Goal: Task Accomplishment & Management: Complete application form

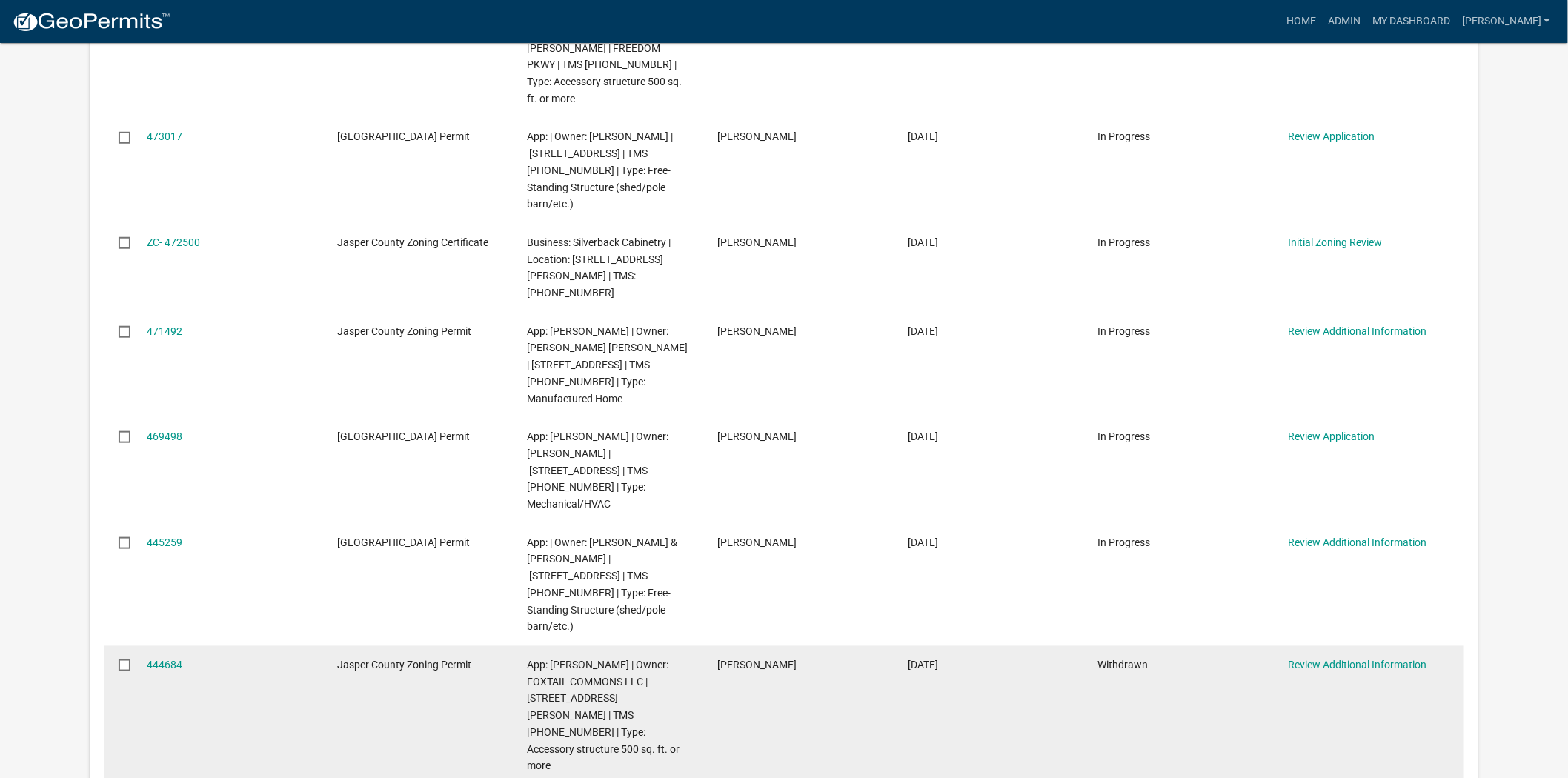
scroll to position [247, 0]
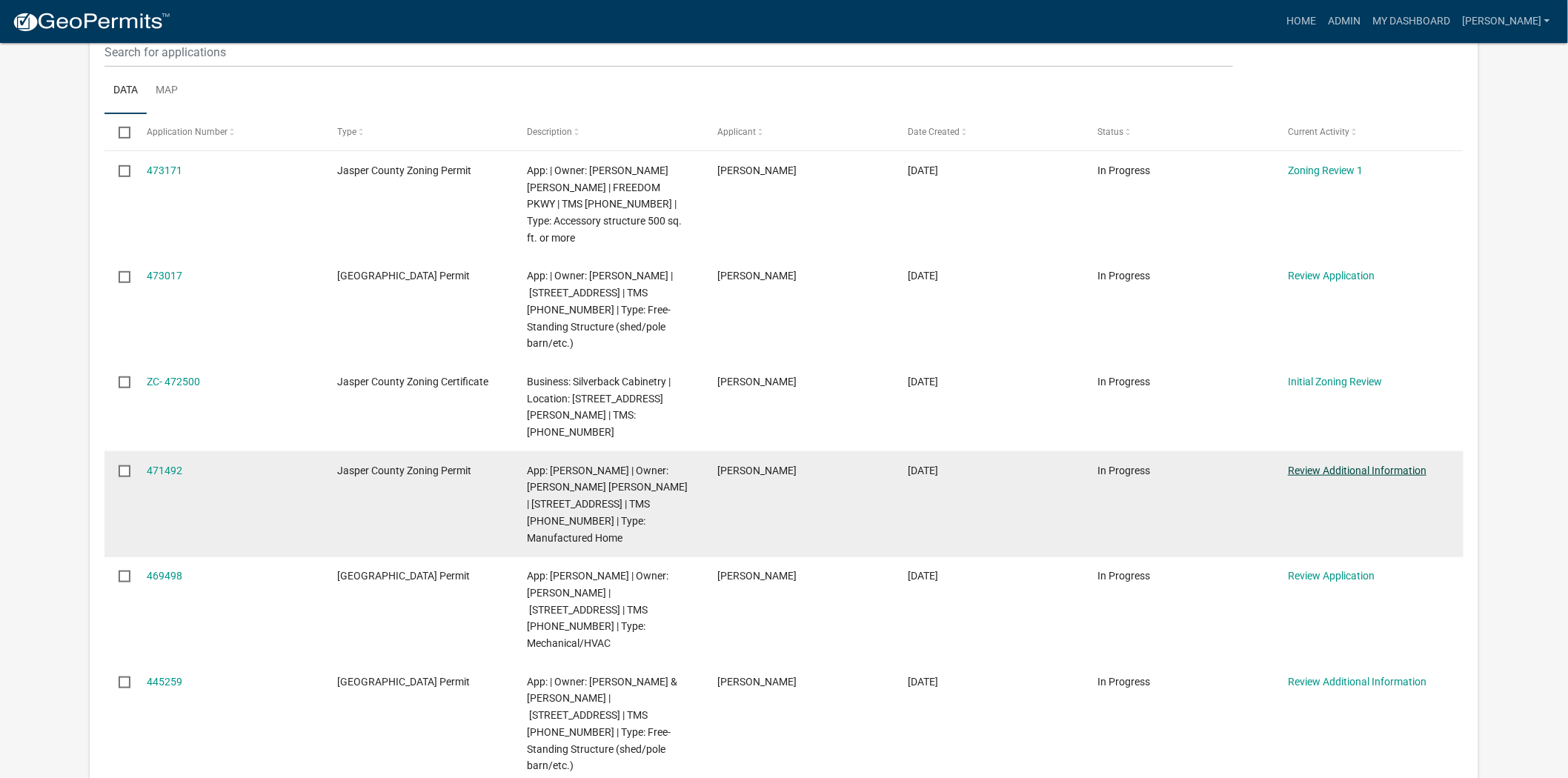
click at [1349, 464] on link "Review Additional Information" at bounding box center [1357, 470] width 139 height 12
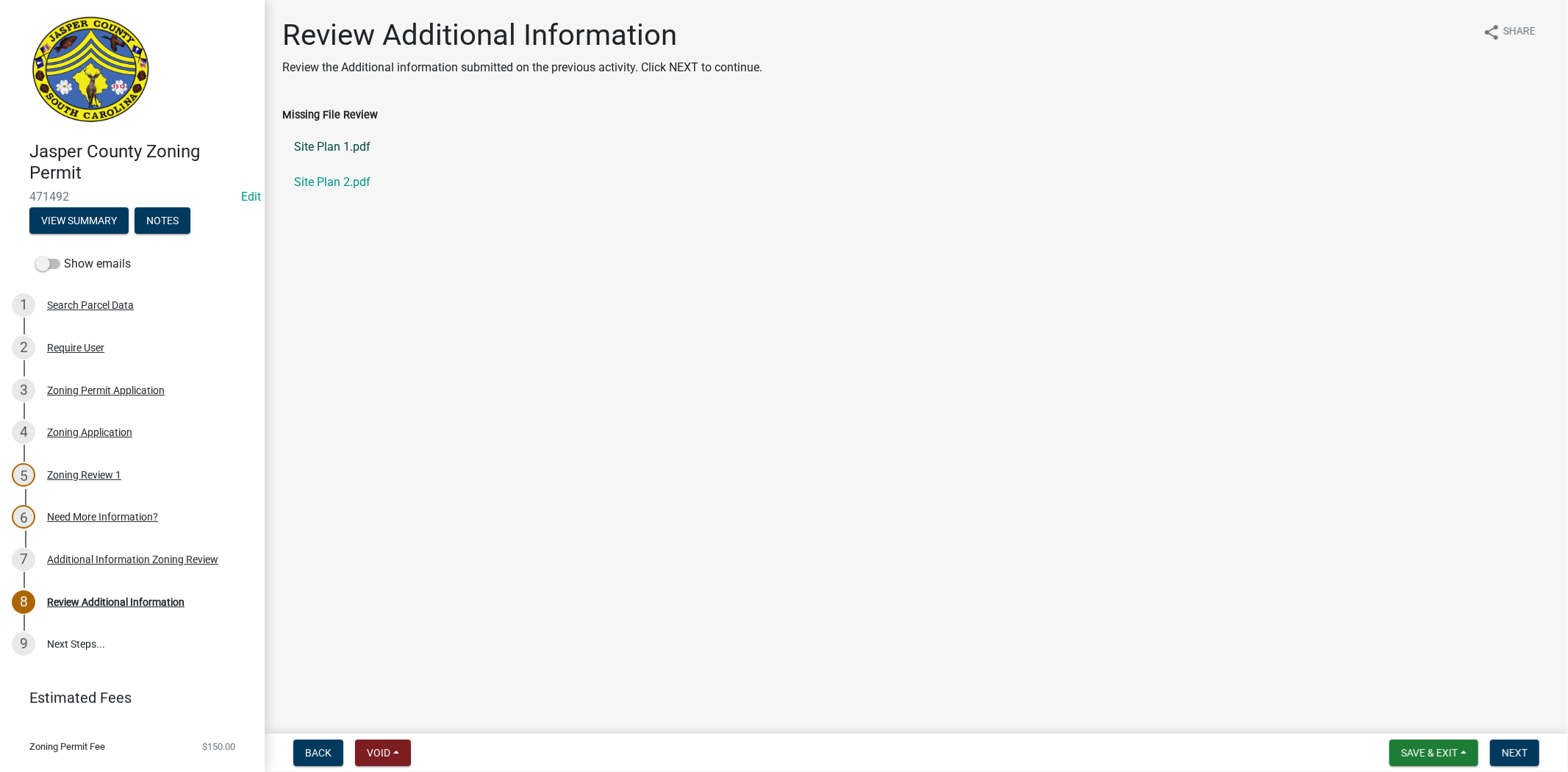
click at [341, 154] on link "Site Plan 1.pdf" at bounding box center [916, 147] width 1268 height 35
click at [328, 186] on link "Site Plan 2.pdf" at bounding box center [916, 182] width 1268 height 35
click at [87, 473] on div "Zoning Review 1" at bounding box center [84, 475] width 74 height 10
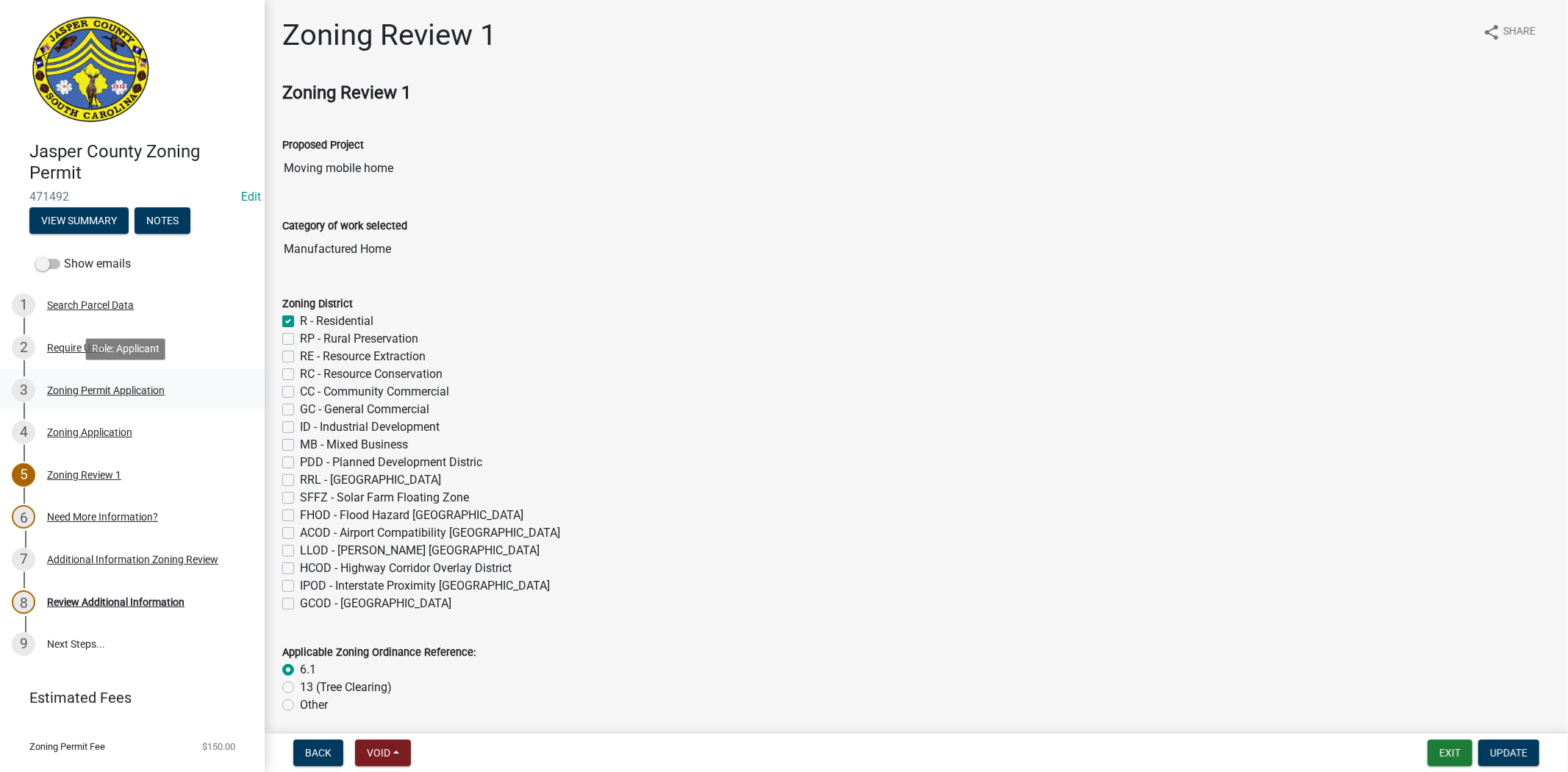
click at [92, 373] on link "3 Zoning Permit Application" at bounding box center [132, 390] width 265 height 43
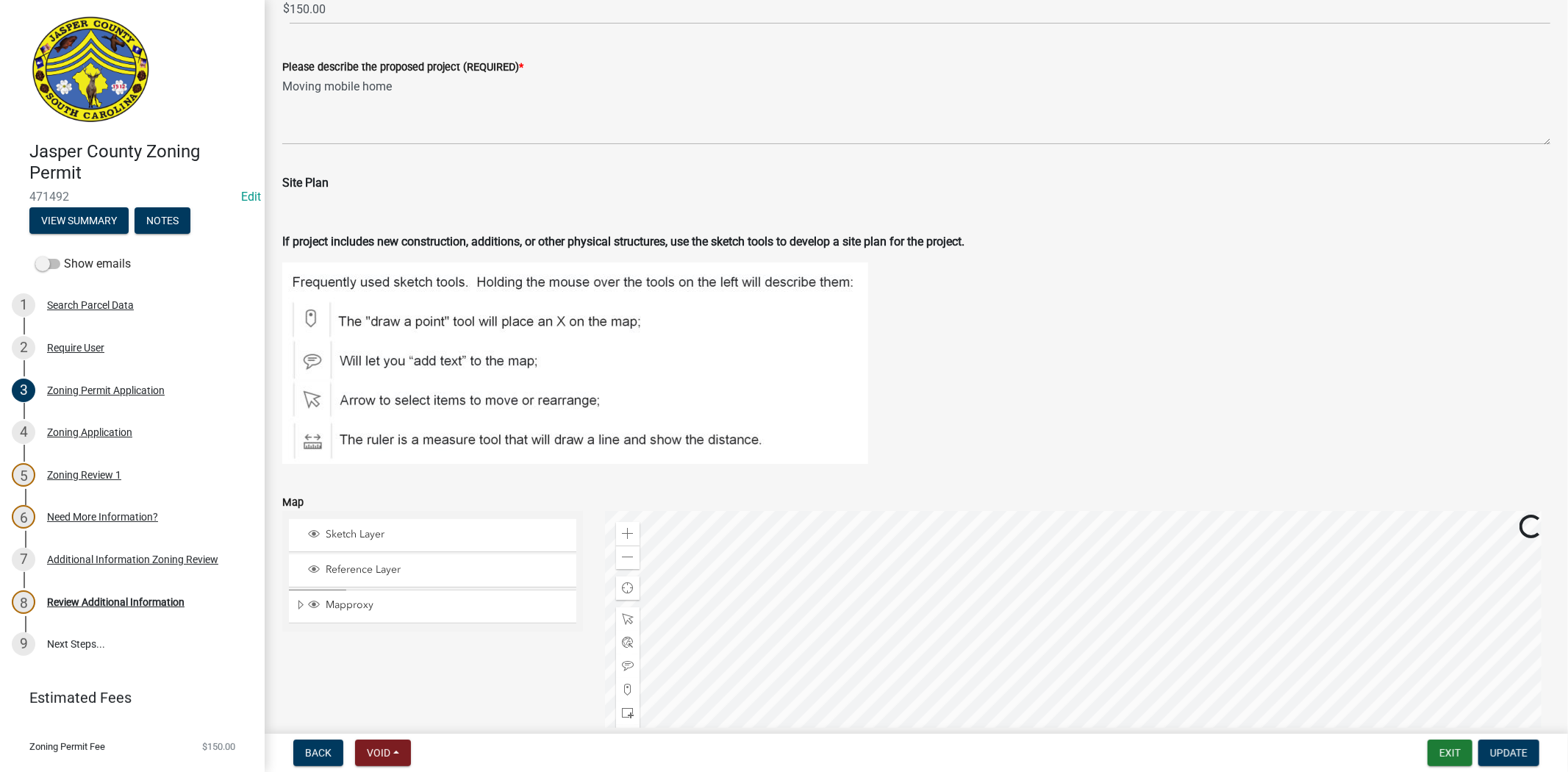
scroll to position [1960, 0]
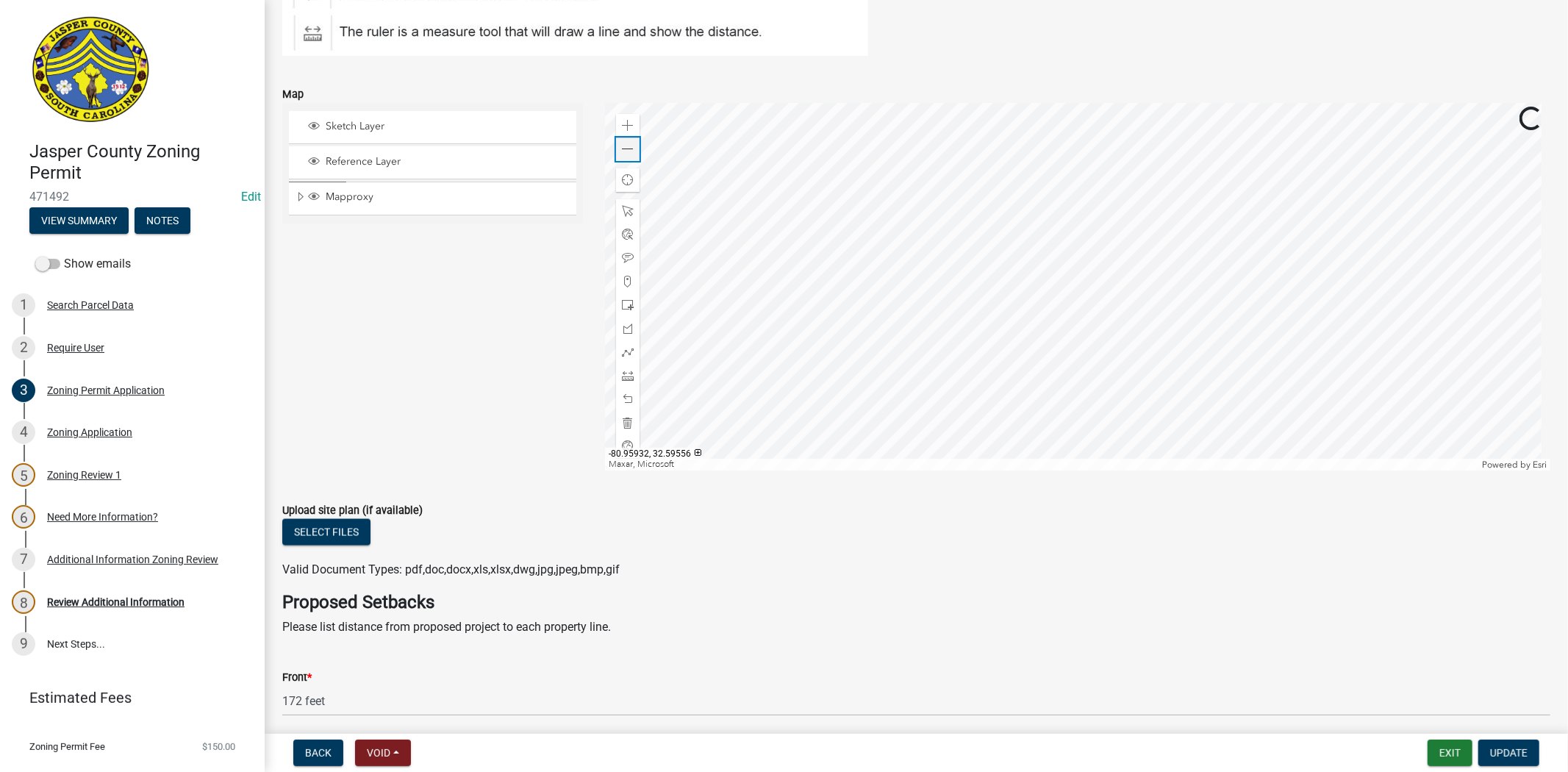
click at [627, 152] on span at bounding box center [627, 149] width 12 height 12
click at [627, 383] on div at bounding box center [627, 376] width 24 height 24
click at [906, 285] on div at bounding box center [1077, 287] width 945 height 368
click at [1060, 282] on div at bounding box center [1077, 287] width 945 height 368
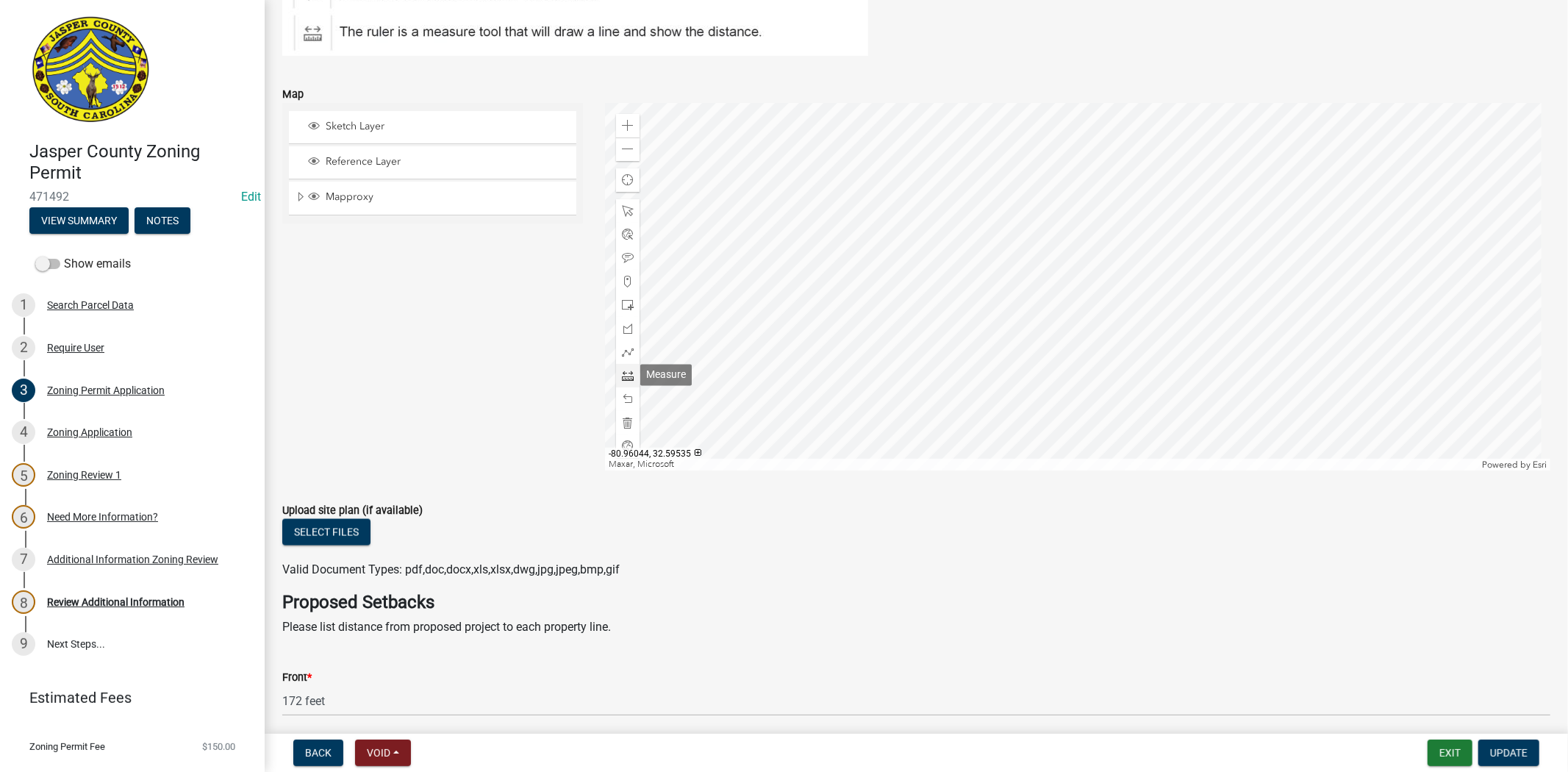
click at [627, 379] on span at bounding box center [627, 375] width 12 height 12
click at [905, 287] on div at bounding box center [1077, 287] width 945 height 368
click at [1059, 288] on div at bounding box center [1077, 287] width 945 height 368
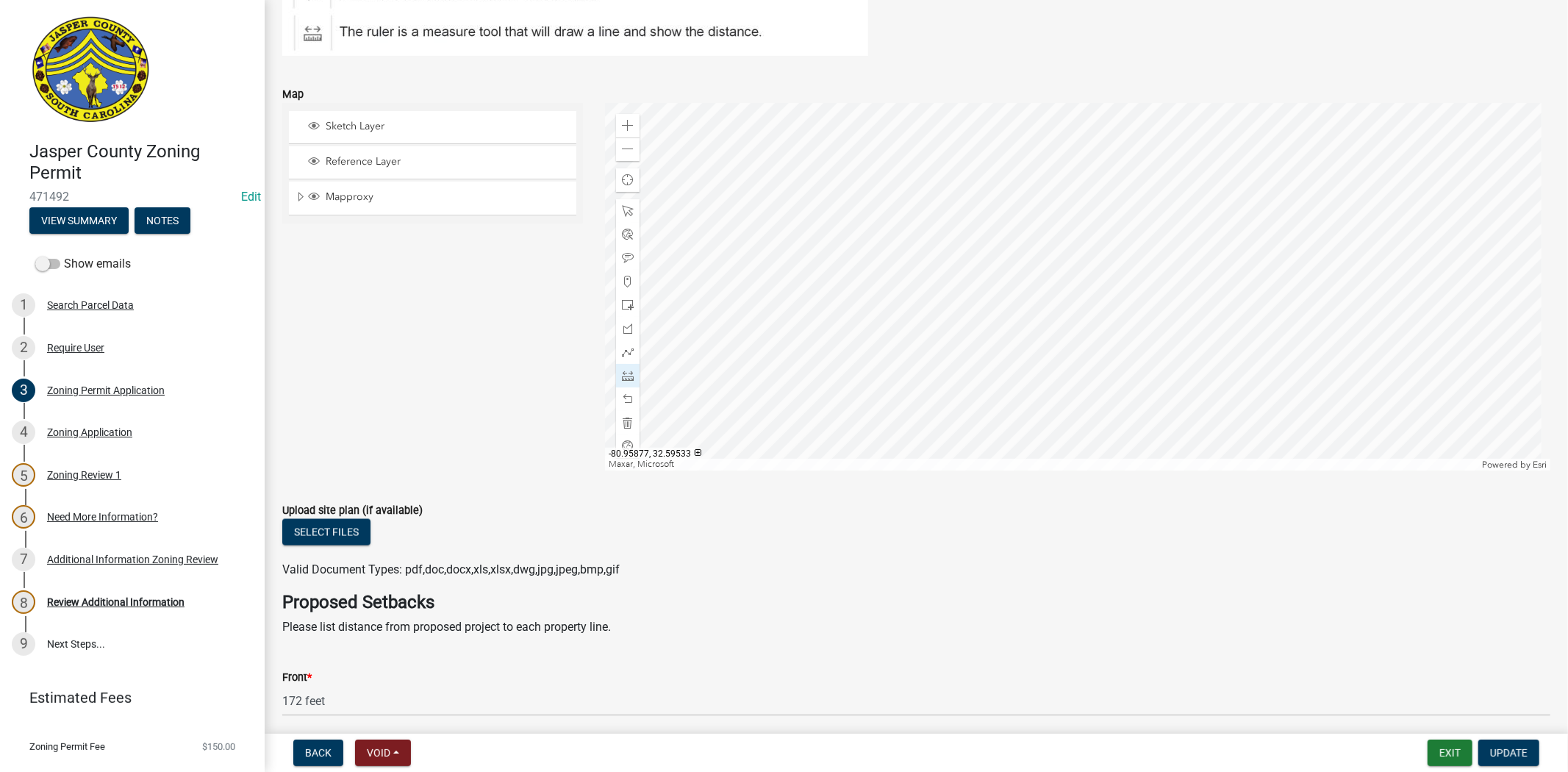
click at [1070, 314] on div at bounding box center [1077, 287] width 945 height 368
click at [1071, 330] on div at bounding box center [1077, 287] width 945 height 368
click at [1071, 331] on div at bounding box center [1077, 287] width 945 height 368
click at [1068, 256] on div at bounding box center [1077, 287] width 945 height 368
click at [1067, 230] on div at bounding box center [1077, 287] width 945 height 368
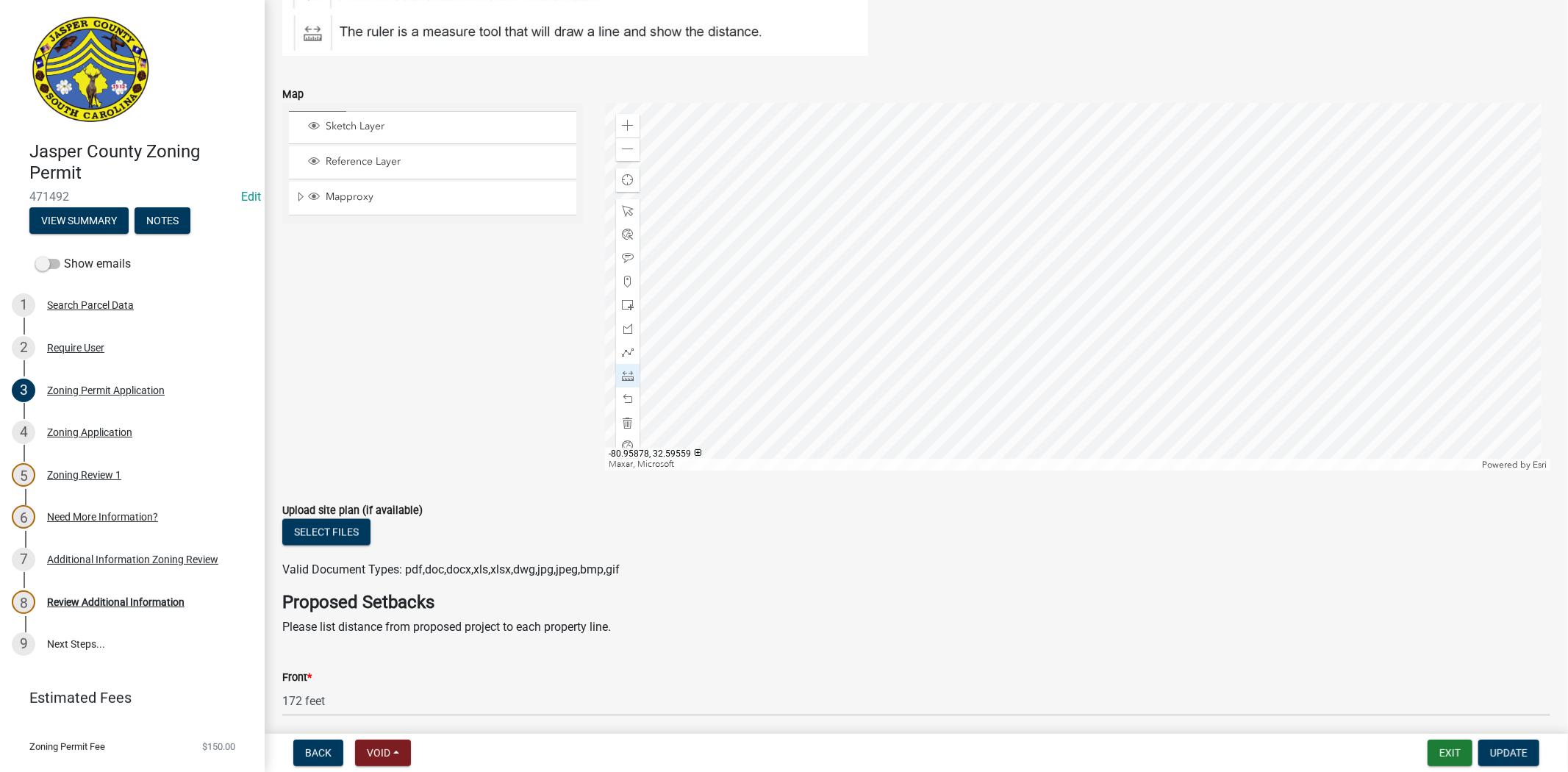
click at [1067, 230] on div at bounding box center [1077, 287] width 945 height 368
click at [1080, 294] on div at bounding box center [1077, 287] width 945 height 368
click at [1374, 296] on div at bounding box center [1077, 287] width 945 height 368
click at [1517, 750] on span "Update" at bounding box center [1508, 752] width 38 height 12
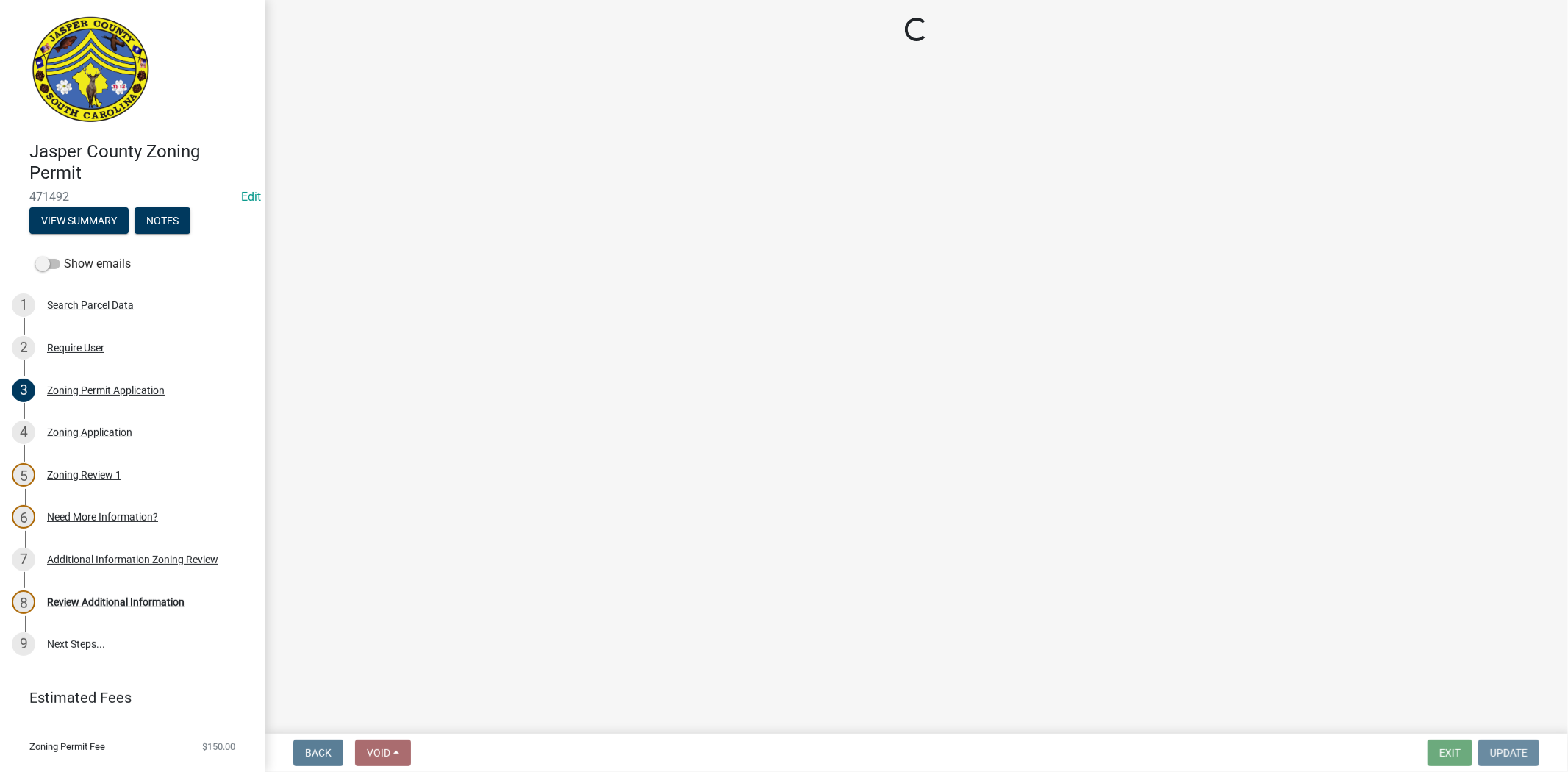
scroll to position [0, 0]
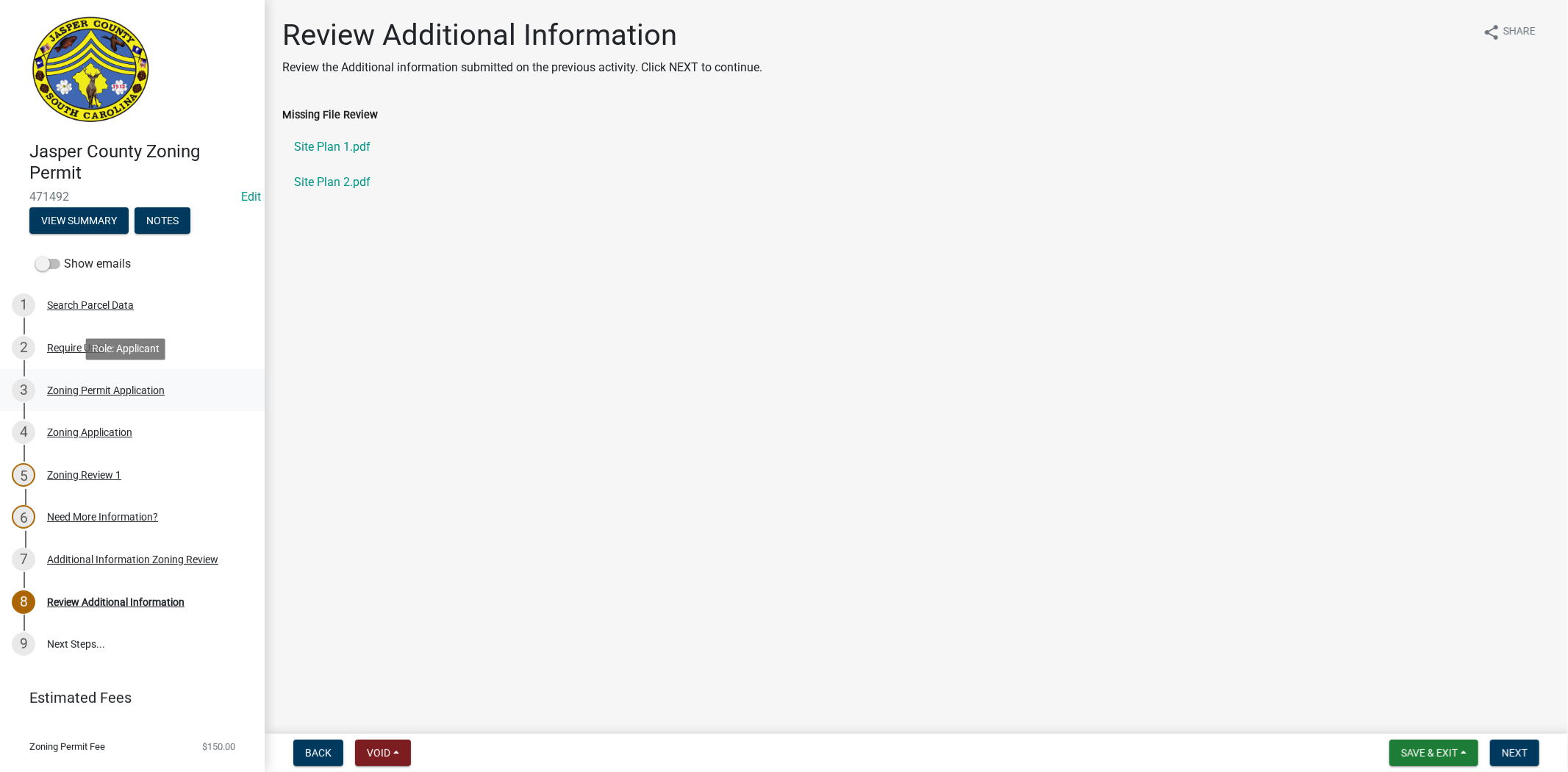
click at [91, 386] on div "Zoning Permit Application" at bounding box center [105, 390] width 117 height 10
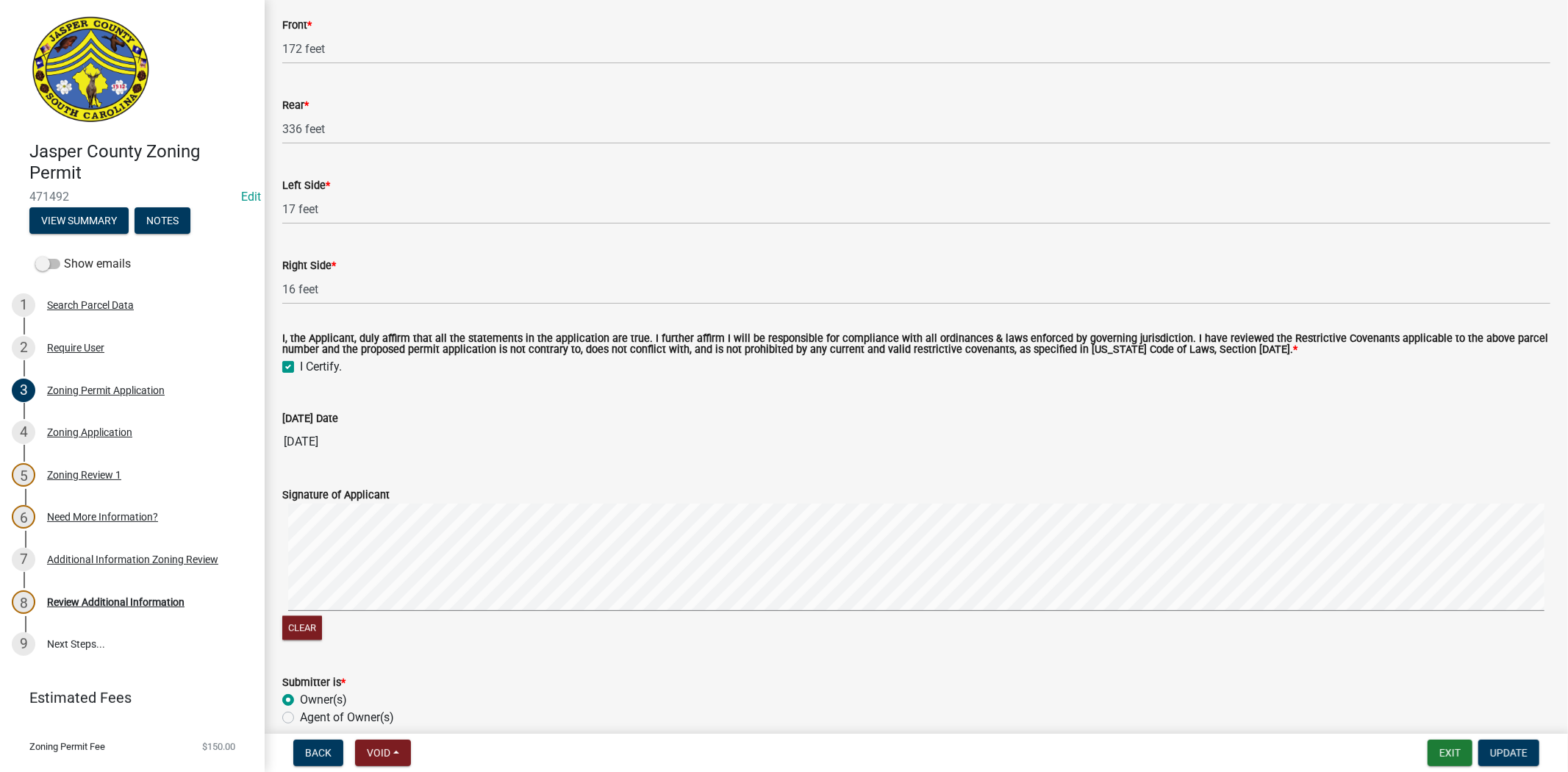
scroll to position [2614, 0]
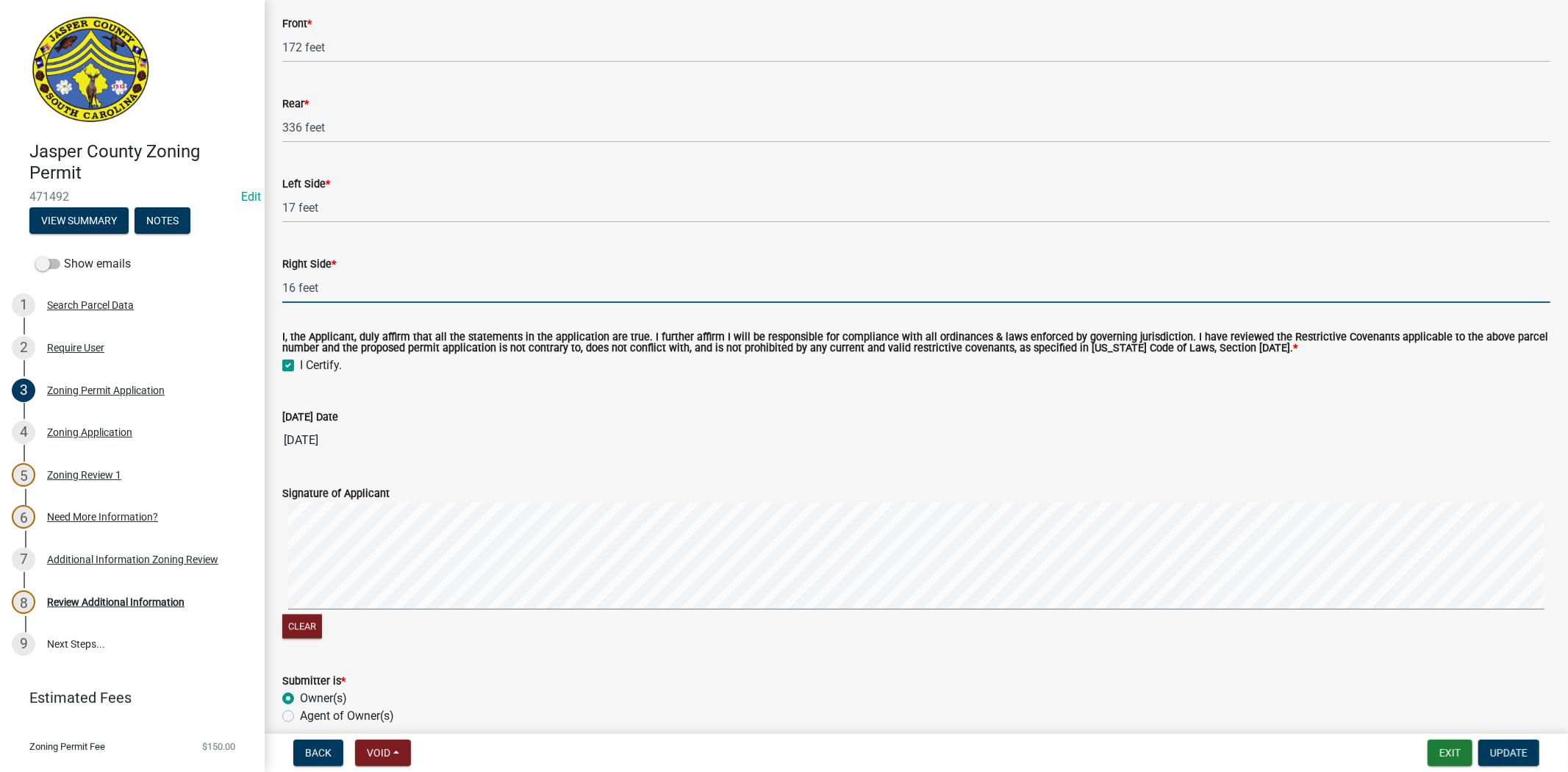
click at [295, 290] on input "16 feet" at bounding box center [916, 287] width 1268 height 30
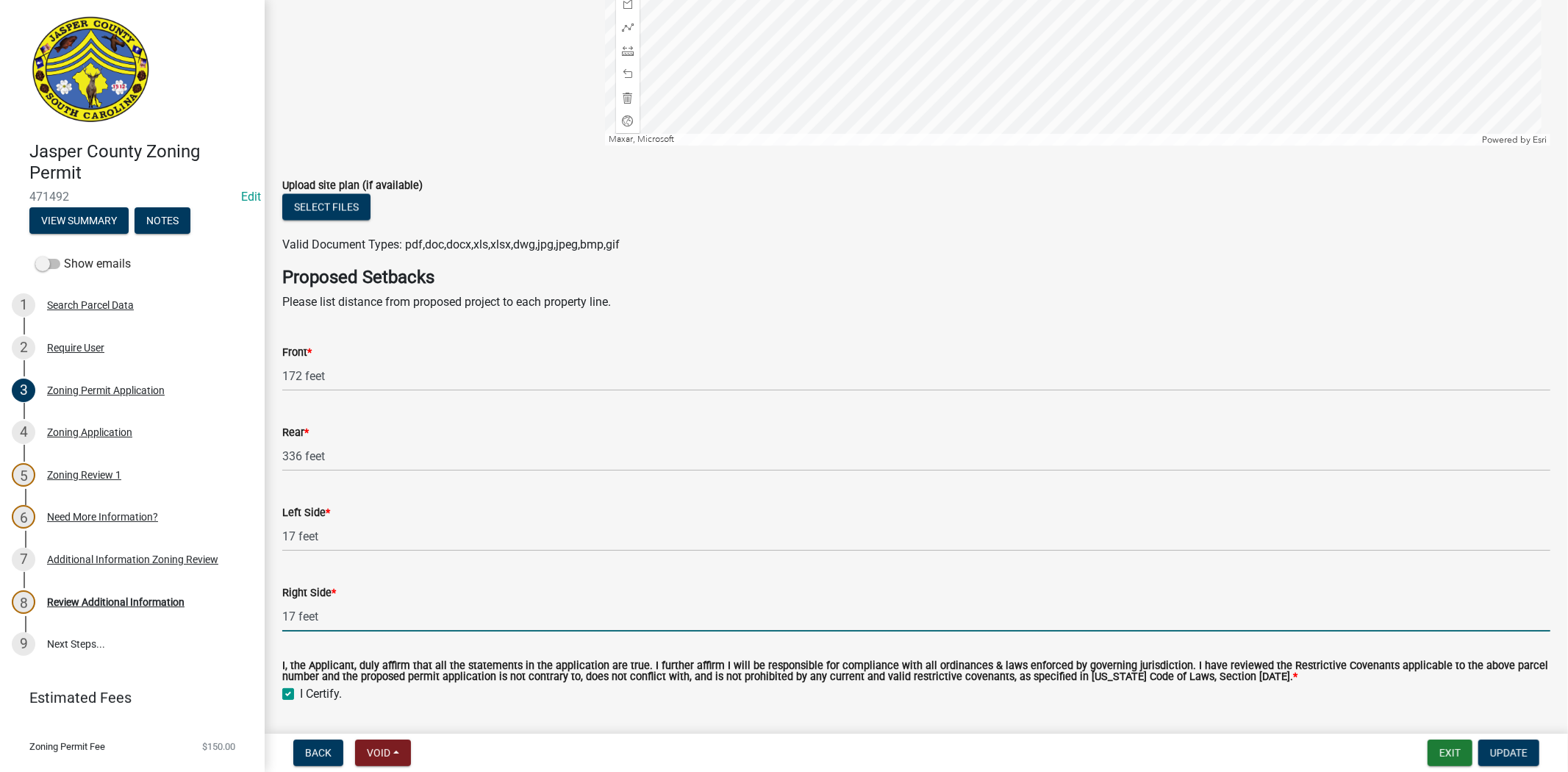
scroll to position [2288, 0]
type input "17 feet"
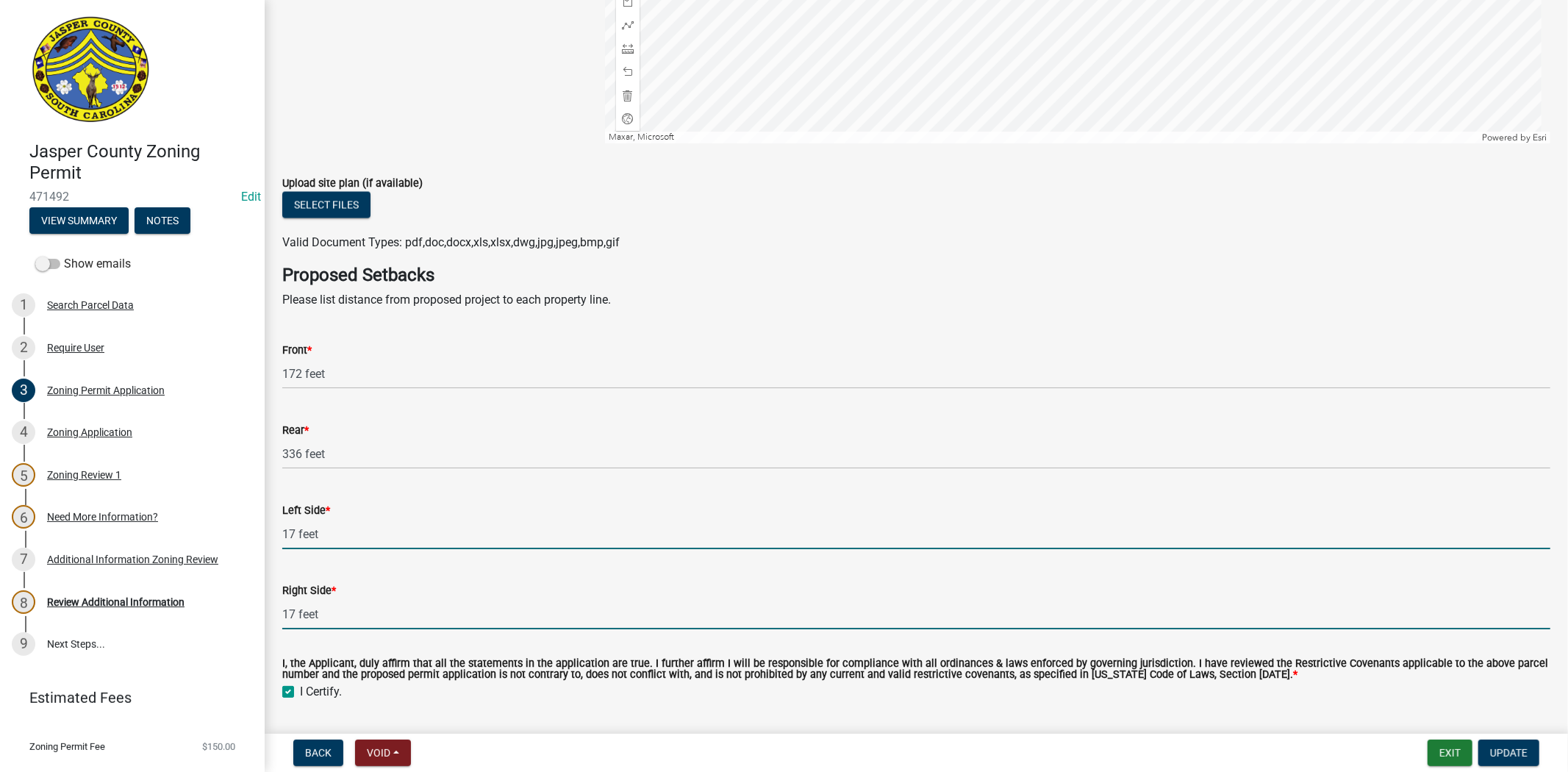
click at [293, 534] on input "17 feet" at bounding box center [916, 534] width 1268 height 30
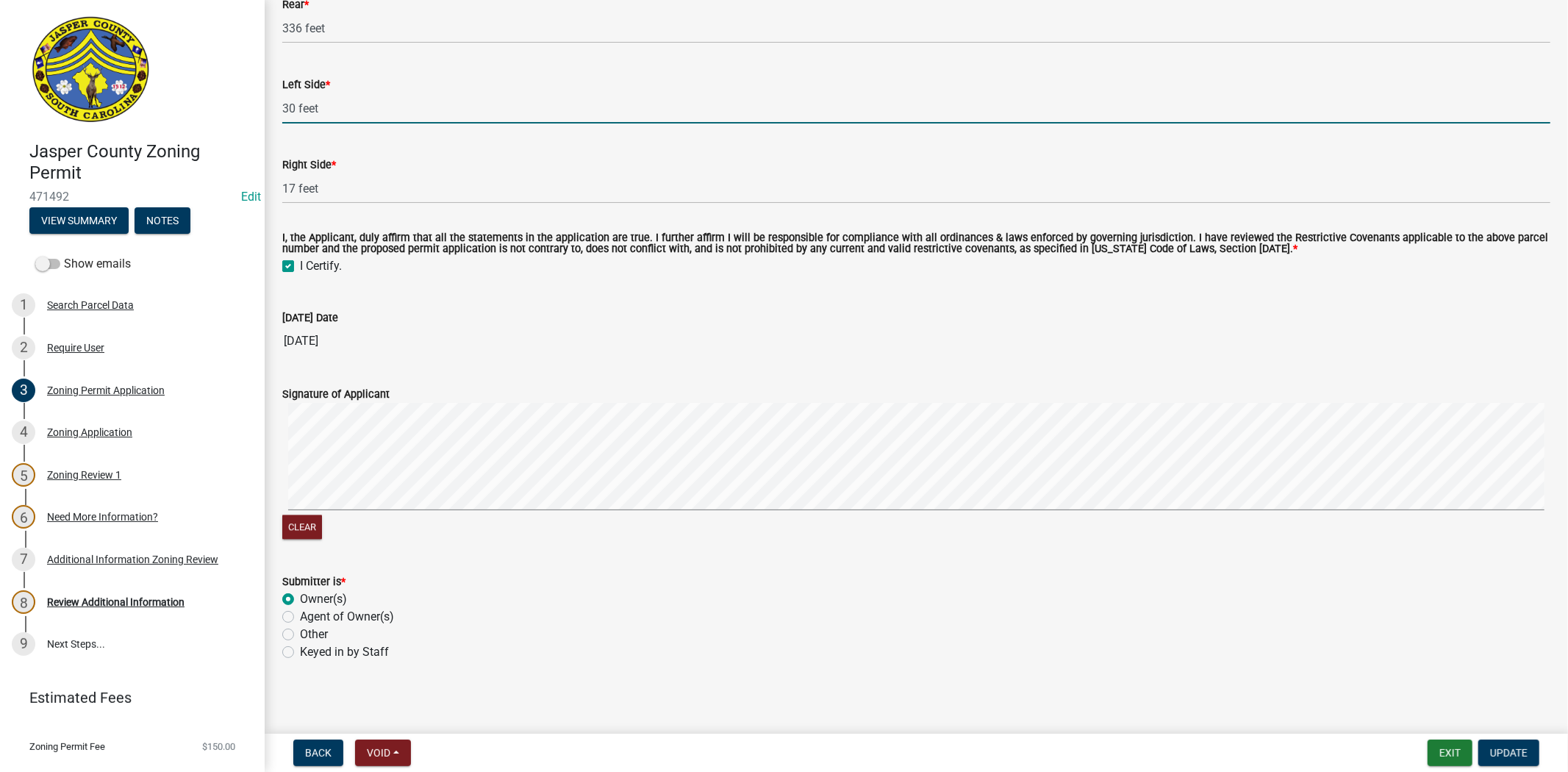
scroll to position [2717, 0]
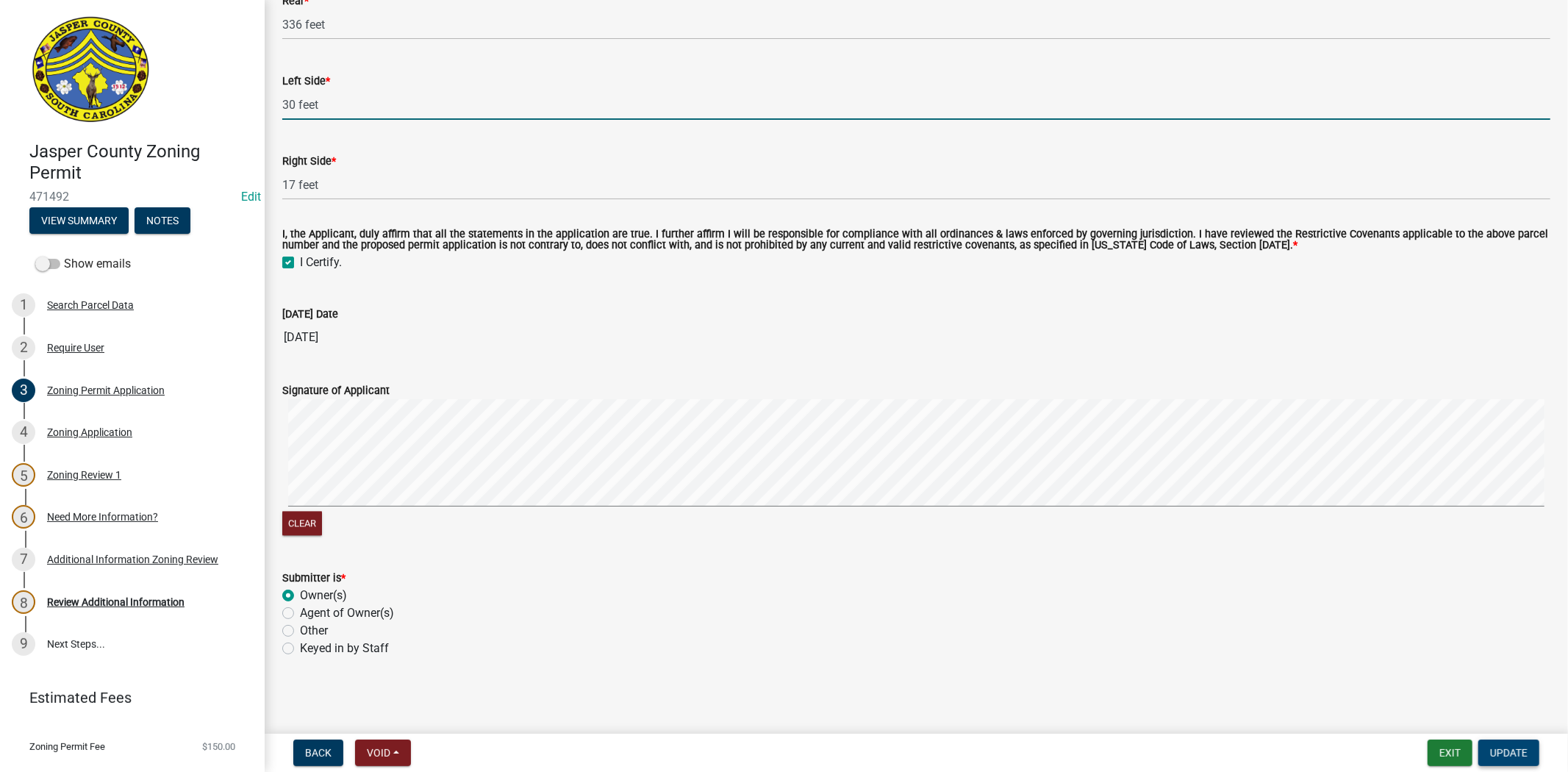
type input "30 feet"
click at [1507, 763] on button "Update" at bounding box center [1508, 753] width 61 height 26
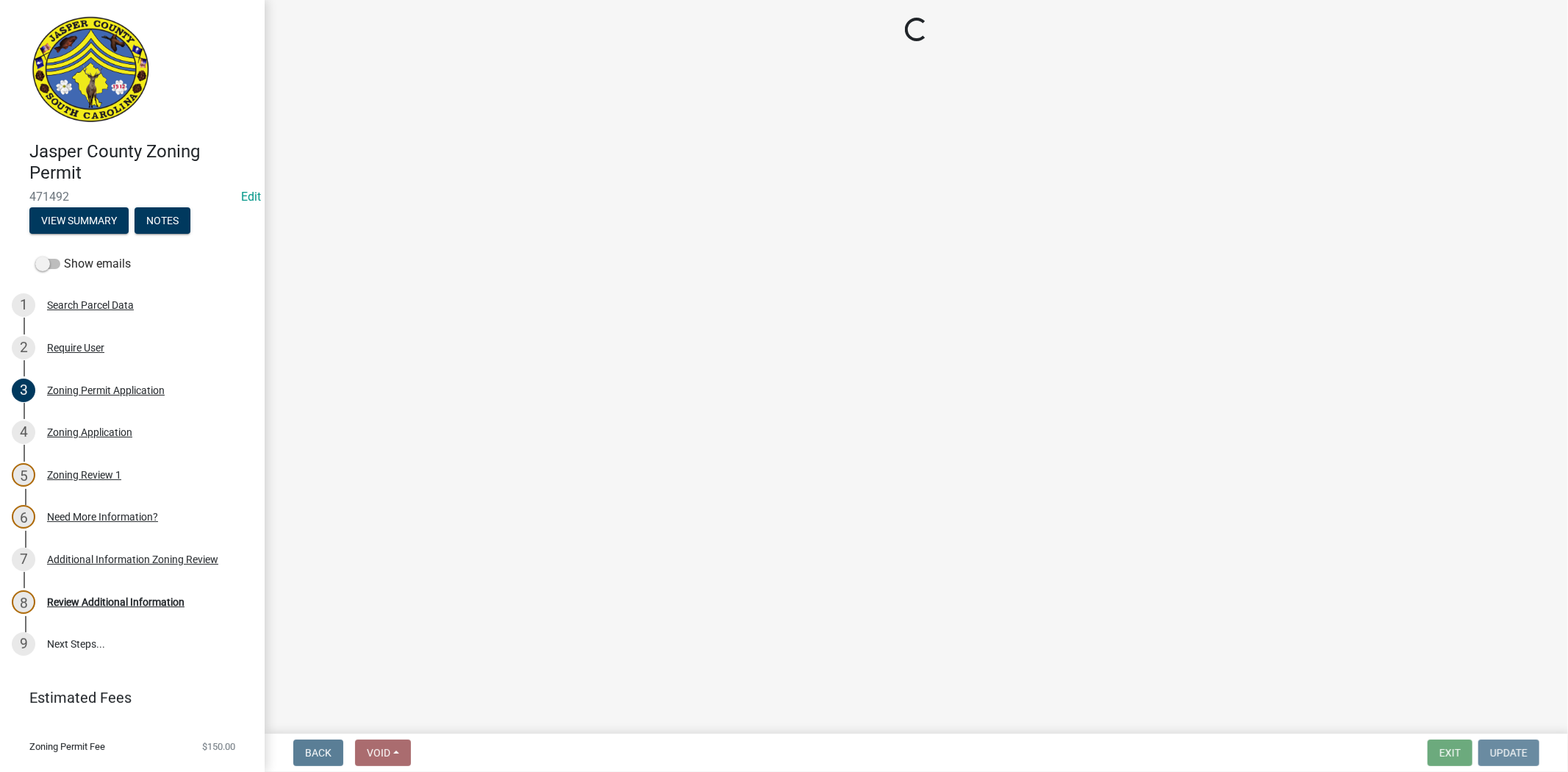
scroll to position [0, 0]
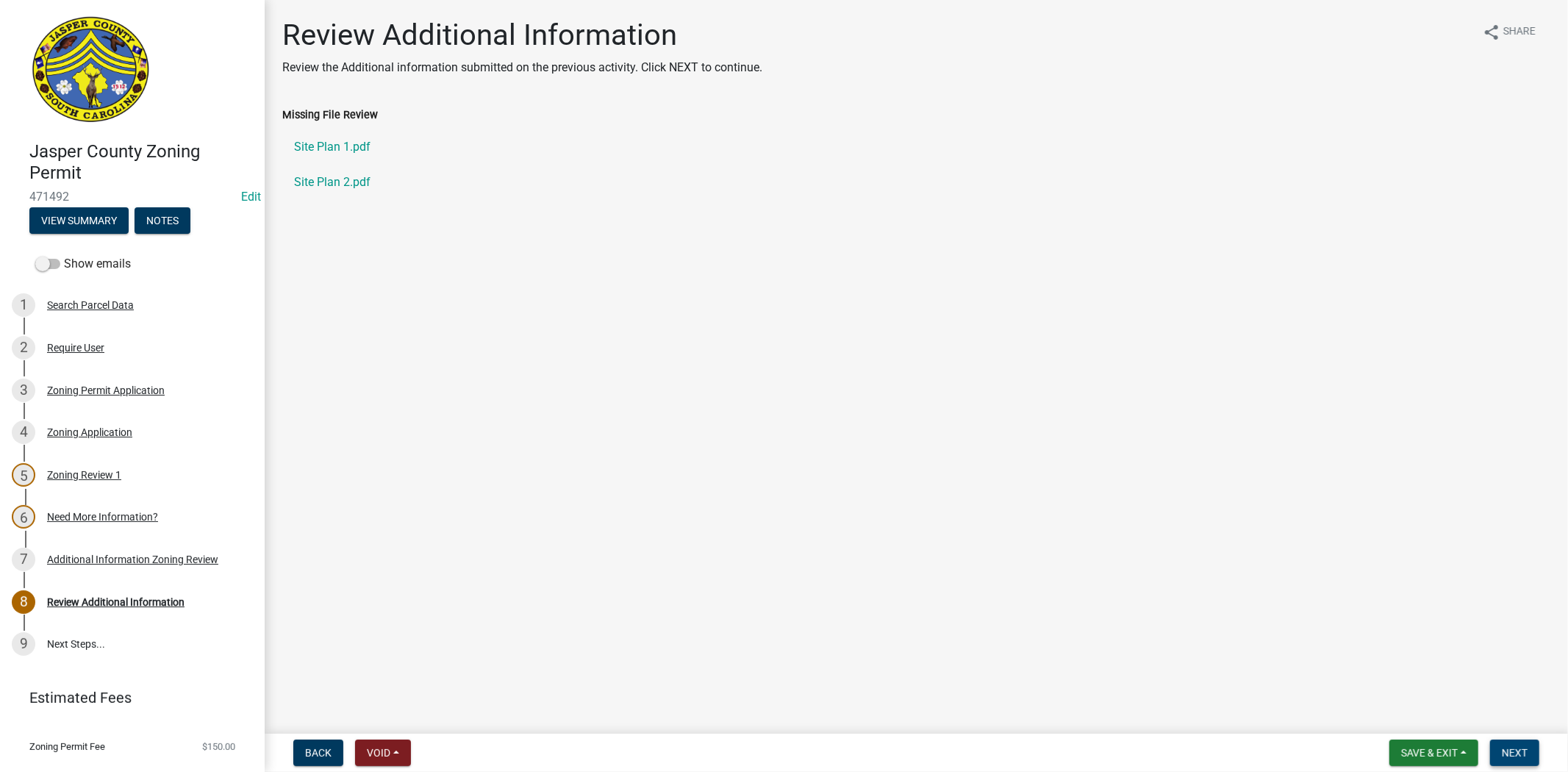
click at [1520, 763] on button "Next" at bounding box center [1514, 753] width 49 height 26
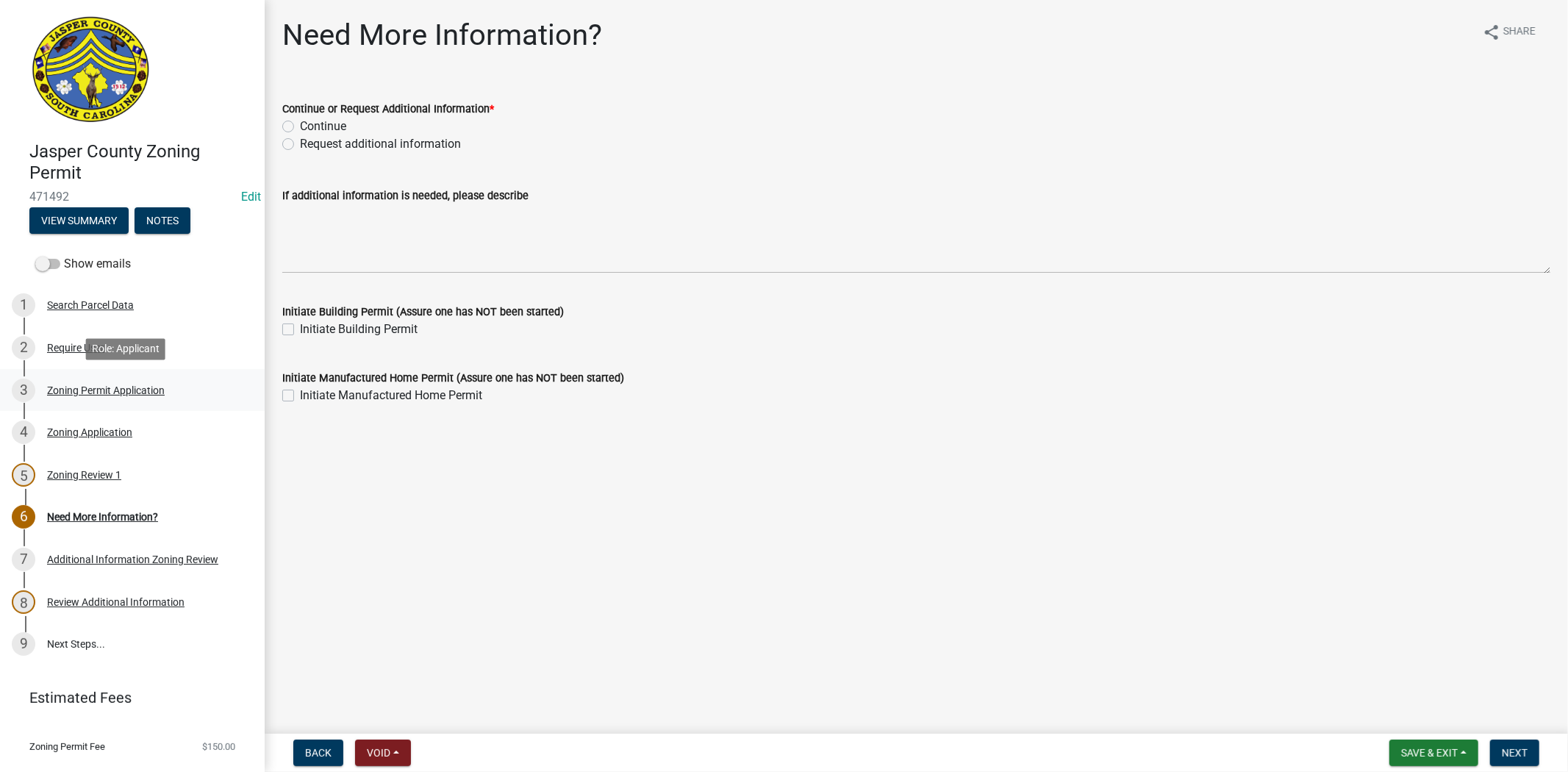
click at [81, 393] on div "Zoning Permit Application" at bounding box center [105, 390] width 117 height 10
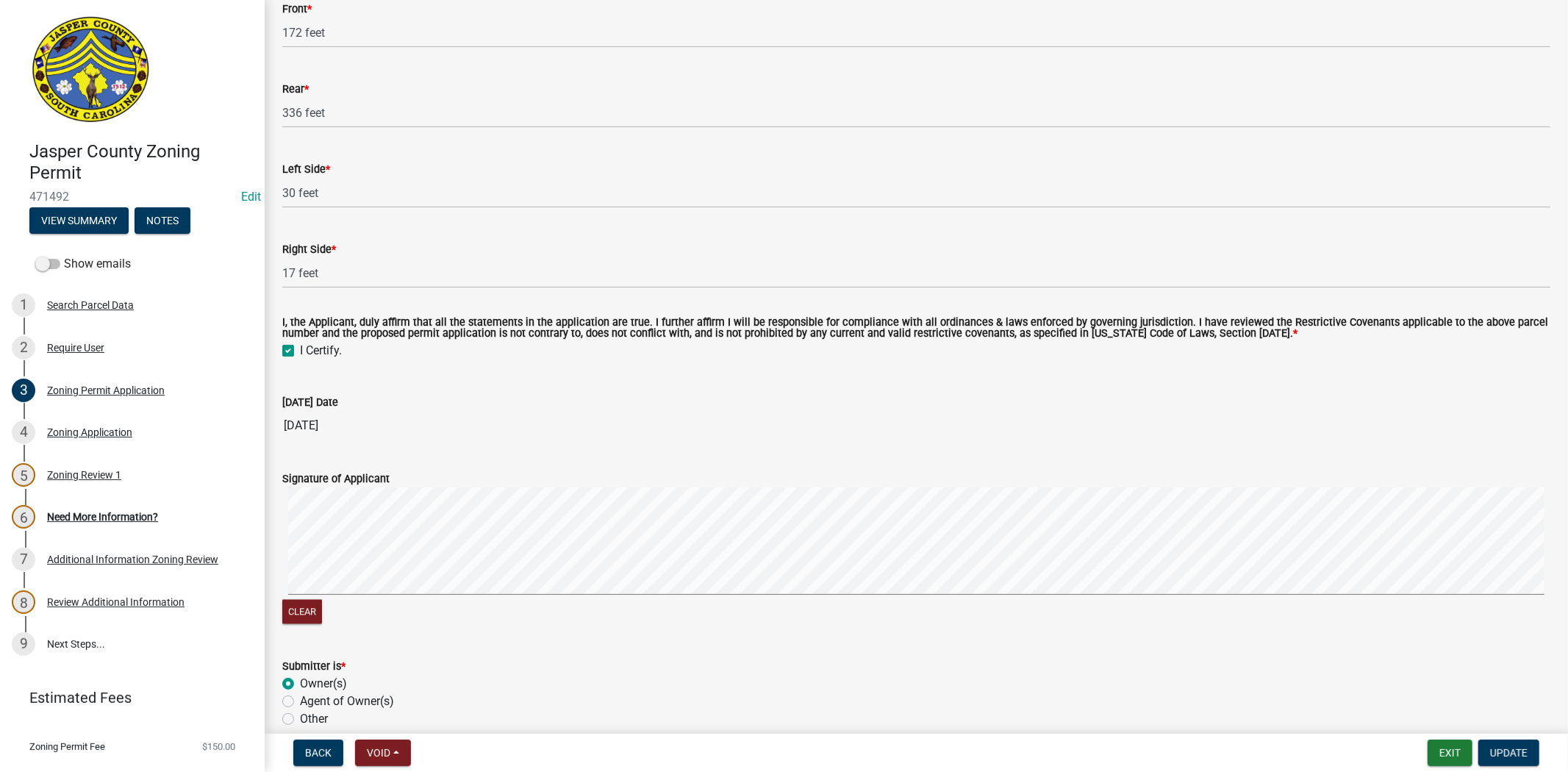
scroll to position [2717, 0]
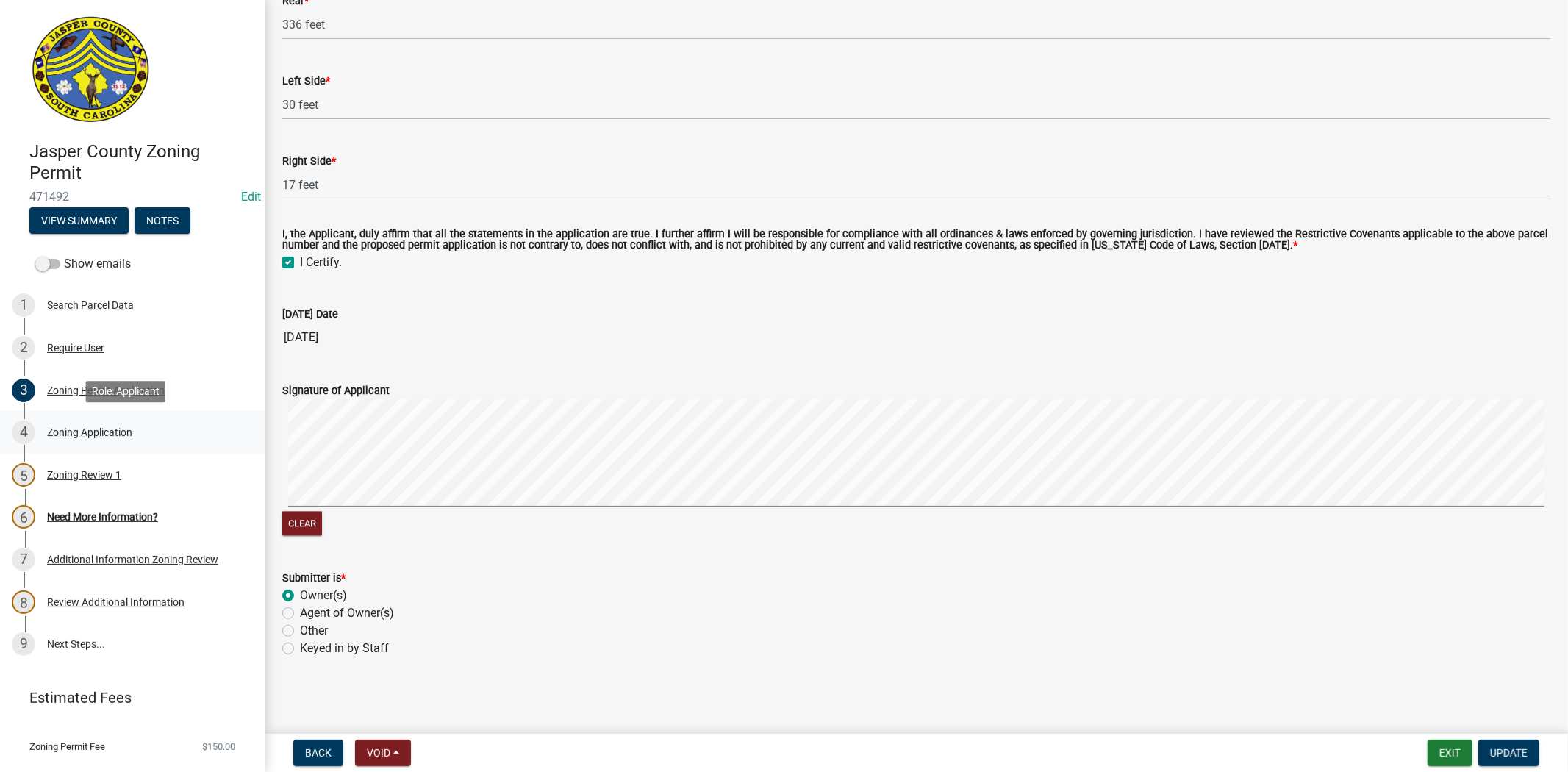
click at [154, 439] on div "4 Zoning Application" at bounding box center [126, 432] width 230 height 24
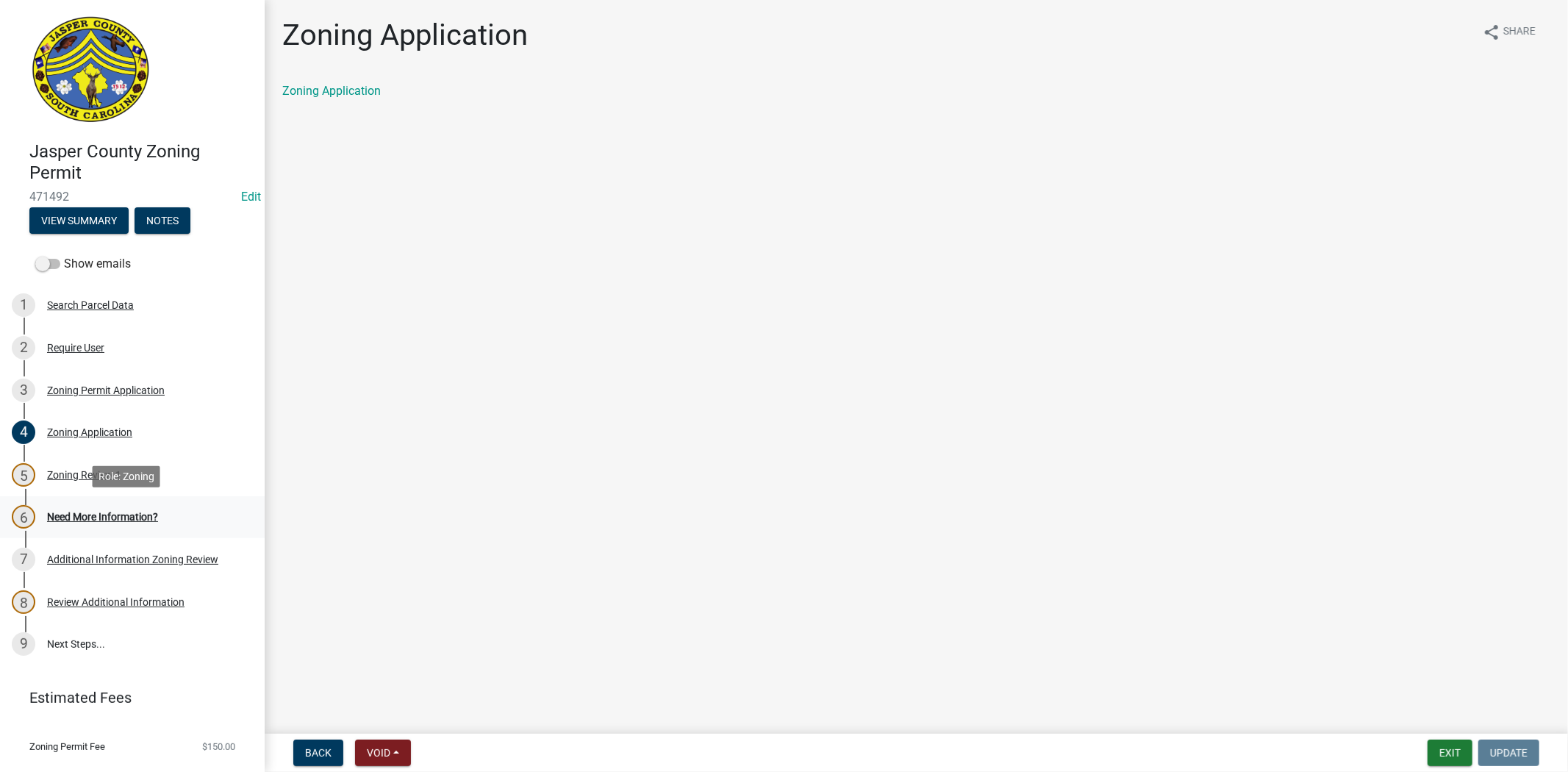
click at [142, 529] on link "6 Need More Information?" at bounding box center [132, 518] width 265 height 43
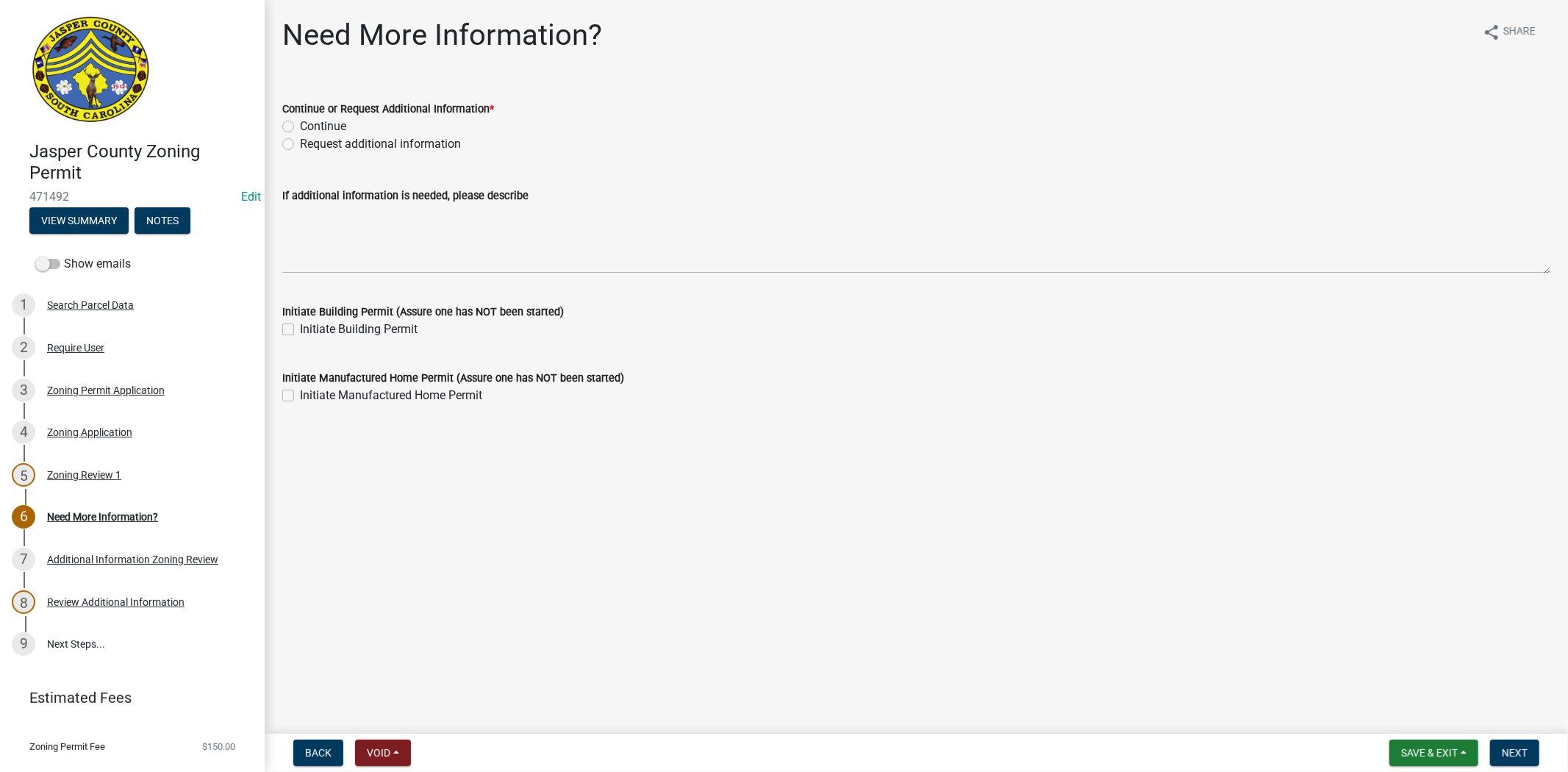
click at [300, 145] on label "Request additional information" at bounding box center [381, 144] width 161 height 18
click at [300, 145] on input "Request additional information" at bounding box center [305, 140] width 9 height 9
radio input "true"
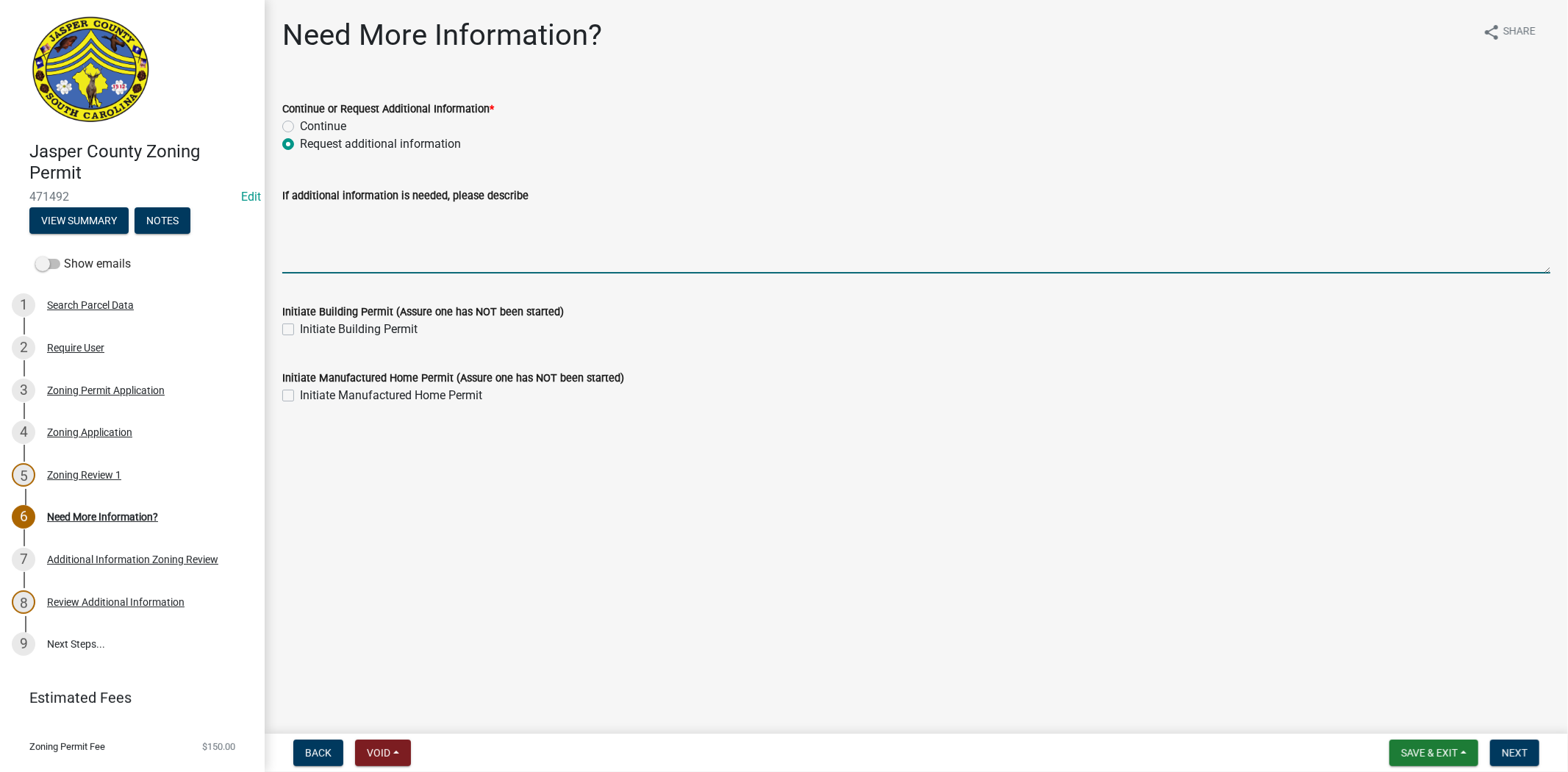
click at [332, 245] on textarea "If additional information is needed, please describe" at bounding box center [916, 239] width 1268 height 69
type textarea "please"
click at [76, 386] on div "Zoning Permit Application" at bounding box center [105, 390] width 117 height 10
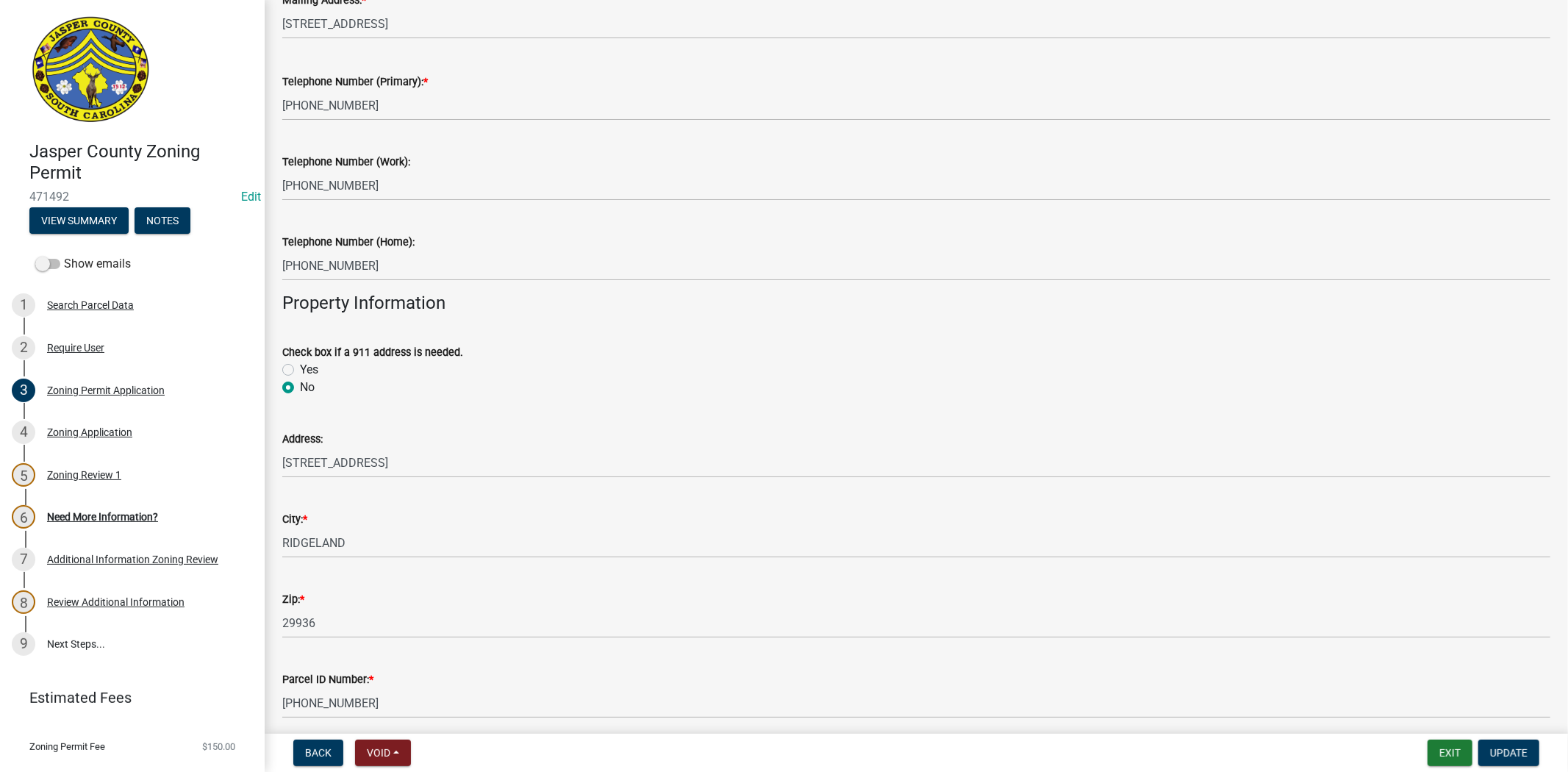
scroll to position [735, 0]
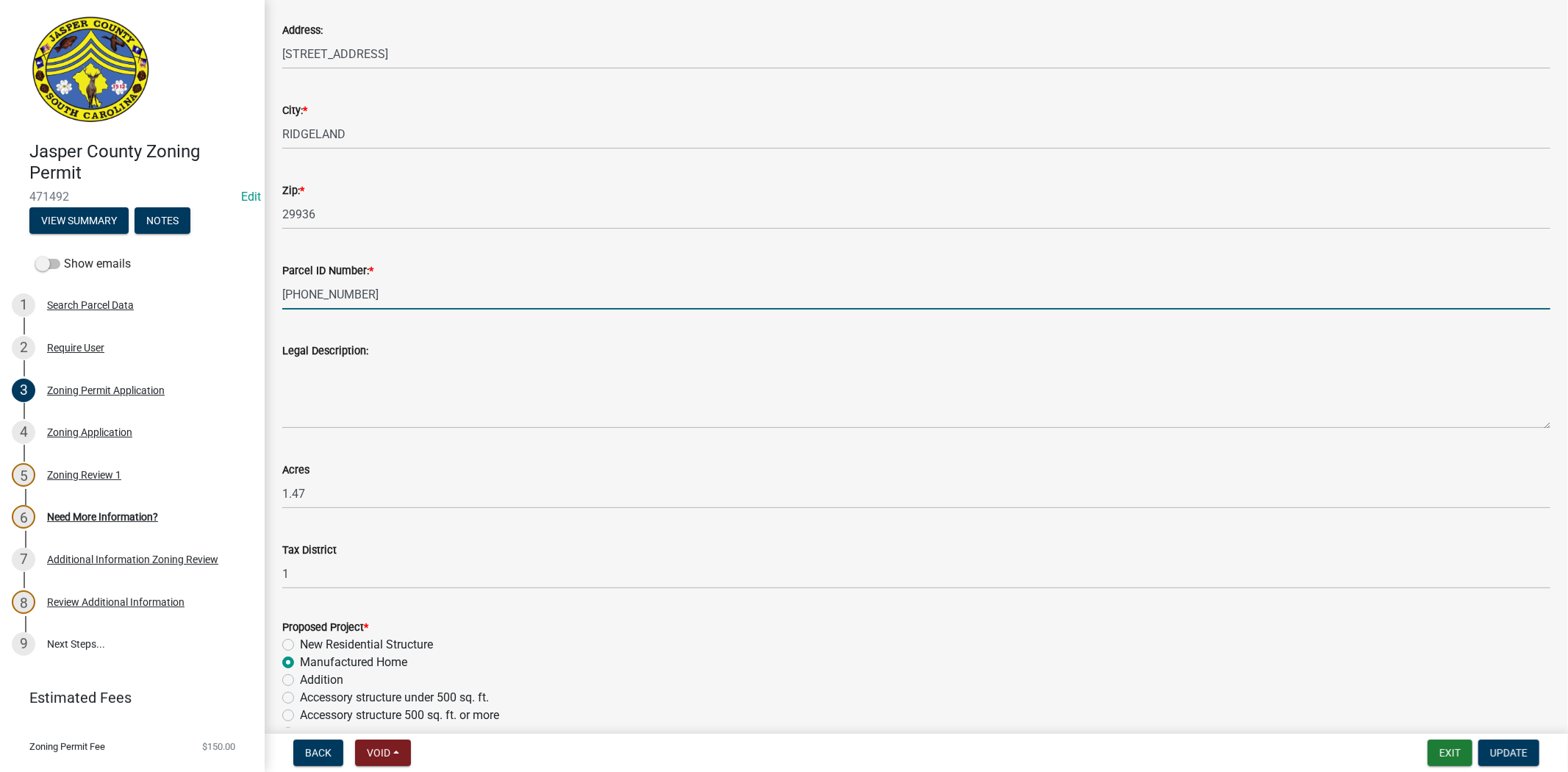
drag, startPoint x: 355, startPoint y: 295, endPoint x: 283, endPoint y: 295, distance: 72.0
click at [283, 295] on input "060-00-04-001" at bounding box center [916, 294] width 1268 height 30
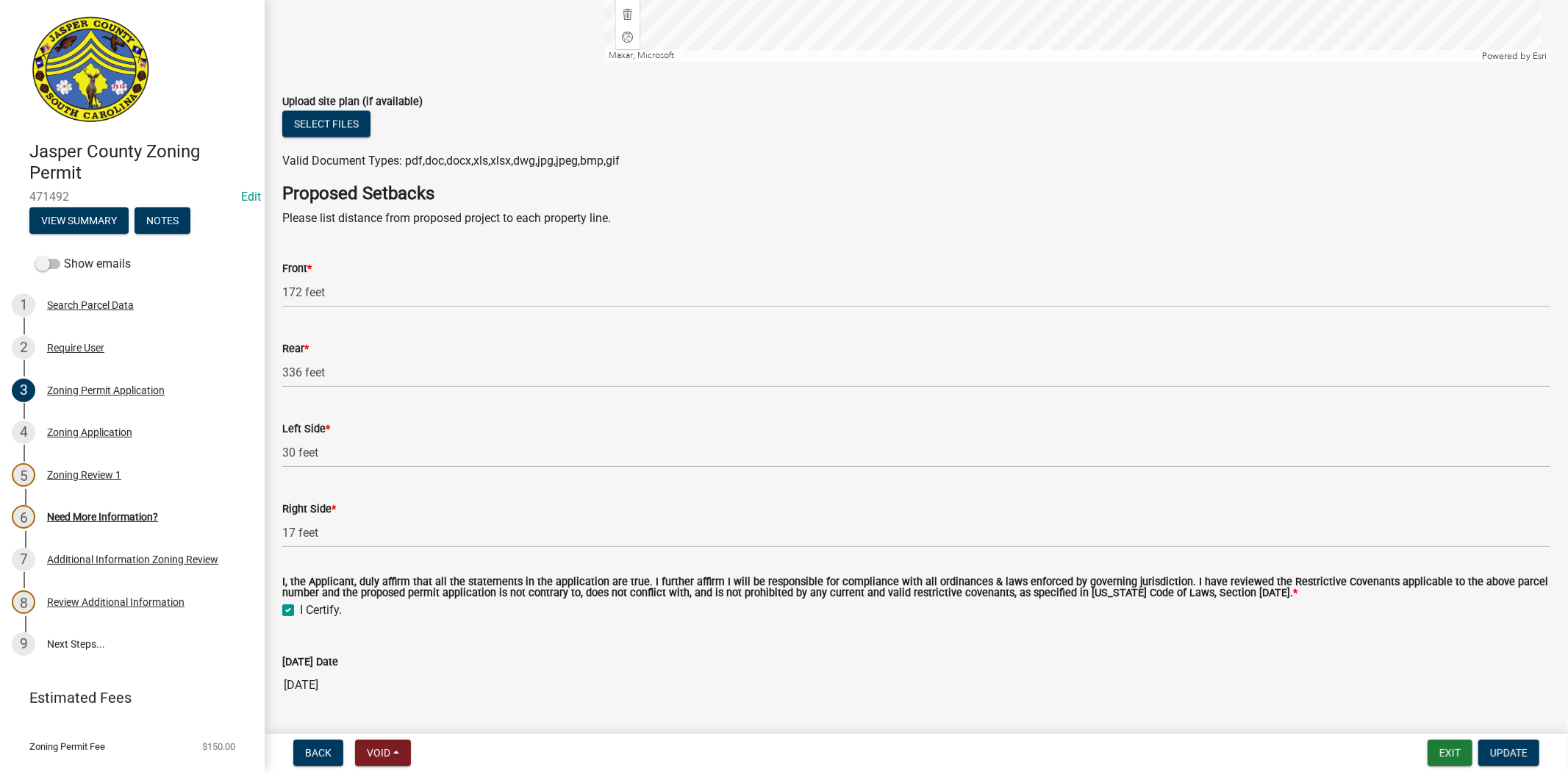
scroll to position [2042, 0]
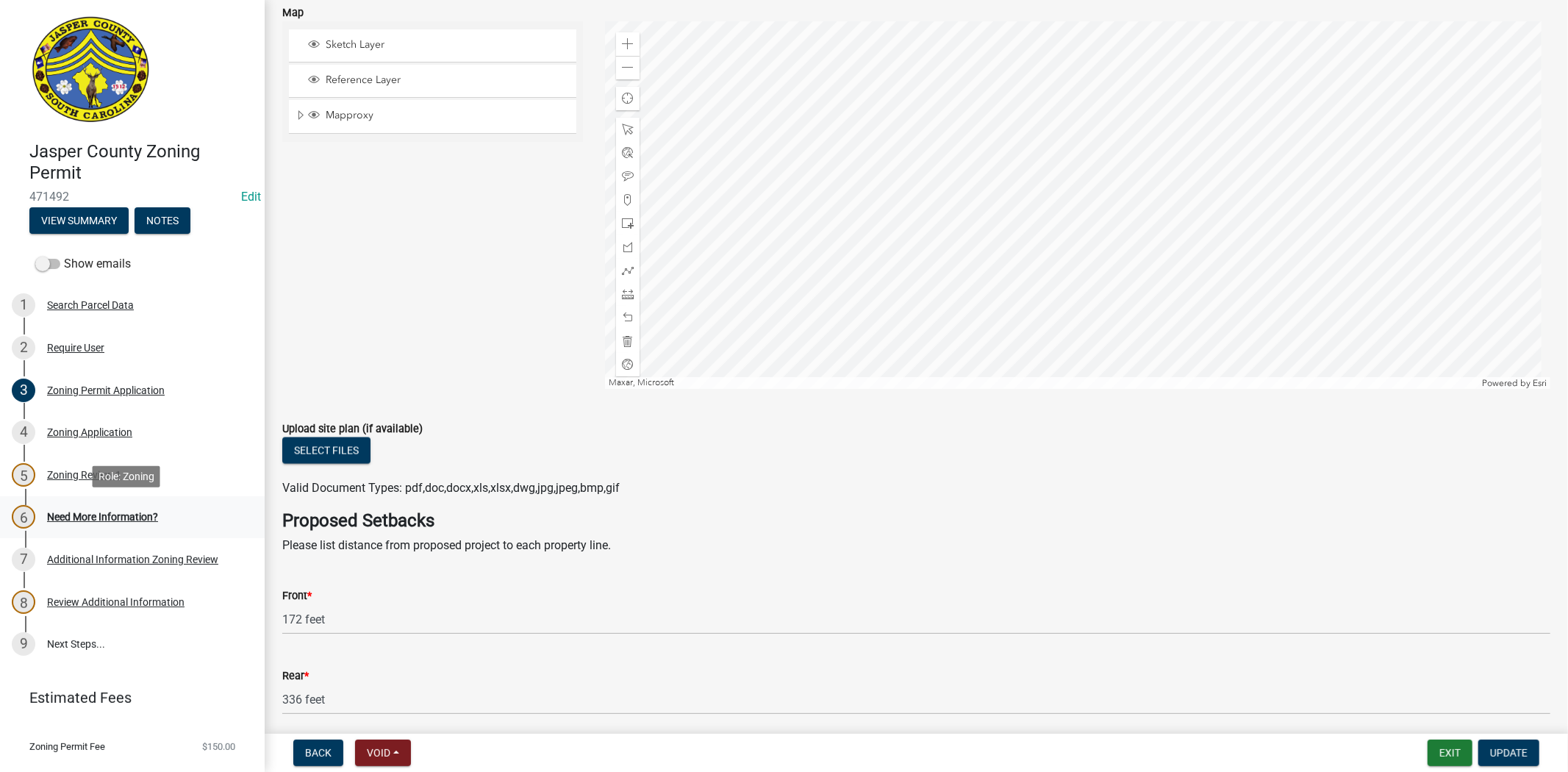
click at [68, 532] on link "6 Need More Information?" at bounding box center [132, 518] width 265 height 43
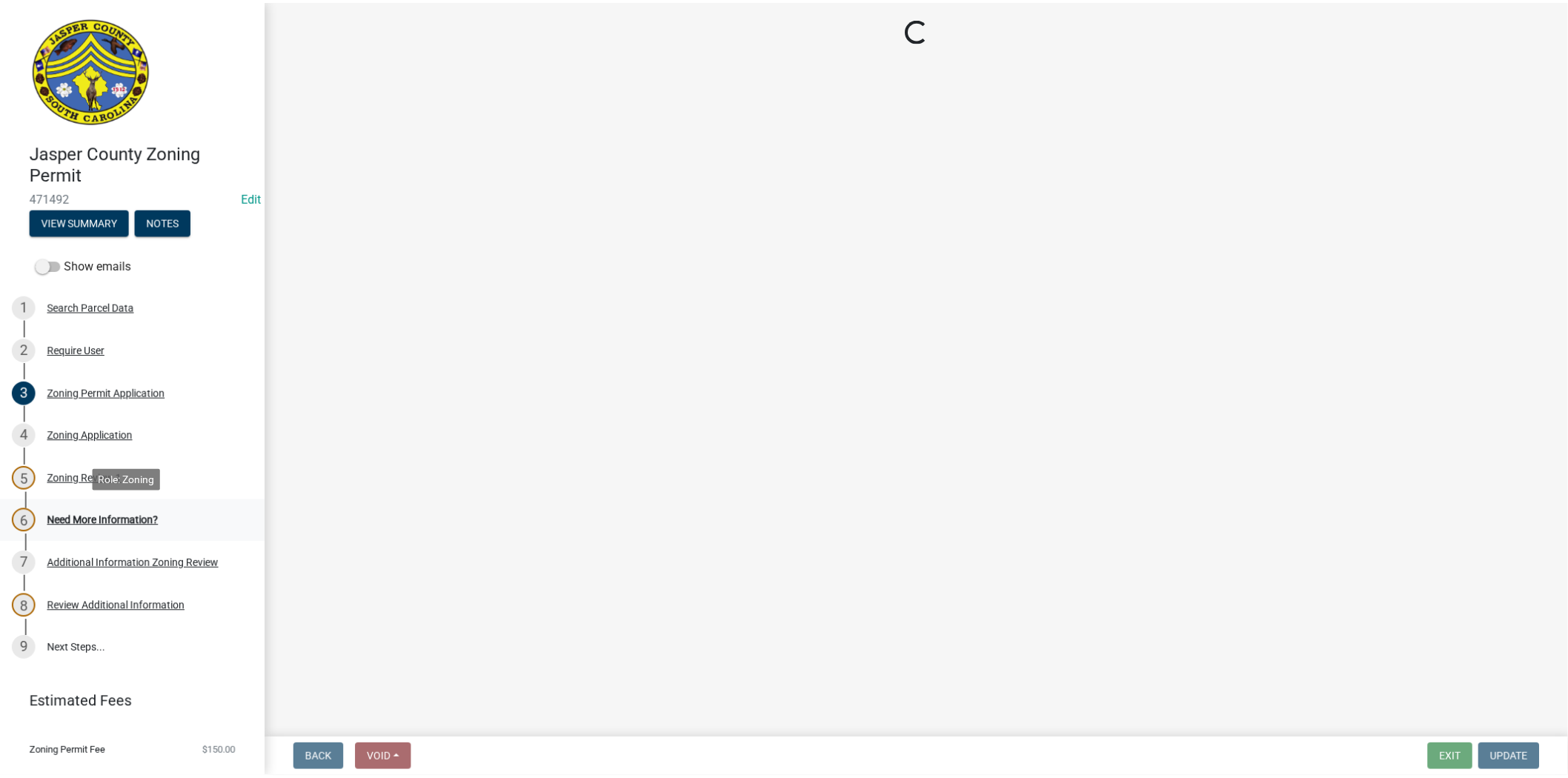
scroll to position [0, 0]
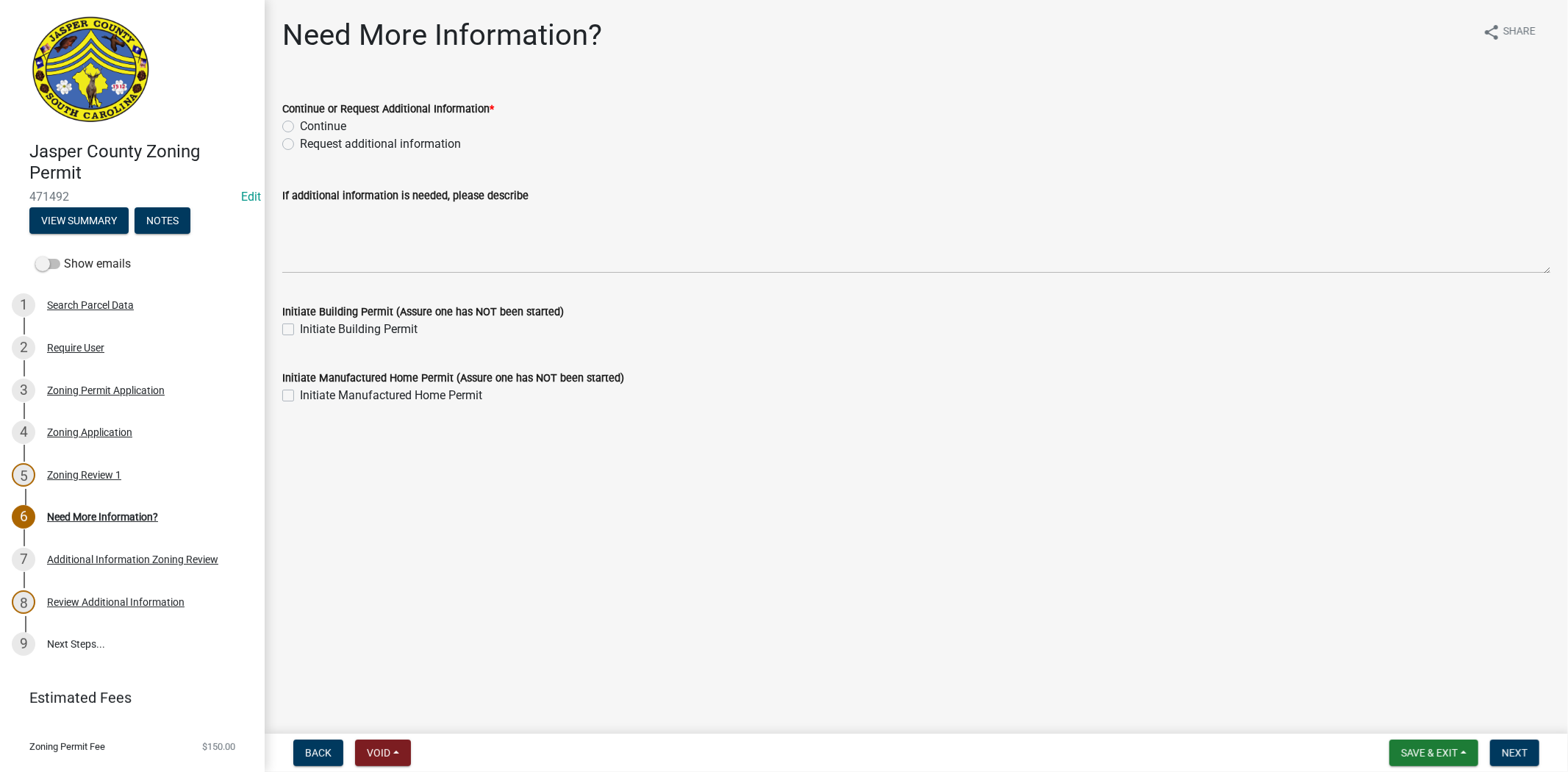
click at [282, 142] on div "Continue or Request Additional Information * Continue Request additional inform…" at bounding box center [916, 118] width 1290 height 71
click at [300, 146] on label "Request additional information" at bounding box center [381, 144] width 161 height 18
click at [300, 145] on input "Request additional information" at bounding box center [305, 140] width 9 height 9
radio input "true"
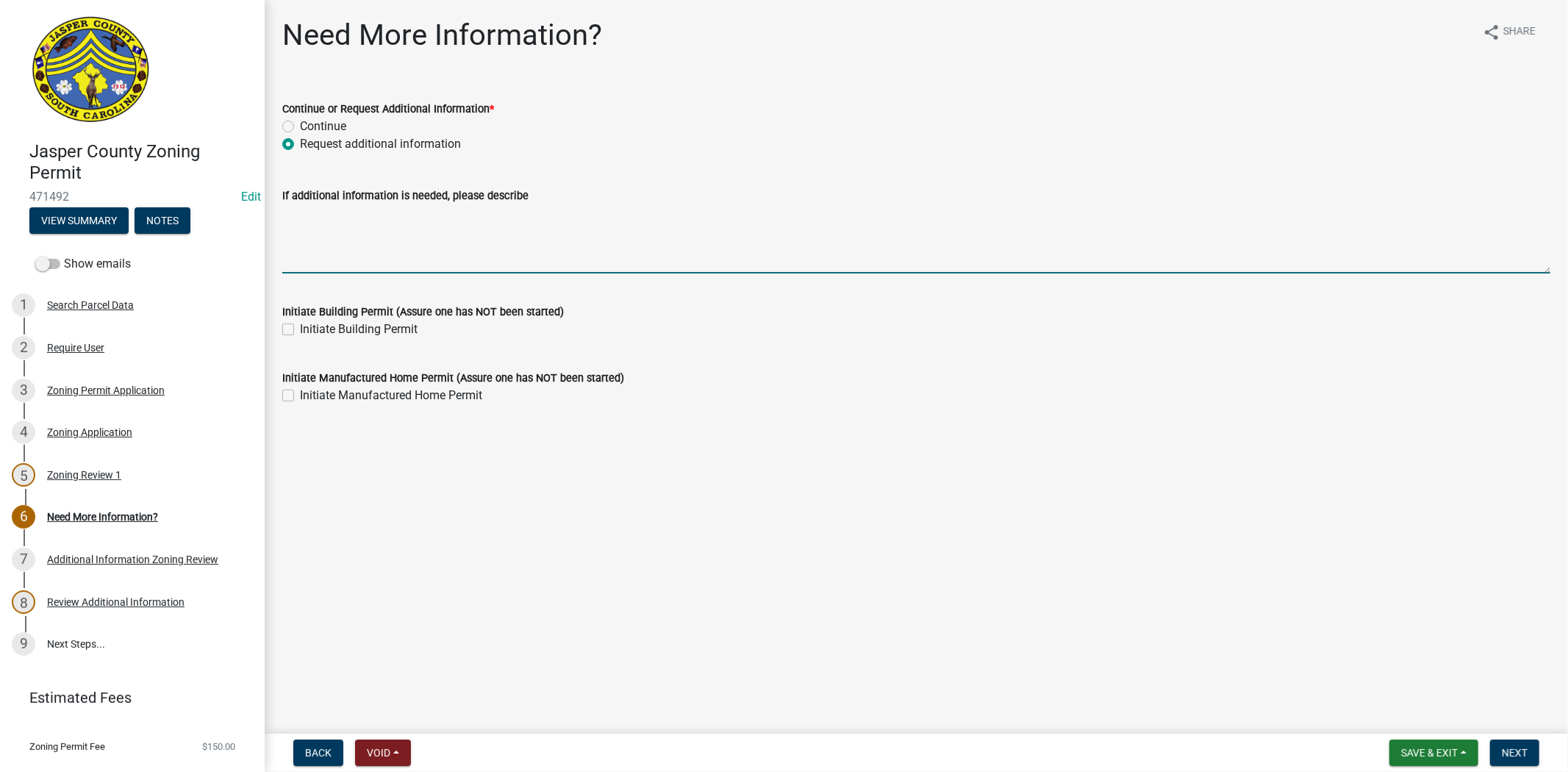
click at [301, 240] on textarea "If additional information is needed, please describe" at bounding box center [916, 239] width 1268 height 69
click at [518, 214] on textarea "please apply for Manufactured home permit" at bounding box center [916, 239] width 1268 height 69
type textarea "please apply for Manufactured home permit"
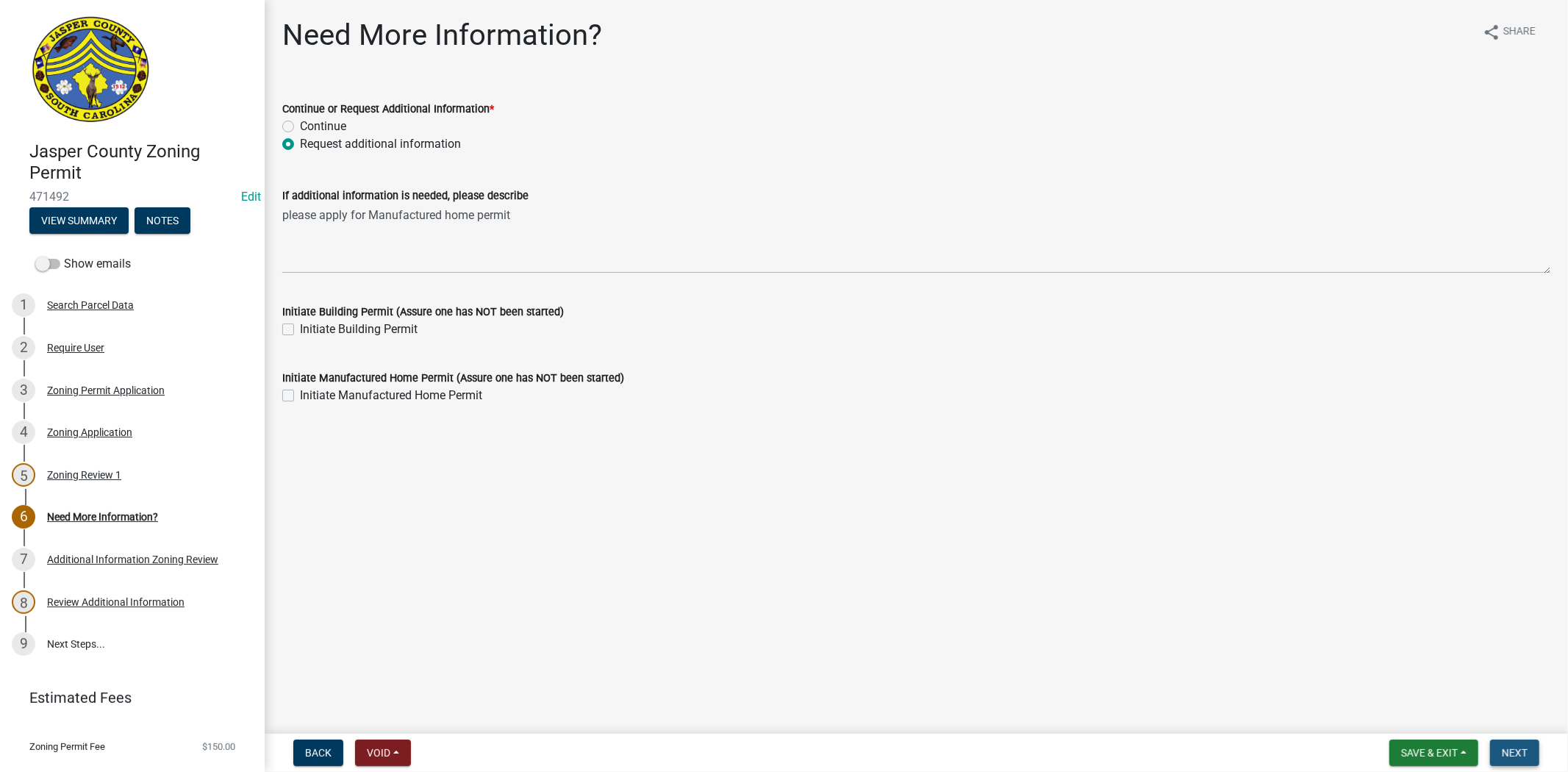
click at [1513, 747] on span "Next" at bounding box center [1514, 752] width 26 height 12
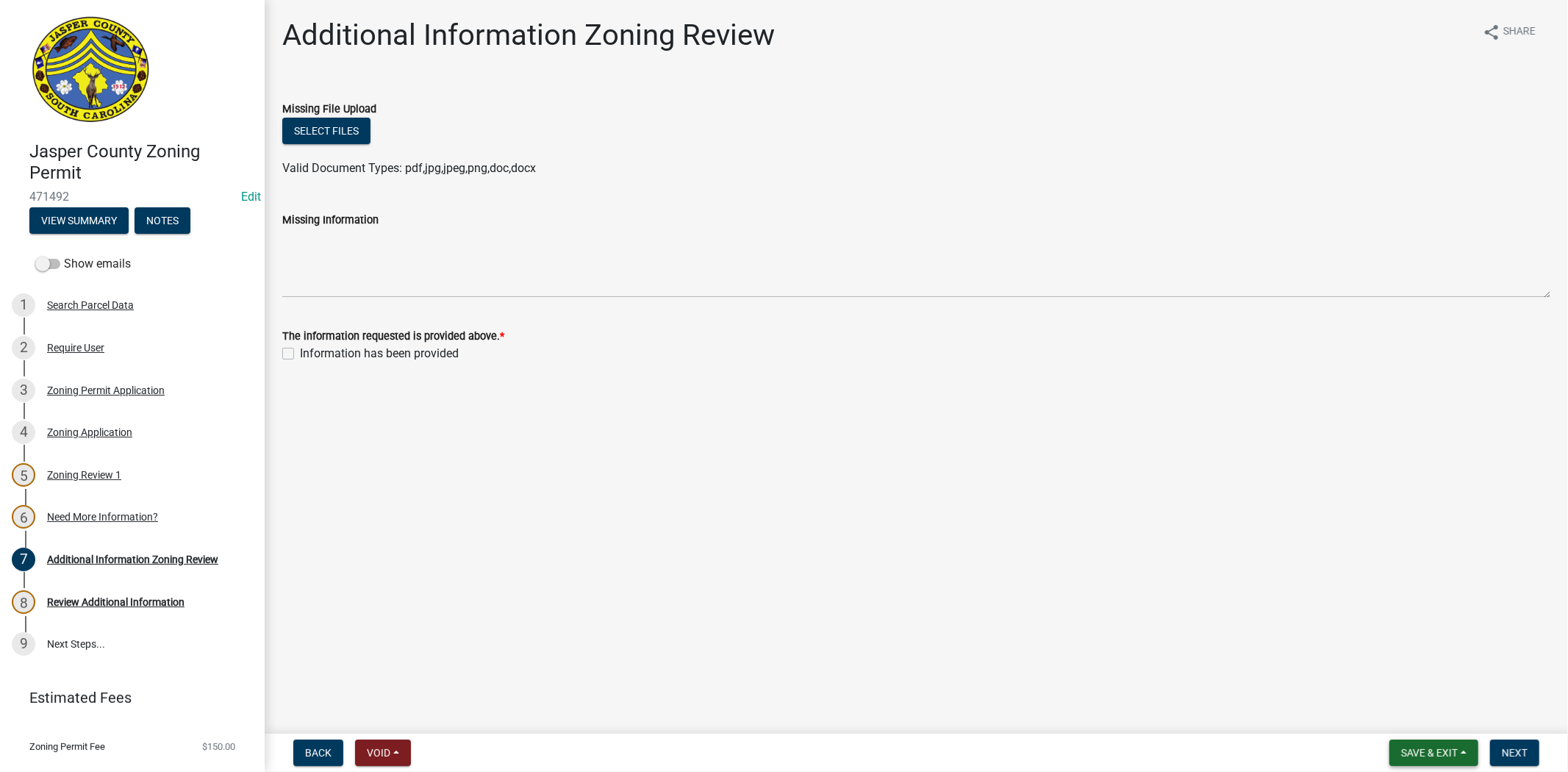
click at [1431, 747] on span "Save & Exit" at bounding box center [1429, 752] width 57 height 12
click at [1415, 714] on button "Save & Exit" at bounding box center [1419, 714] width 117 height 35
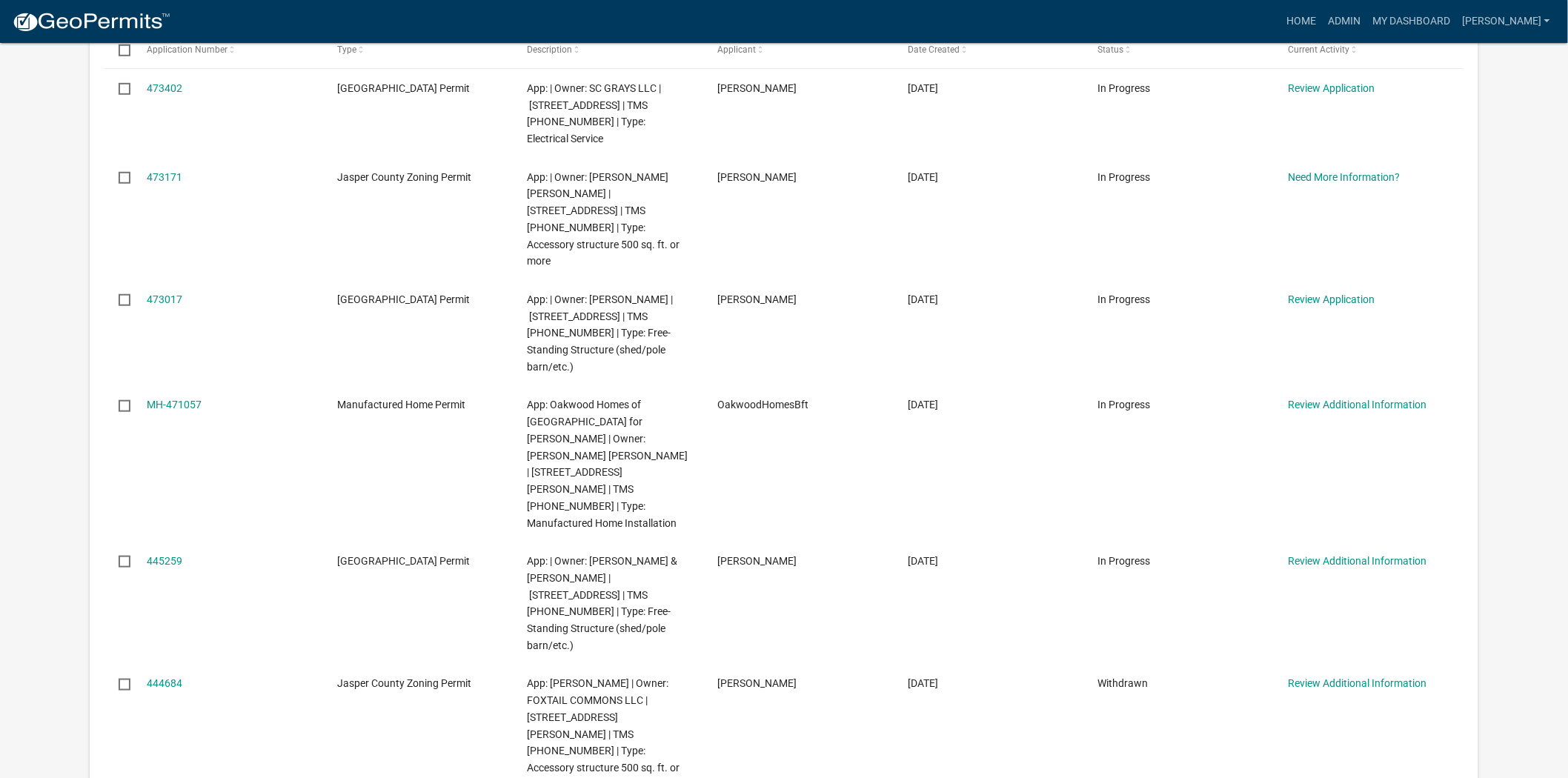
scroll to position [411, 0]
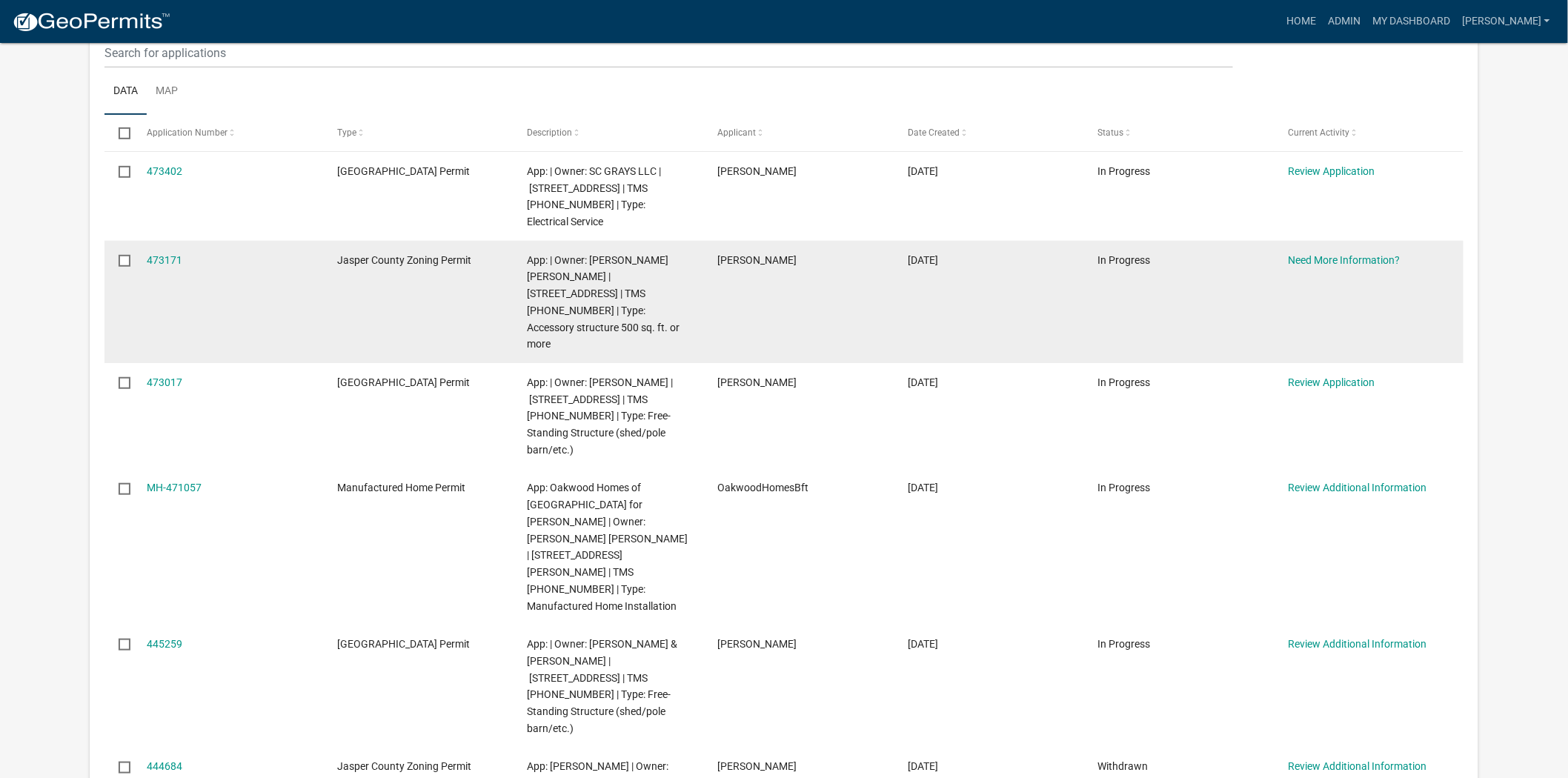
scroll to position [247, 0]
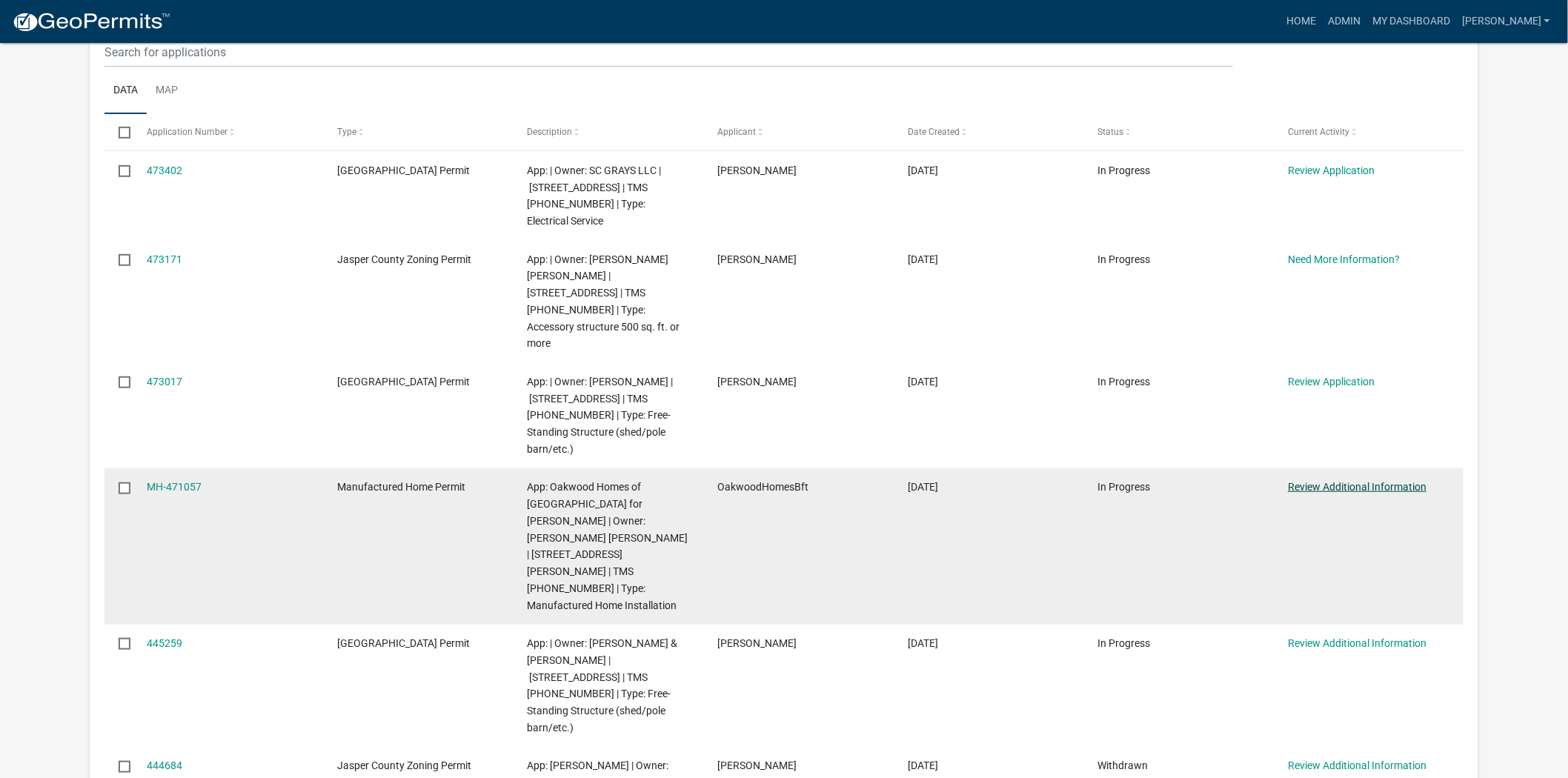
click at [1354, 481] on link "Review Additional Information" at bounding box center [1357, 486] width 139 height 12
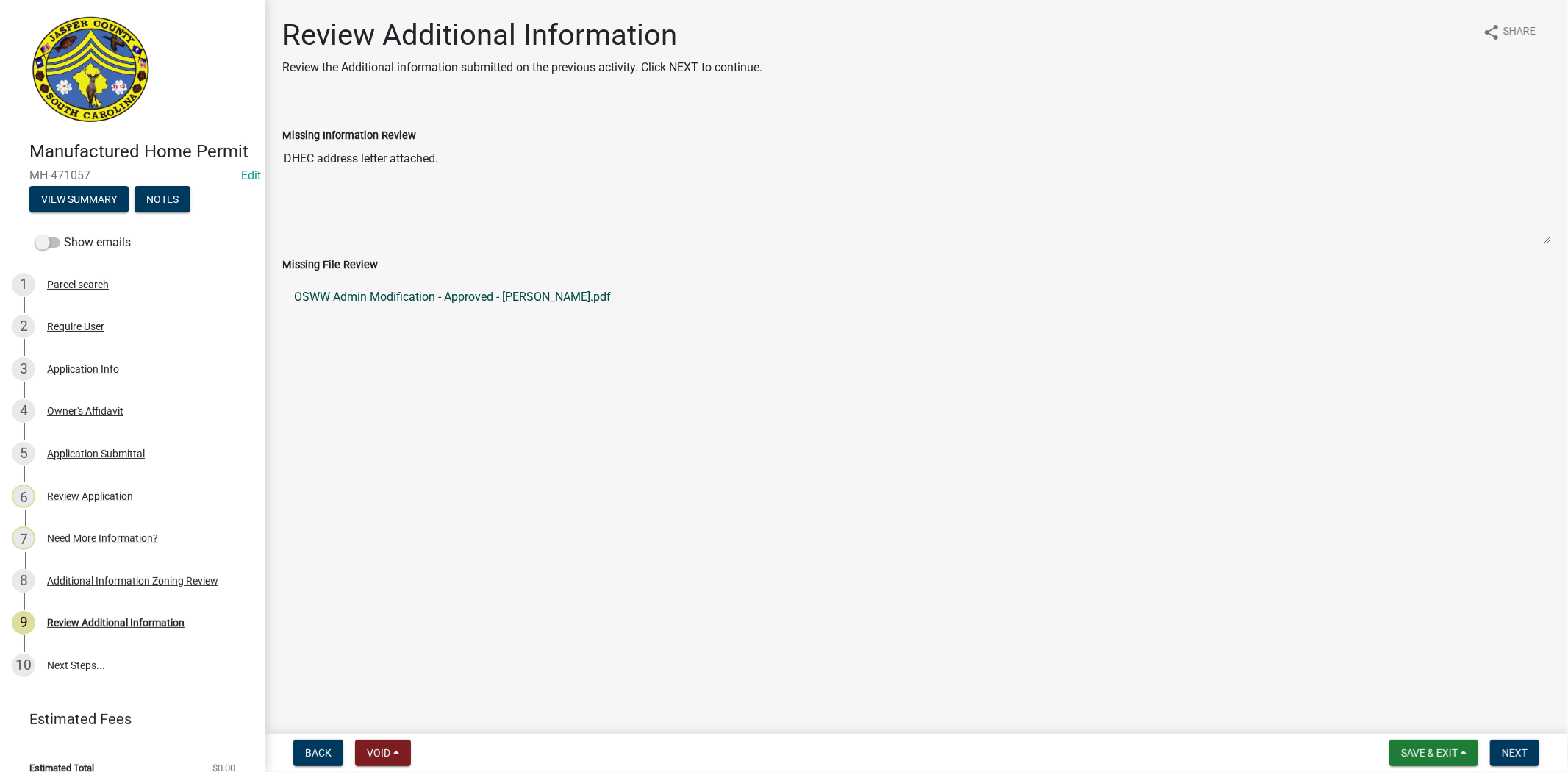
click at [523, 290] on link "OSWW Admin Modification - Approved - Dressen Rd.pdf" at bounding box center [916, 297] width 1268 height 35
click at [57, 390] on link "3 Application Info" at bounding box center [132, 369] width 265 height 43
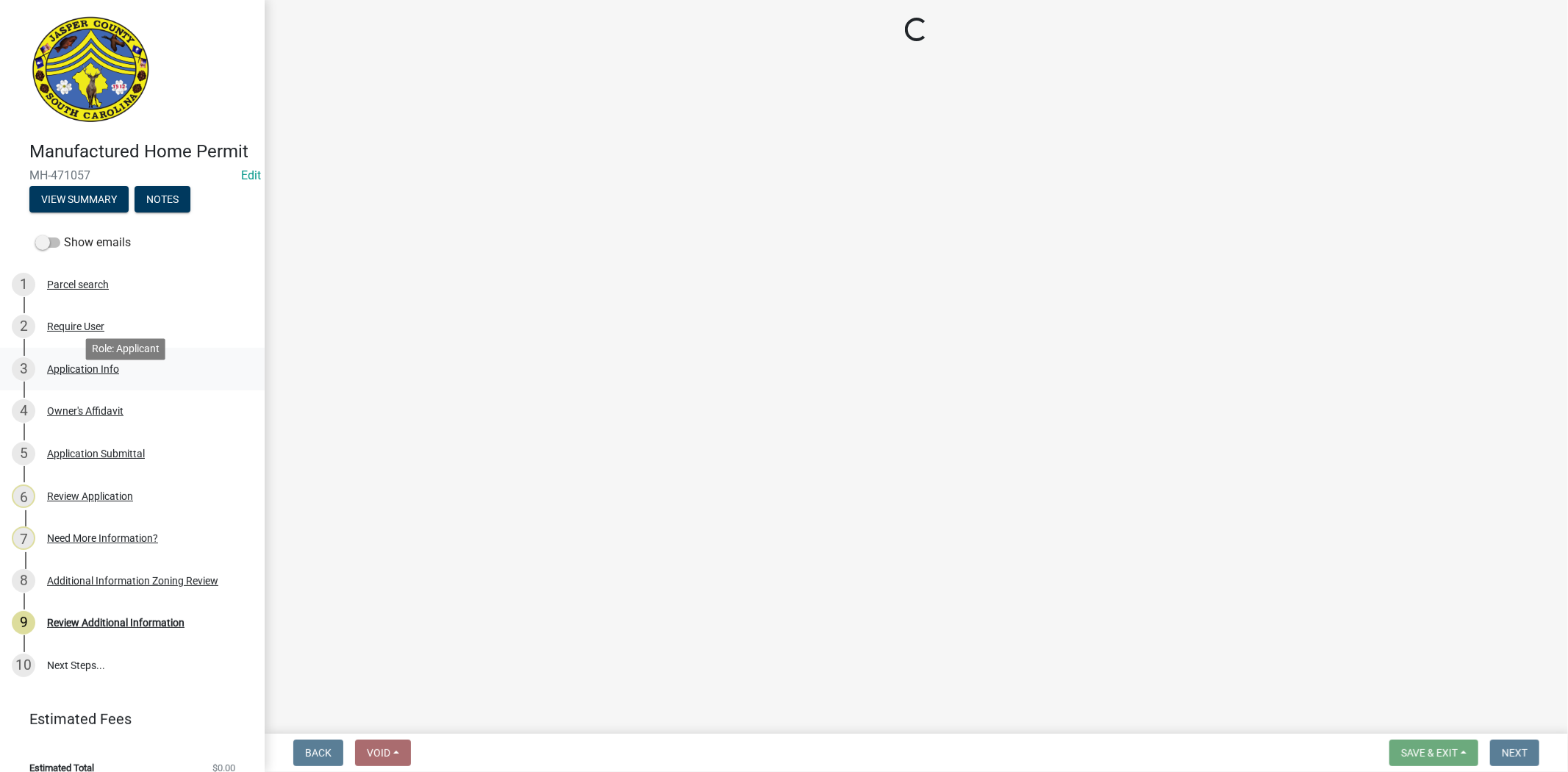
select select "00748aa1-56c2-4786-b7ff-9b3cb1d8d455"
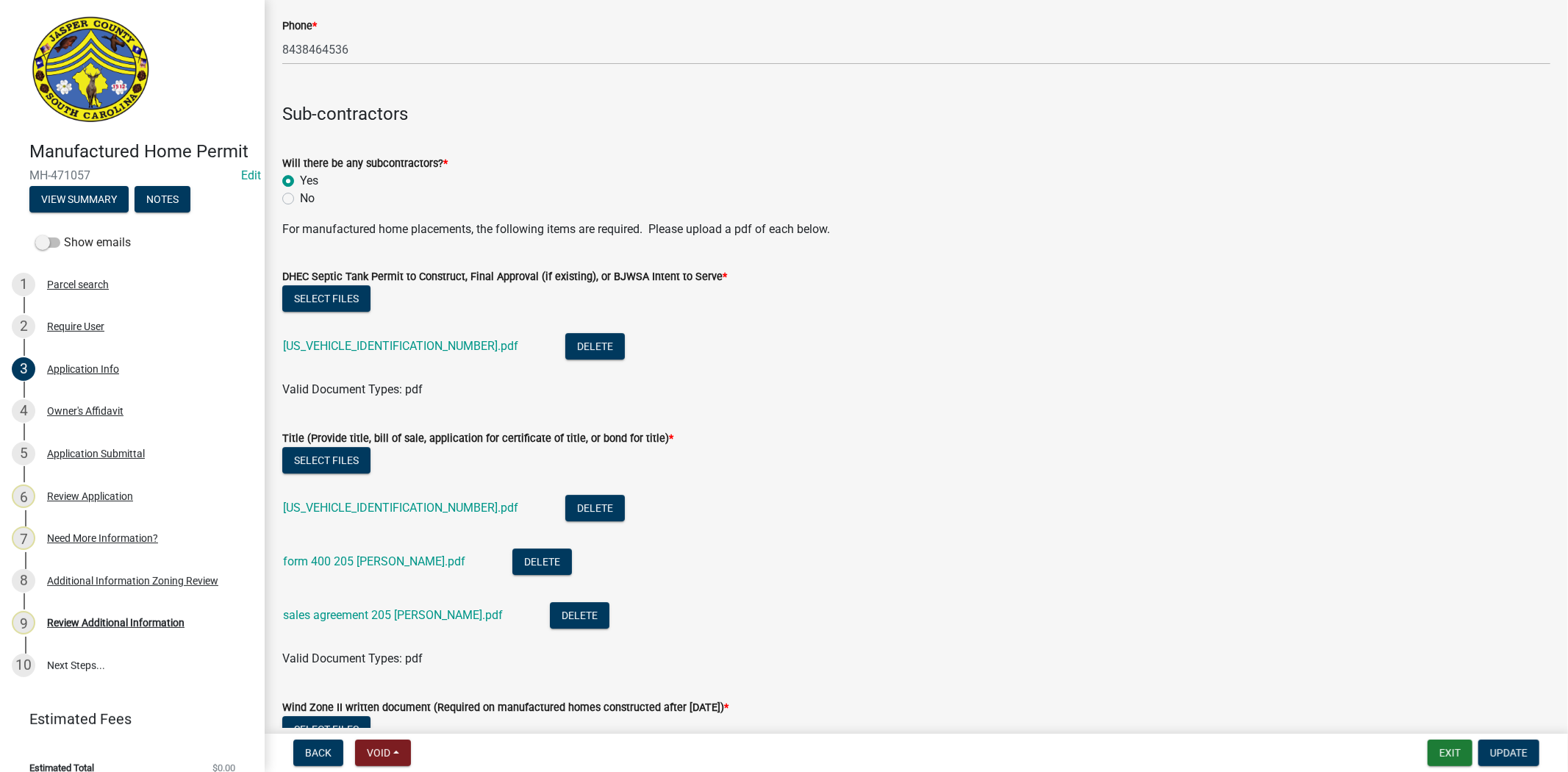
scroll to position [3839, 0]
click at [313, 303] on button "Select files" at bounding box center [326, 299] width 88 height 26
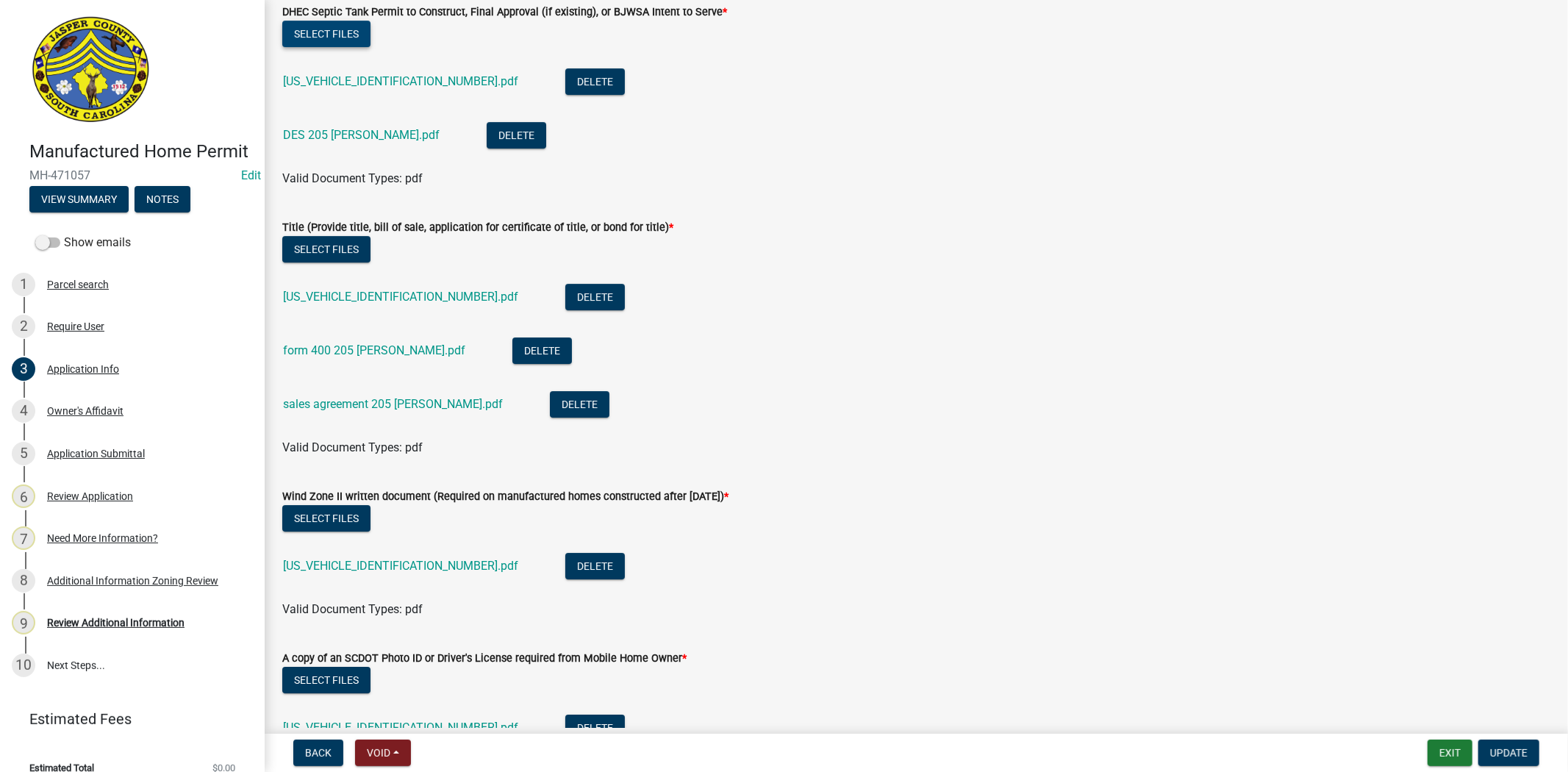
scroll to position [4166, 0]
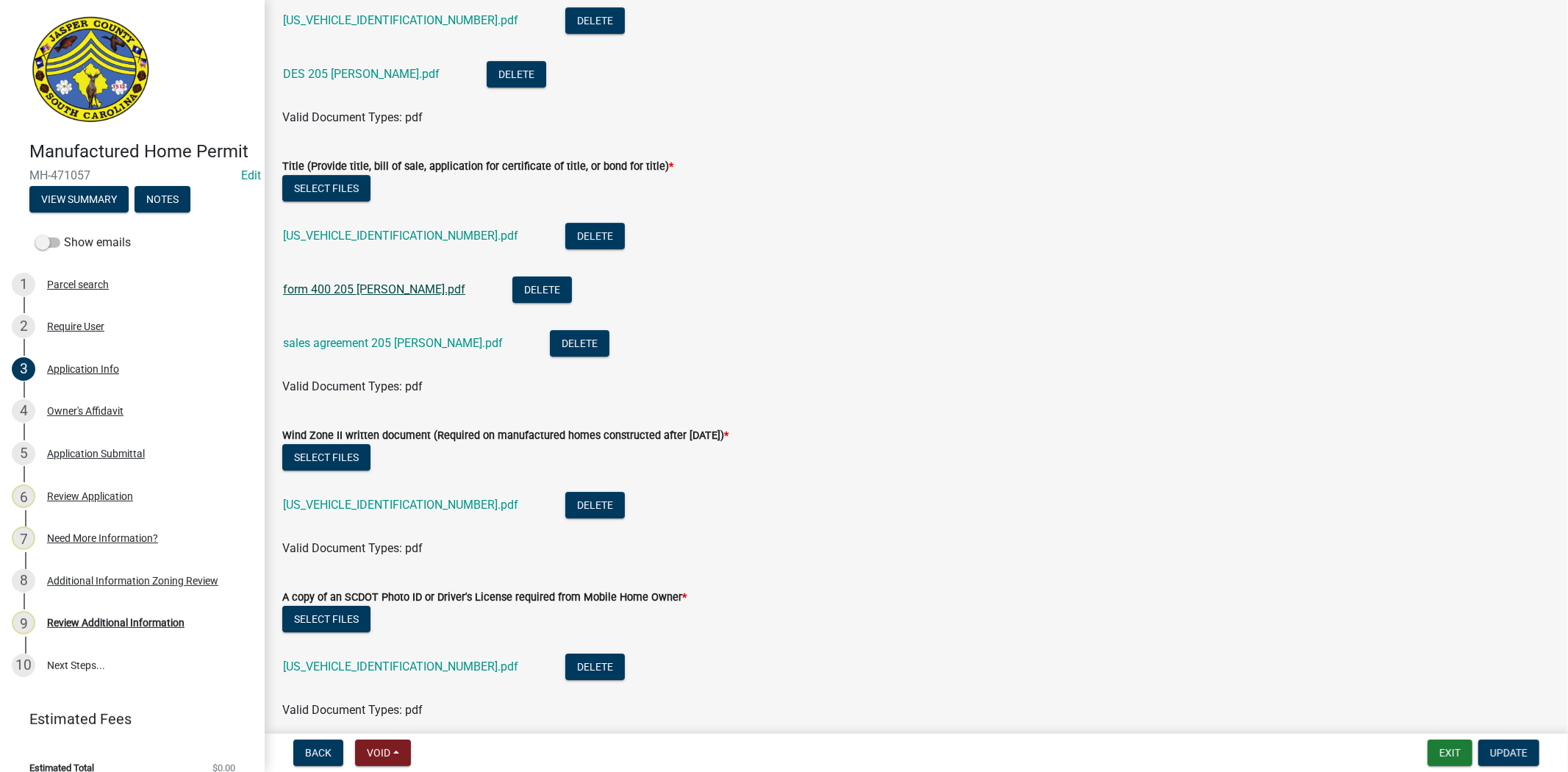
click at [309, 293] on link "form 400 205 dressen.pdf" at bounding box center [374, 290] width 182 height 14
click at [327, 351] on div "sales agreement 205 dressen.pdf" at bounding box center [405, 345] width 243 height 30
click at [325, 346] on link "sales agreement 205 dressen.pdf" at bounding box center [393, 343] width 220 height 14
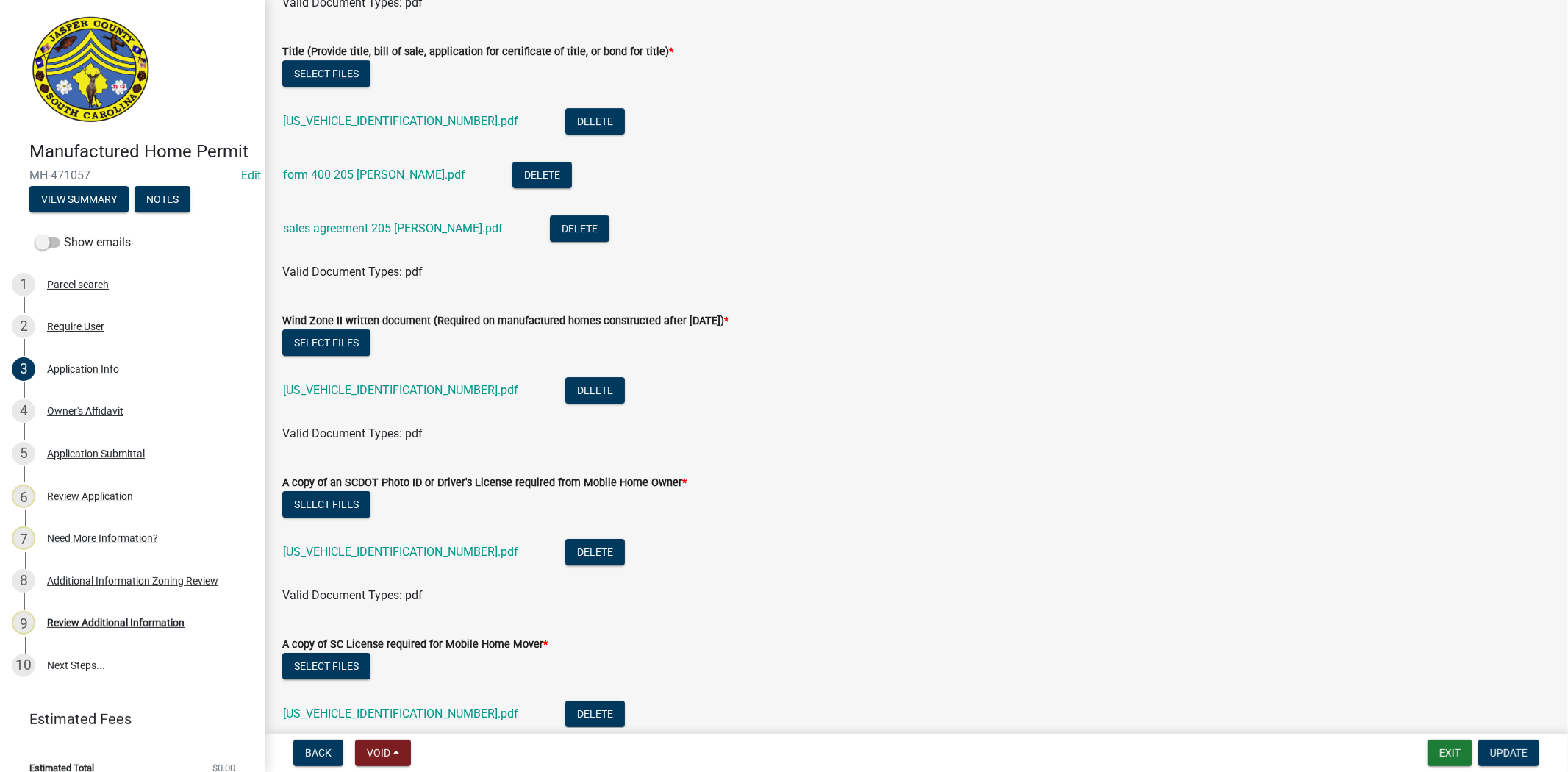
scroll to position [4412, 0]
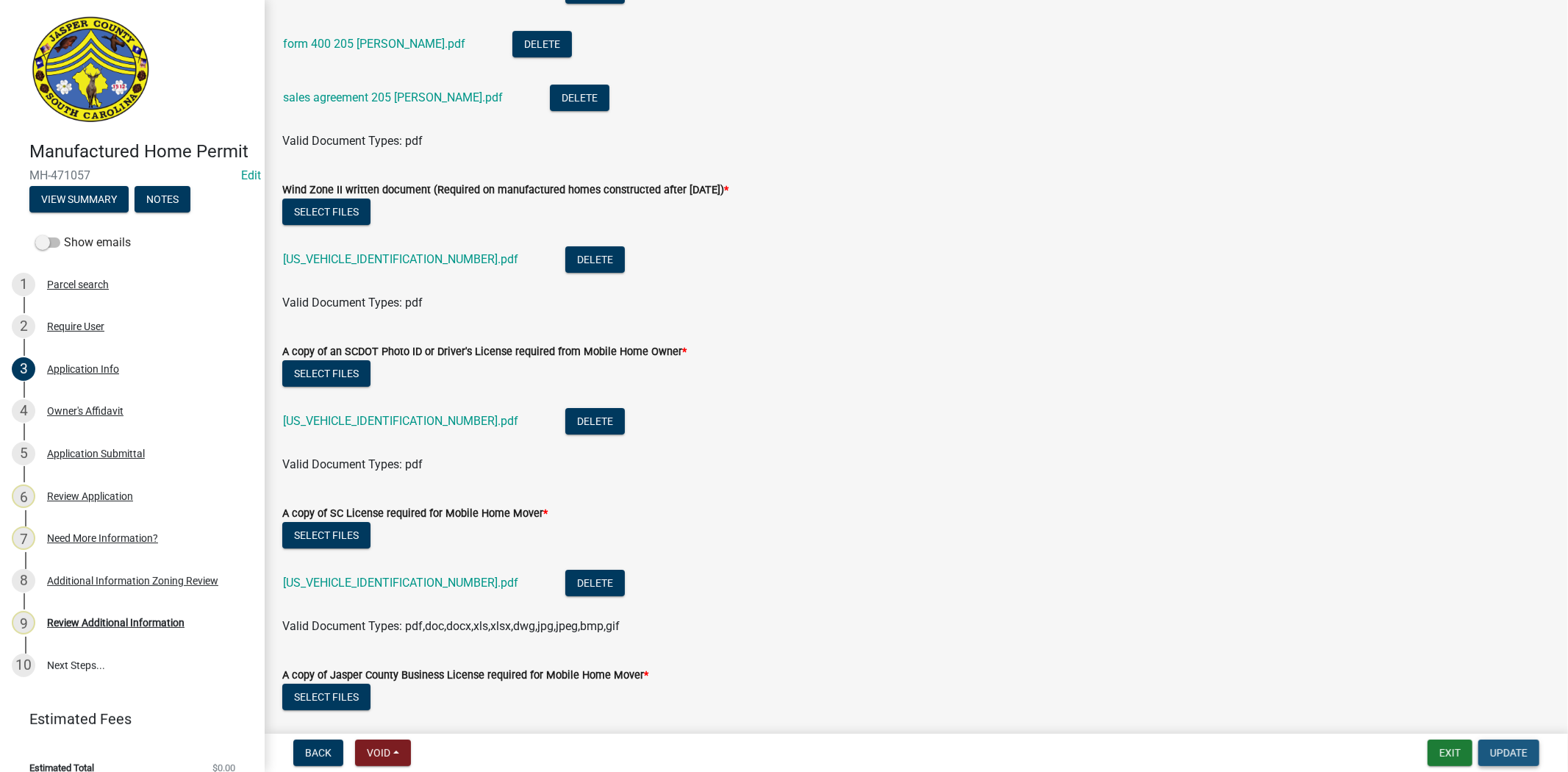
click at [1517, 747] on span "Update" at bounding box center [1508, 752] width 38 height 12
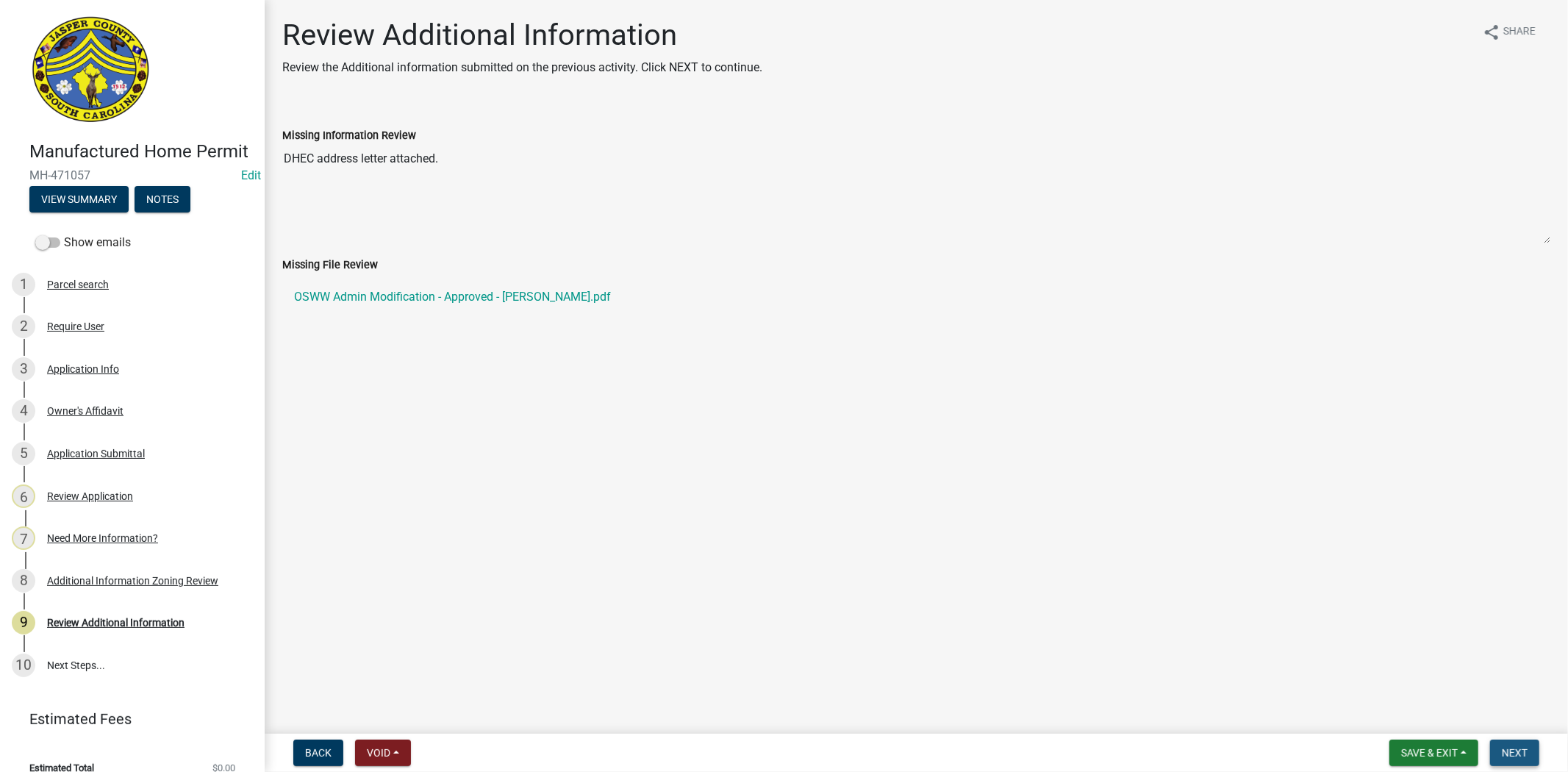
click at [1510, 744] on button "Next" at bounding box center [1514, 753] width 49 height 26
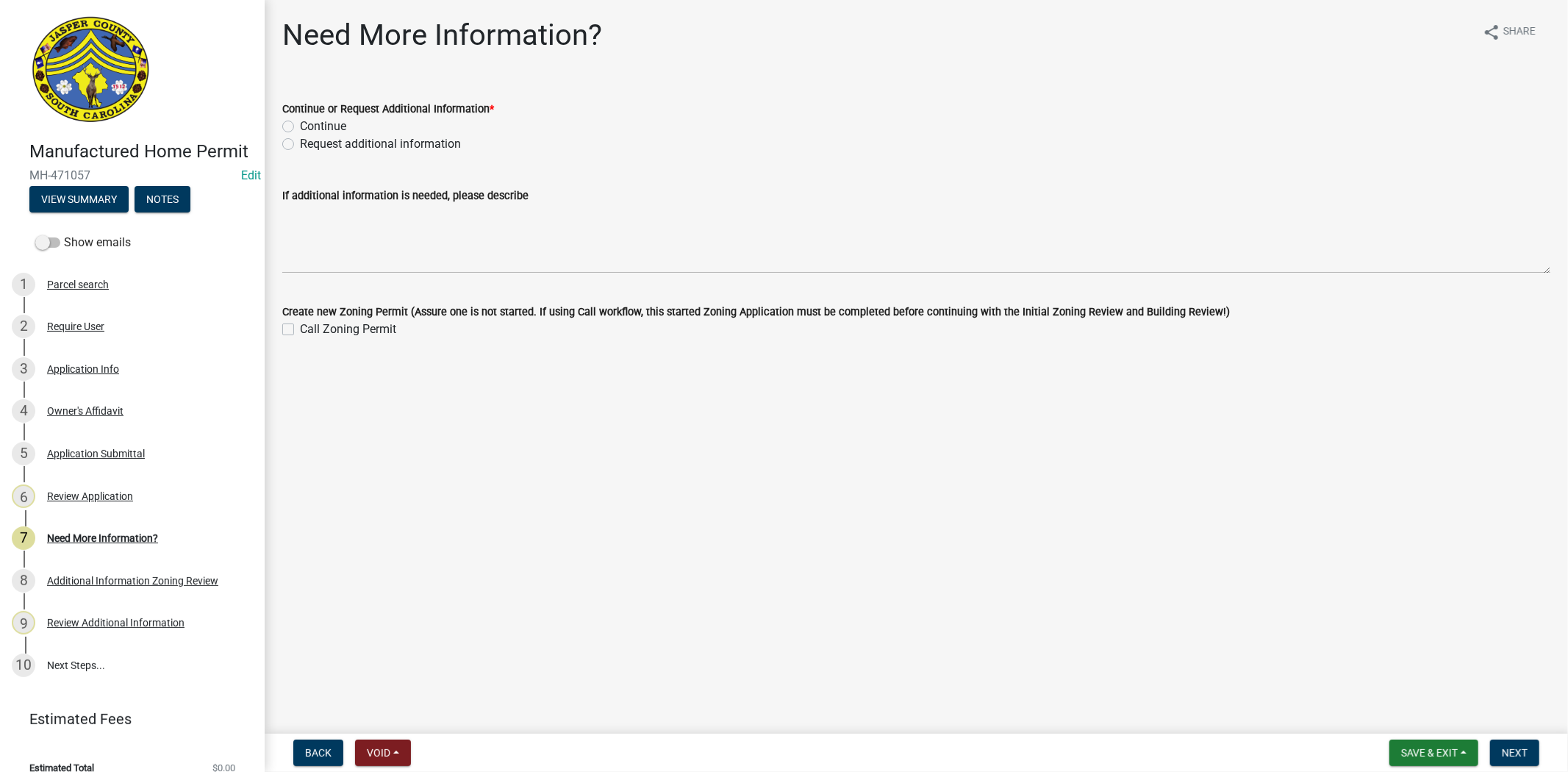
click at [300, 144] on label "Request additional information" at bounding box center [381, 144] width 161 height 18
click at [300, 144] on input "Request additional information" at bounding box center [305, 140] width 9 height 9
radio input "true"
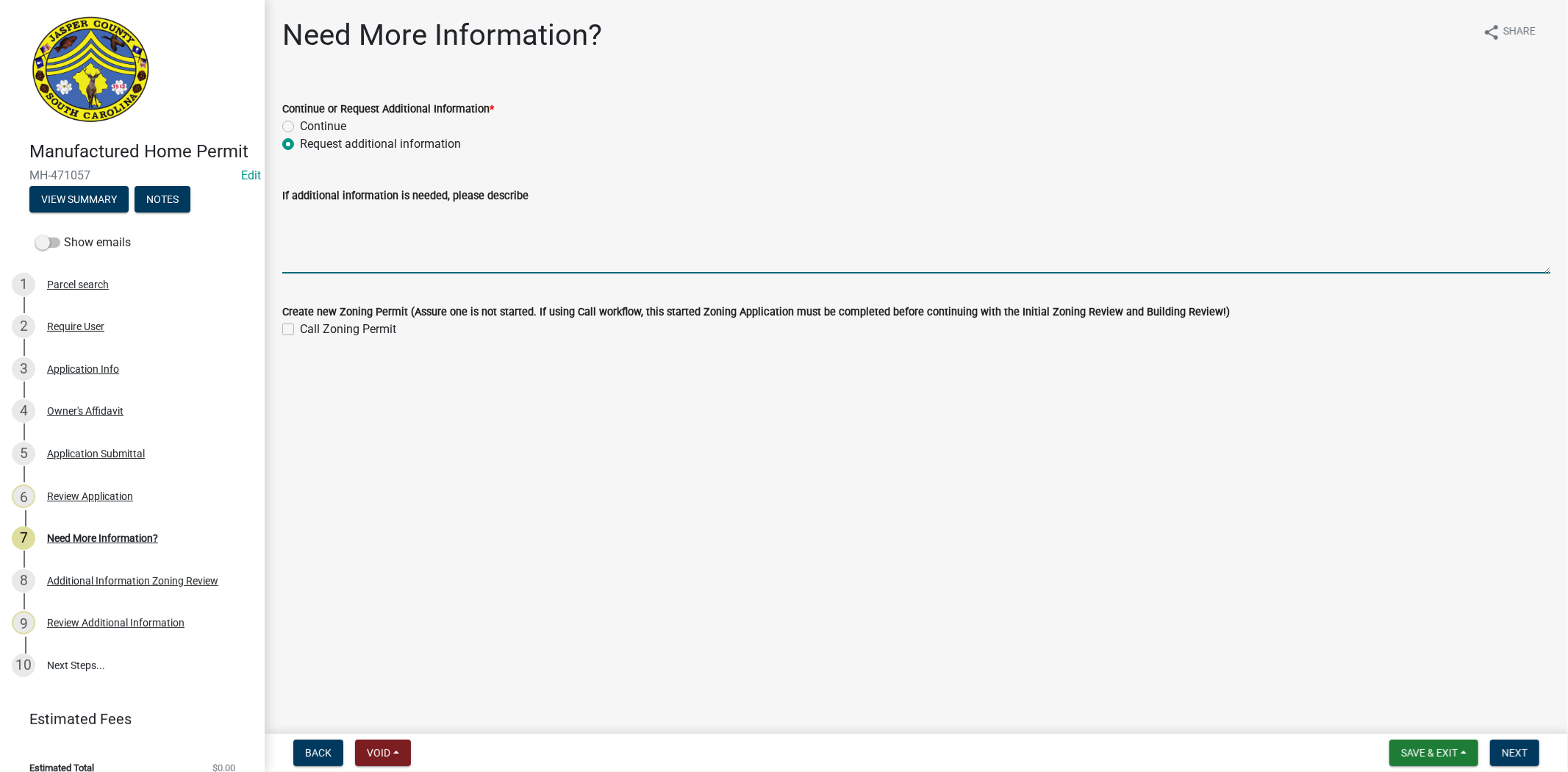
click at [289, 204] on textarea "If additional information is needed, please describe" at bounding box center [916, 239] width 1268 height 69
drag, startPoint x: 471, startPoint y: 208, endPoint x: 432, endPoint y: 257, distance: 62.6
click at [432, 257] on textarea "please pay for zoning and then proceese to the assessors office to get your Dec…" at bounding box center [916, 239] width 1268 height 69
click at [489, 215] on textarea "please pay for zoning and then proceese to the assessors office to get your Dec…" at bounding box center [916, 239] width 1268 height 69
drag, startPoint x: 360, startPoint y: 217, endPoint x: 659, endPoint y: 219, distance: 299.0
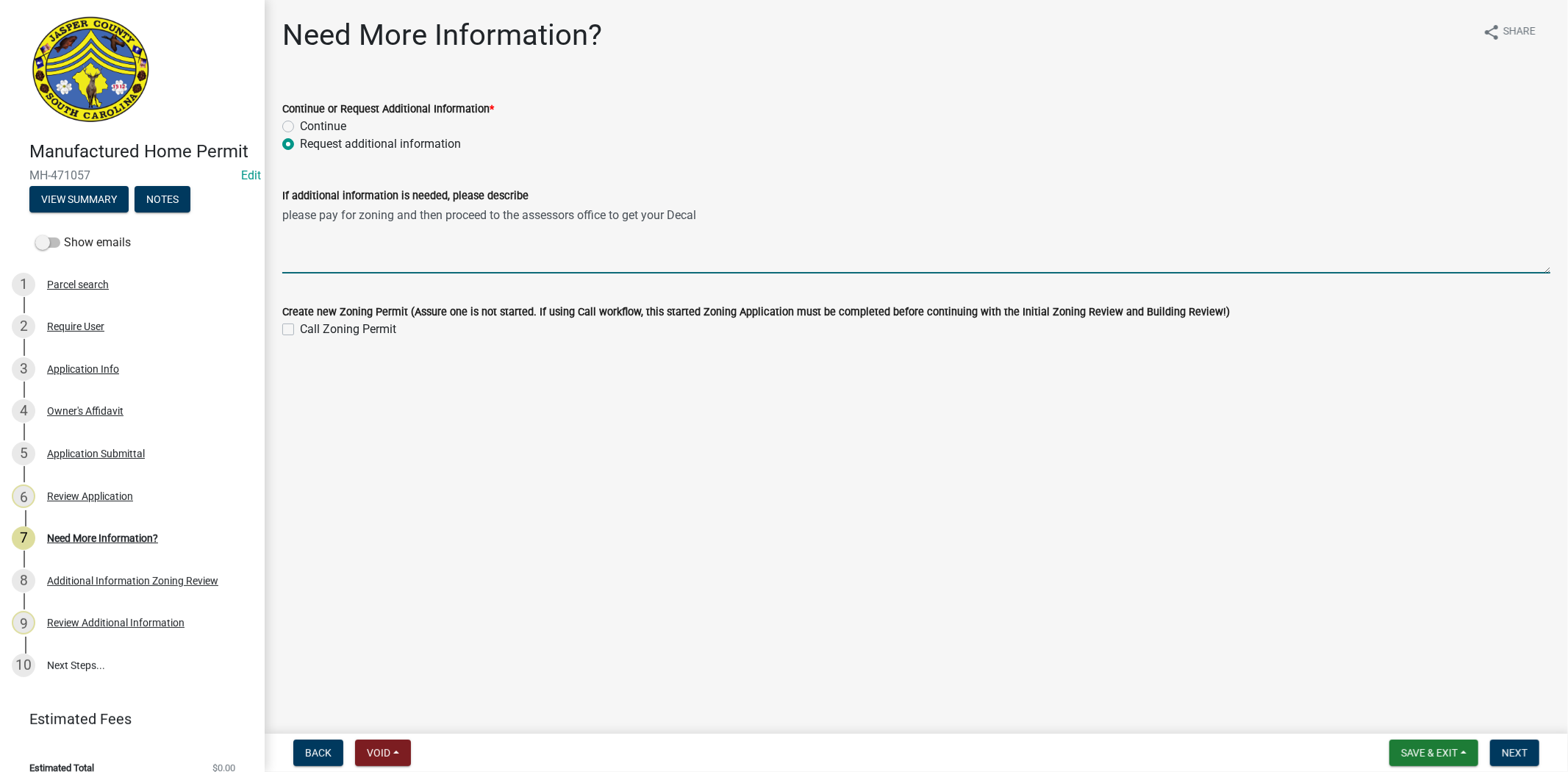
click at [362, 217] on textarea "please pay for zoning and then proceed to the assessors office to get your Decal" at bounding box center [916, 239] width 1268 height 69
click at [357, 215] on textarea "please pay for zoning and then proceed to the assessors office to get your Decal" at bounding box center [916, 239] width 1268 height 69
type textarea "please pay for the zoning permit and then proceed to the assessors office to ge…"
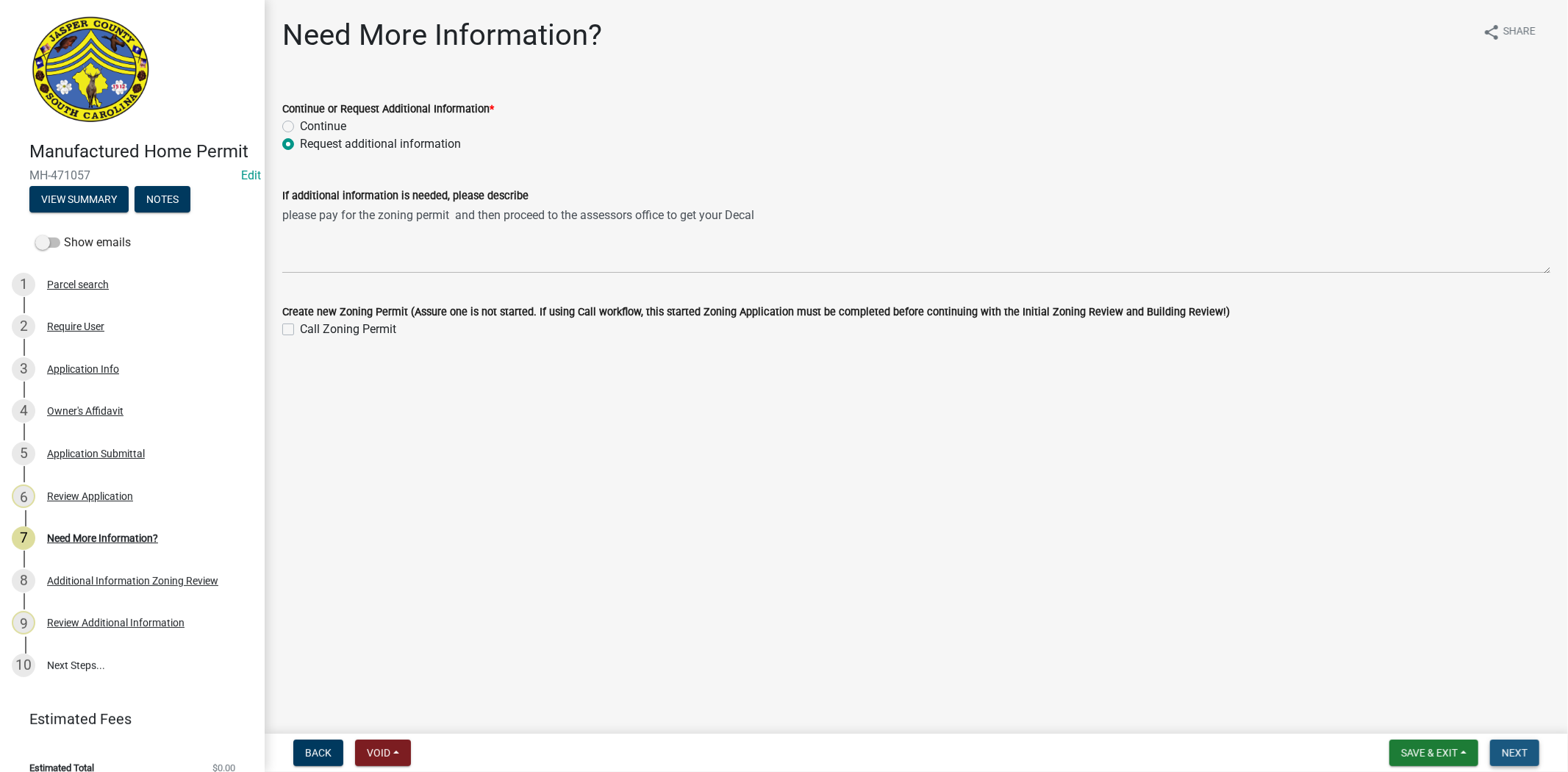
click at [1523, 757] on span "Next" at bounding box center [1514, 752] width 26 height 12
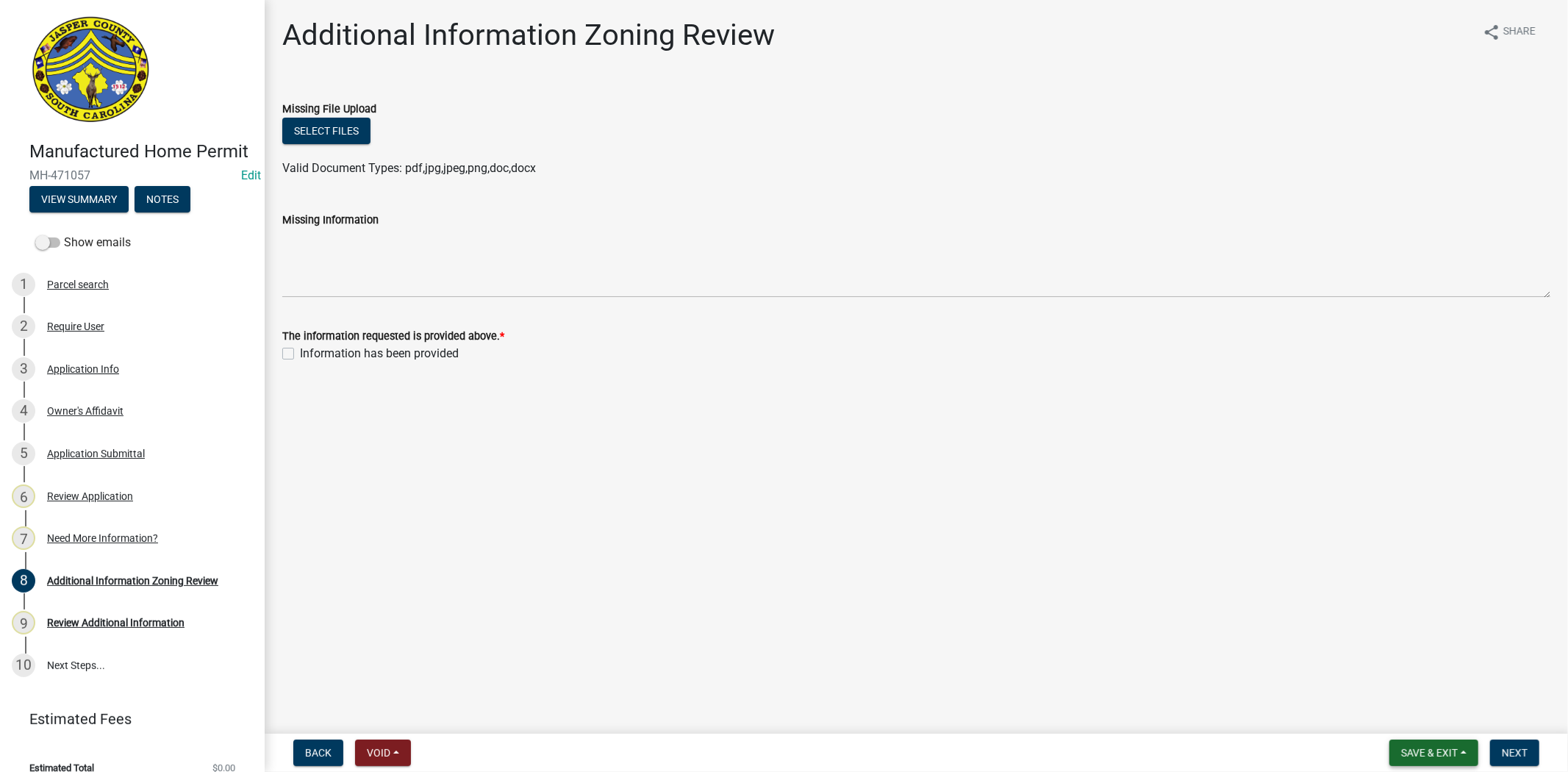
click at [1422, 758] on button "Save & Exit" at bounding box center [1434, 753] width 89 height 26
click at [300, 355] on label "Information has been provided" at bounding box center [379, 353] width 159 height 18
click at [300, 354] on input "Information has been provided" at bounding box center [305, 350] width 9 height 9
checkbox input "true"
click at [1512, 755] on span "Next" at bounding box center [1514, 752] width 26 height 12
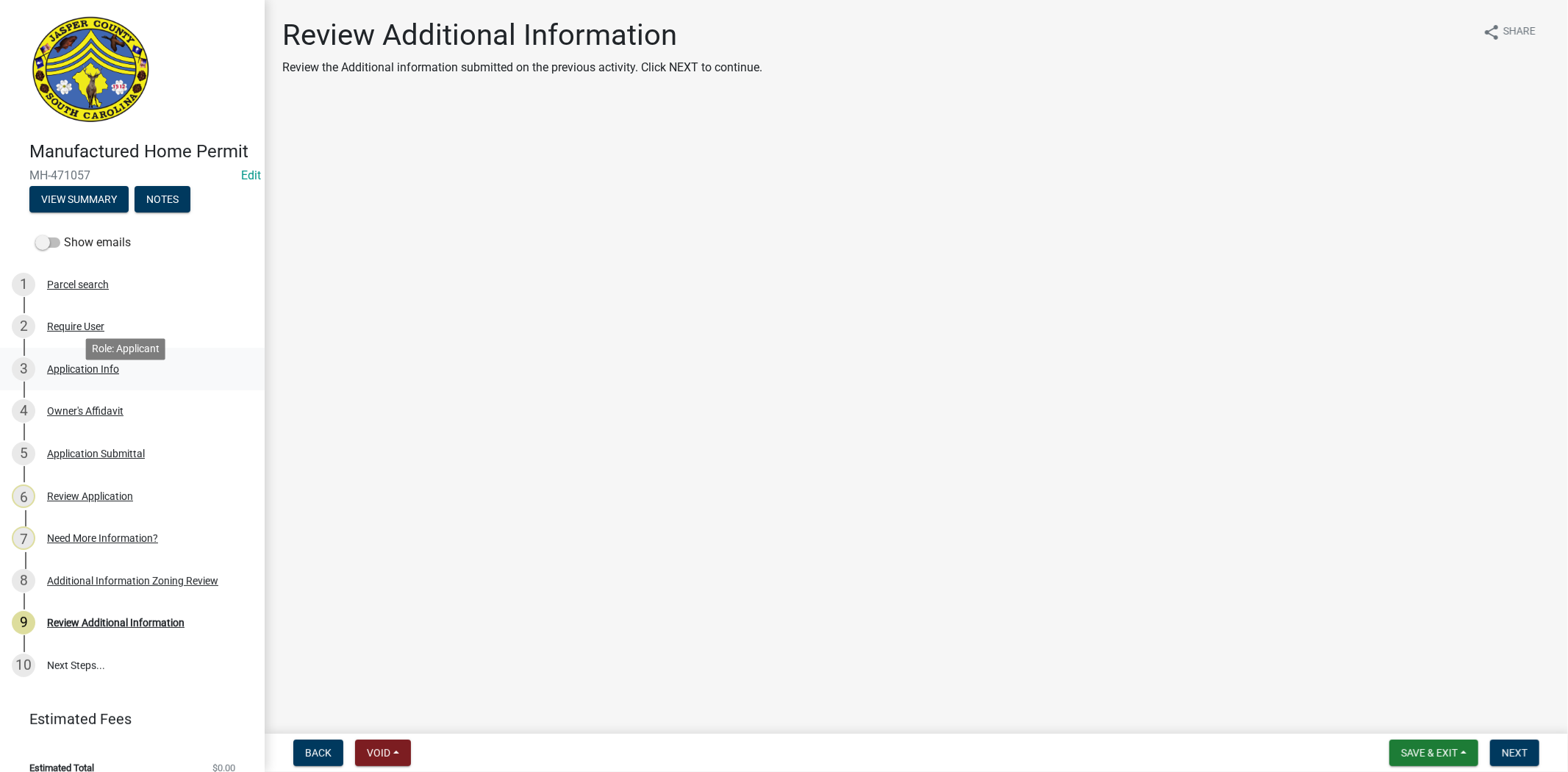
click at [88, 374] on div "Application Info" at bounding box center [83, 369] width 72 height 10
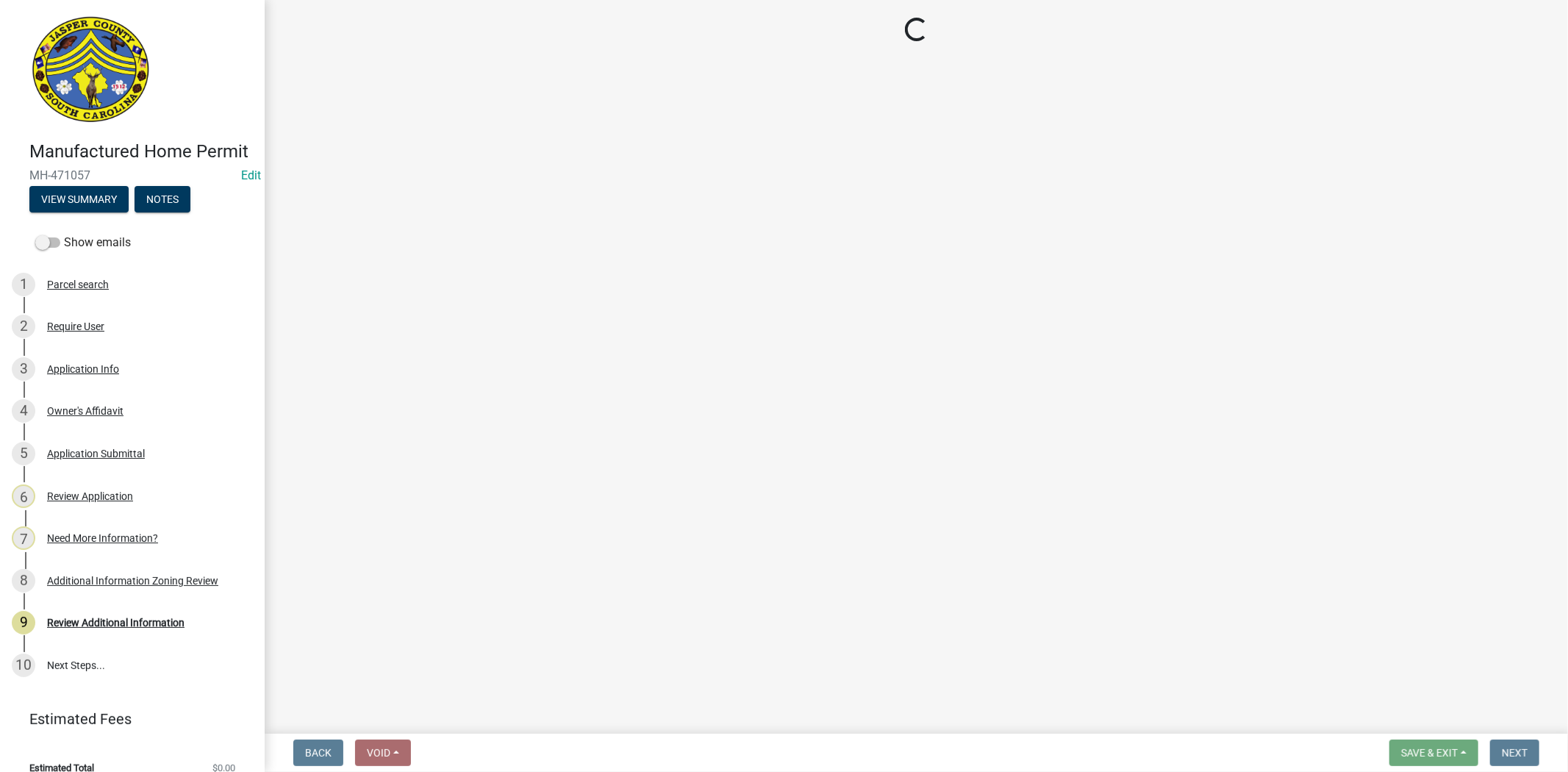
select select "00748aa1-56c2-4786-b7ff-9b3cb1d8d455"
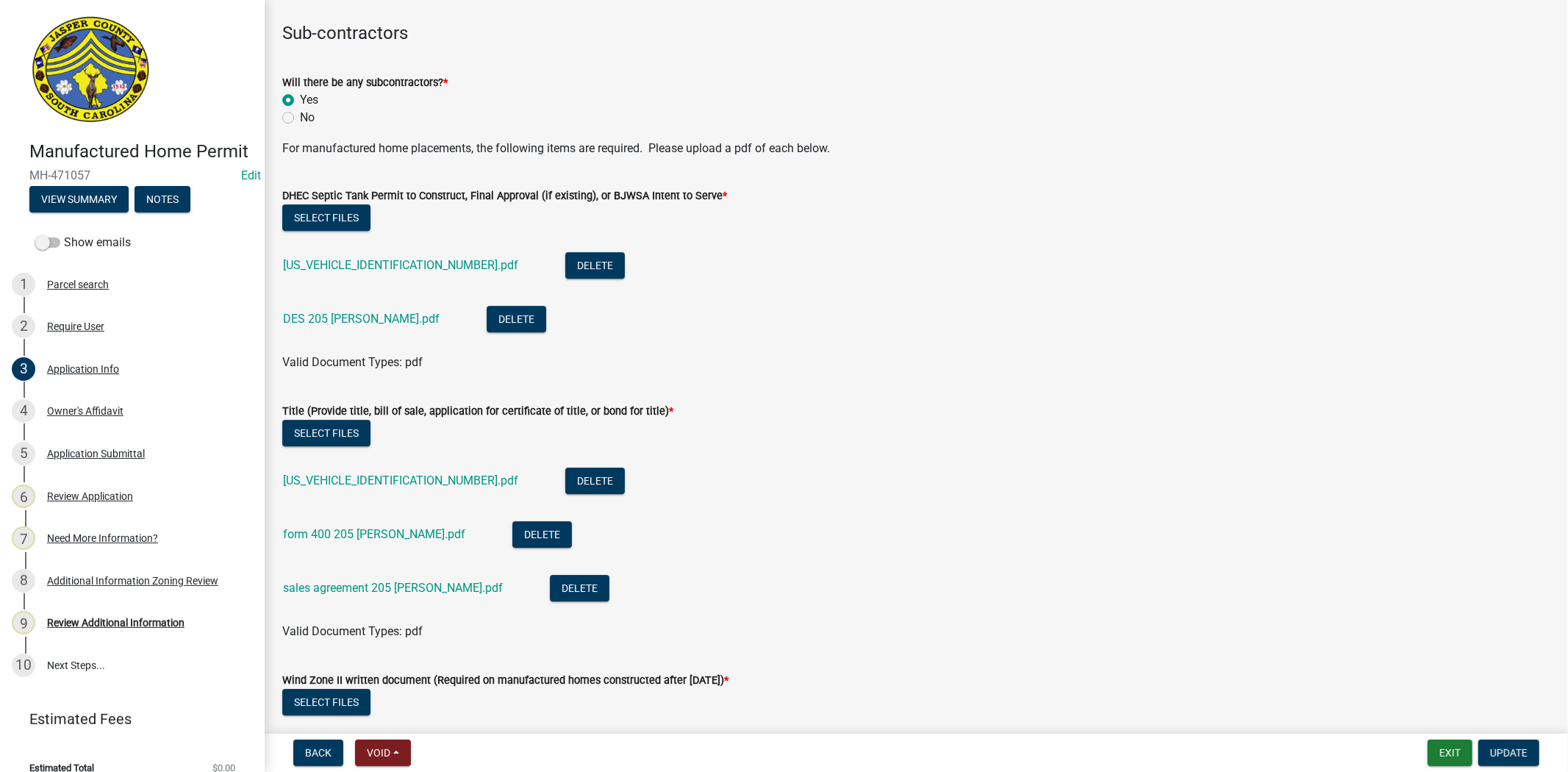
scroll to position [4248, 0]
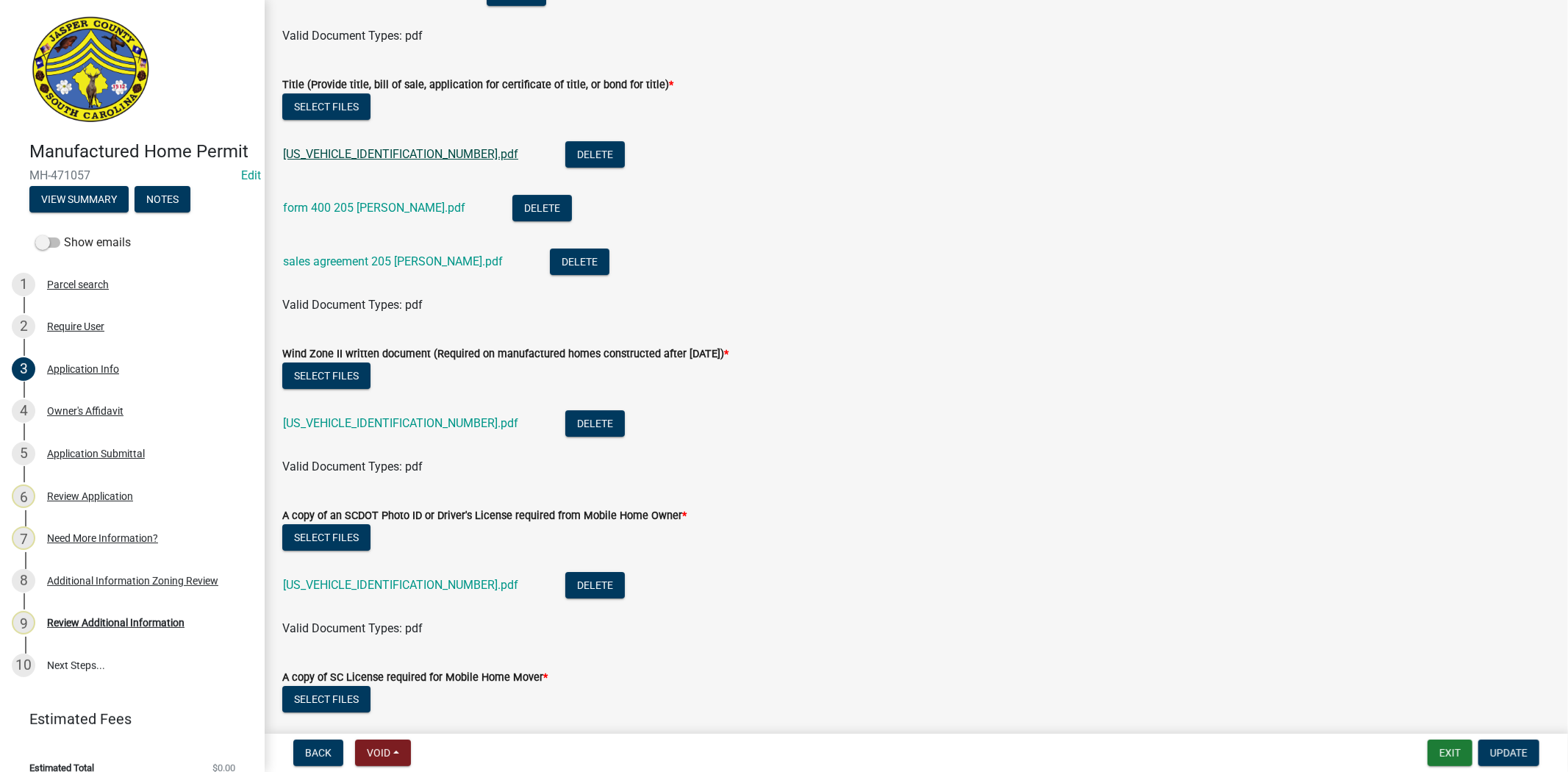
click at [299, 155] on link "SR110125082910180.pdf" at bounding box center [401, 154] width 235 height 14
click at [321, 204] on link "form 400 205 dressen.pdf" at bounding box center [374, 207] width 182 height 14
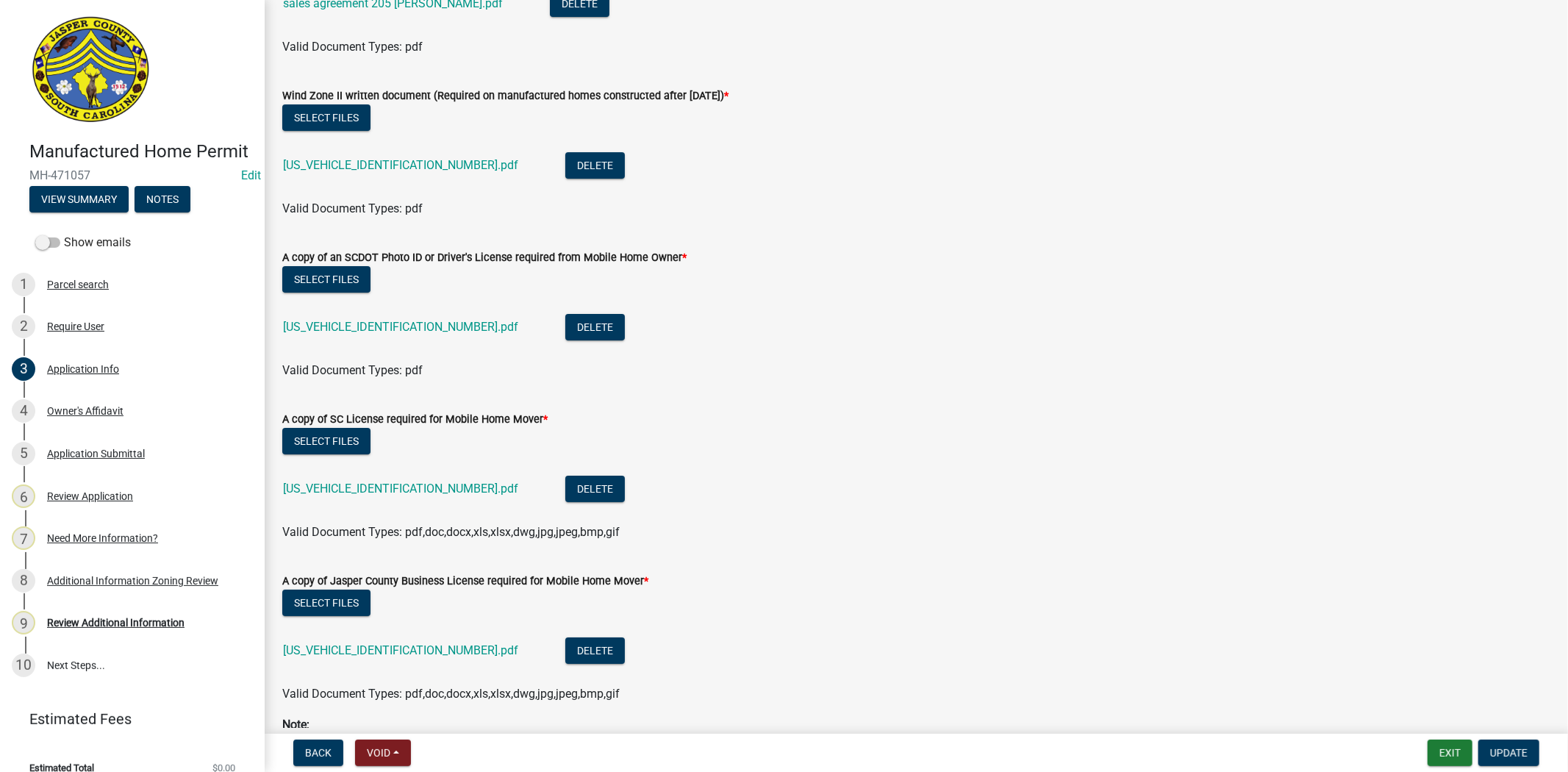
scroll to position [4575, 0]
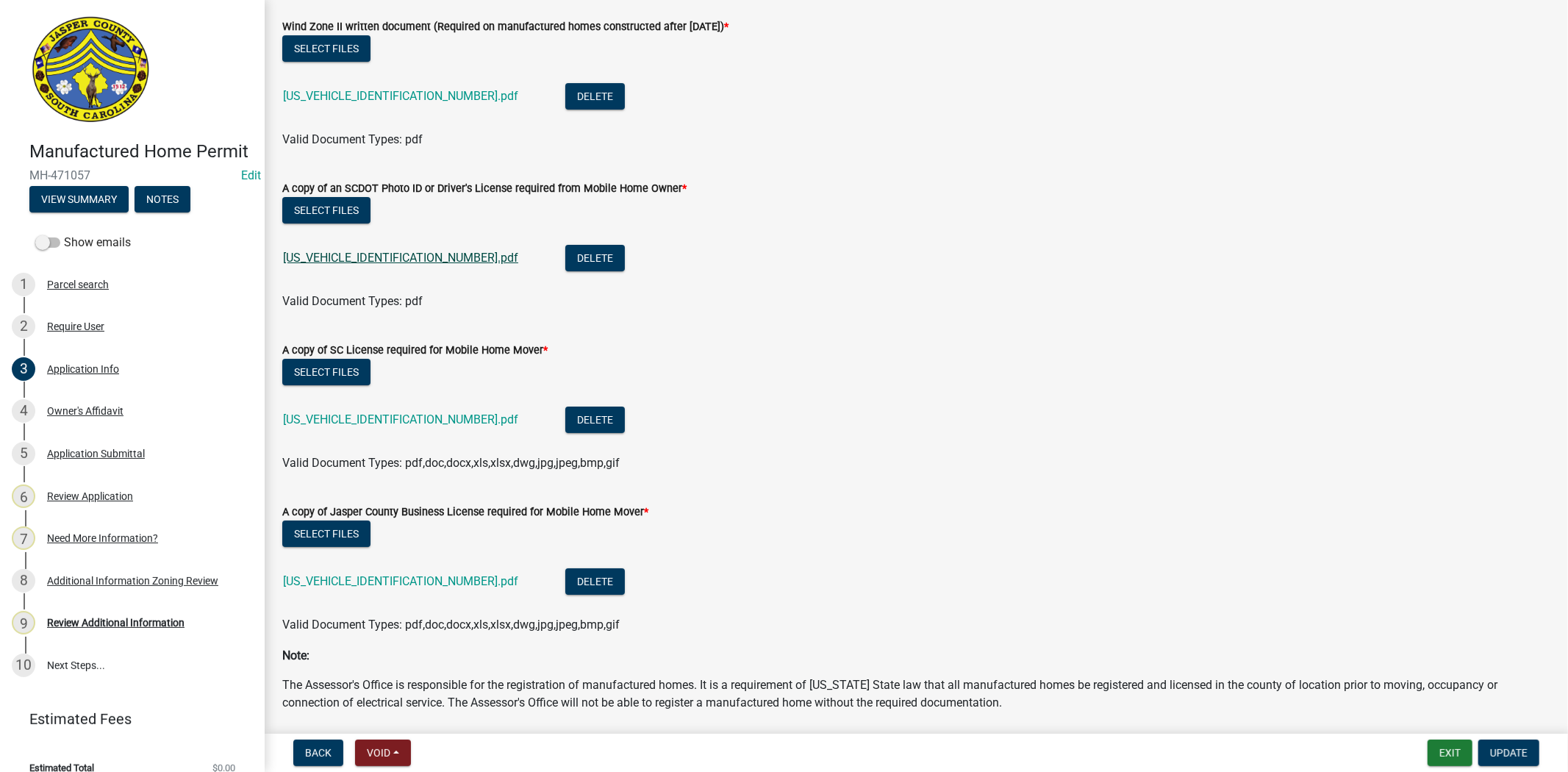
click at [332, 256] on link "SR110125082910173.pdf" at bounding box center [401, 257] width 235 height 14
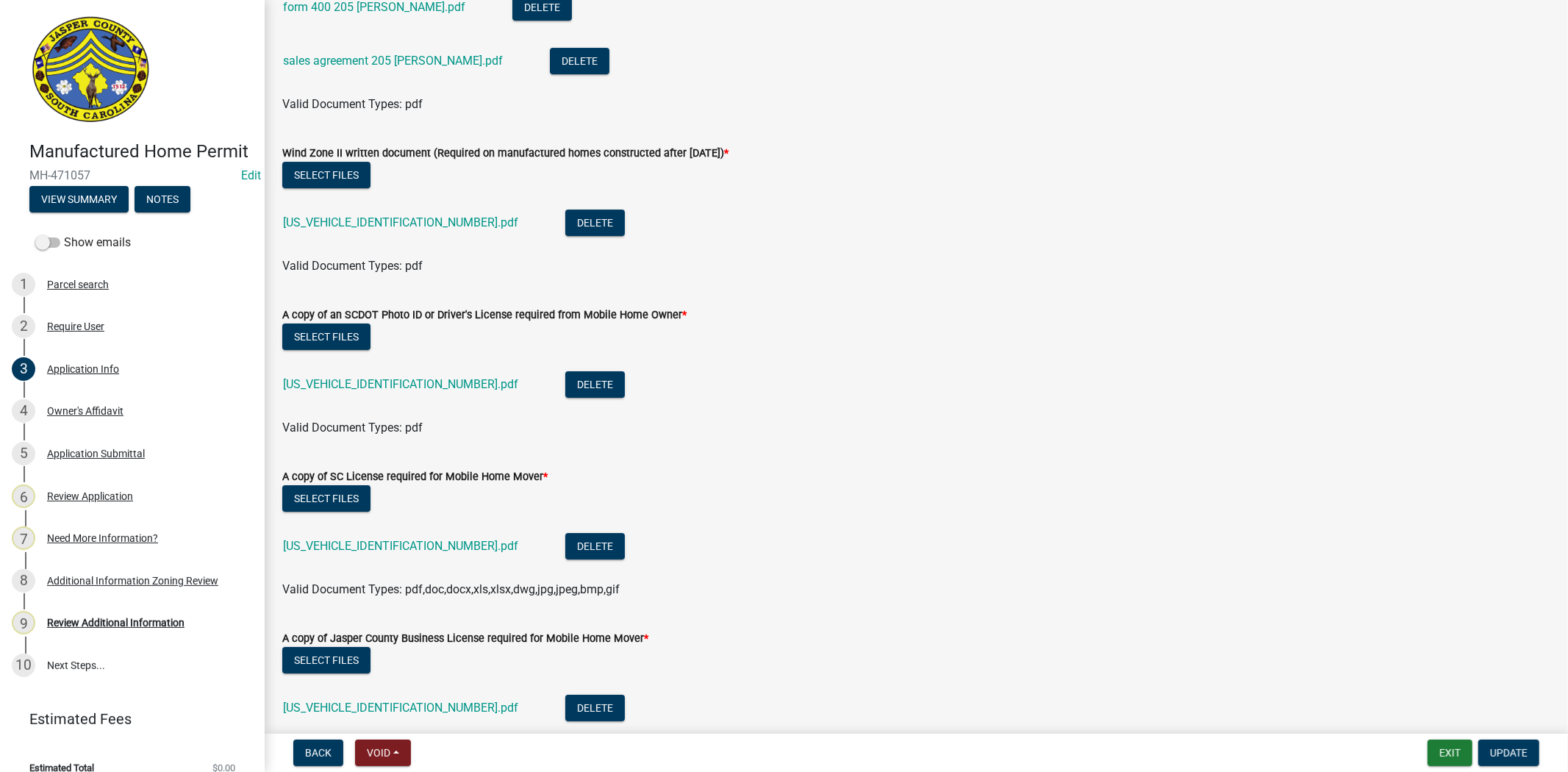
scroll to position [4329, 0]
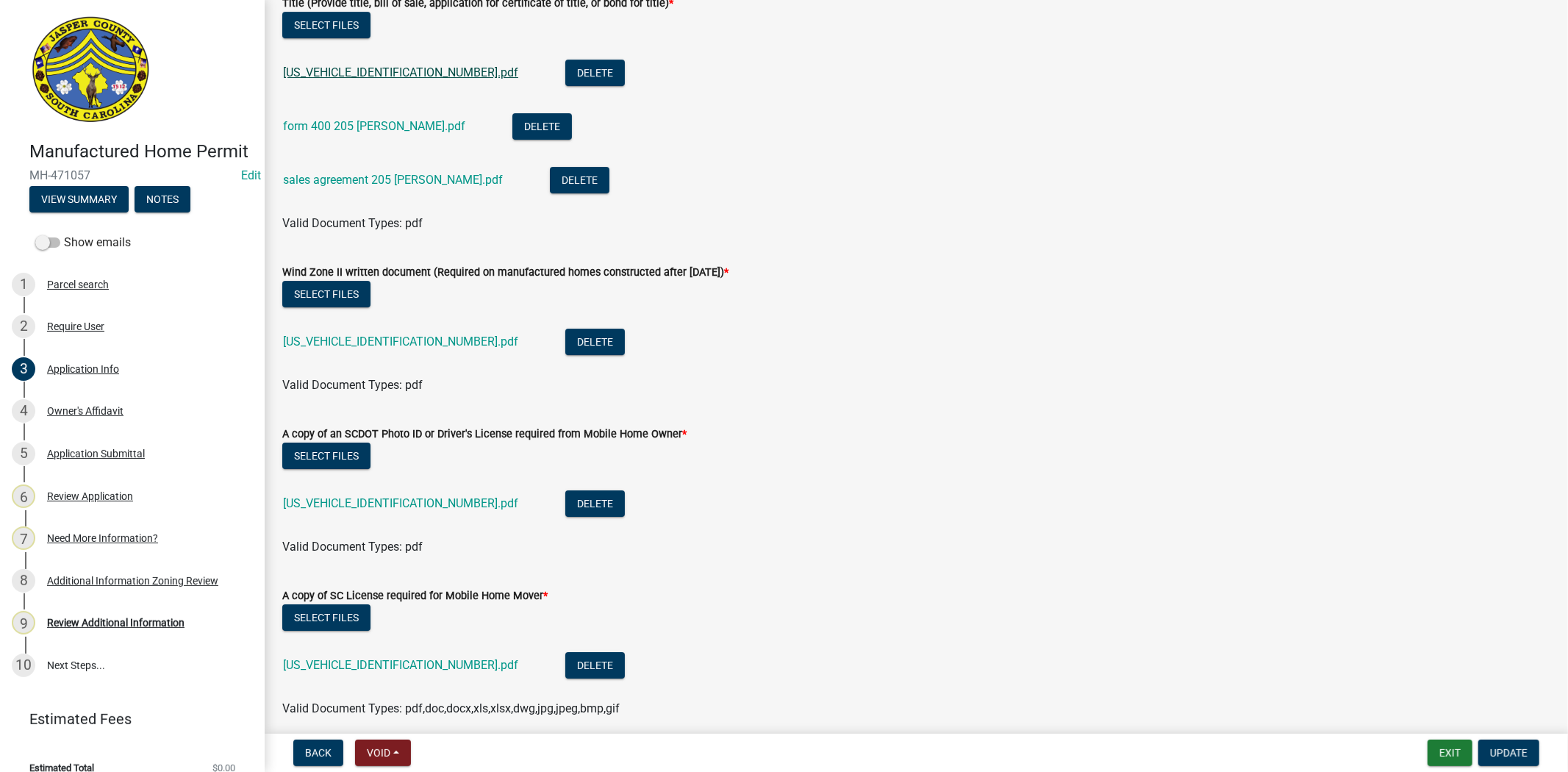
click at [385, 74] on link "SR110125082910180.pdf" at bounding box center [401, 72] width 235 height 14
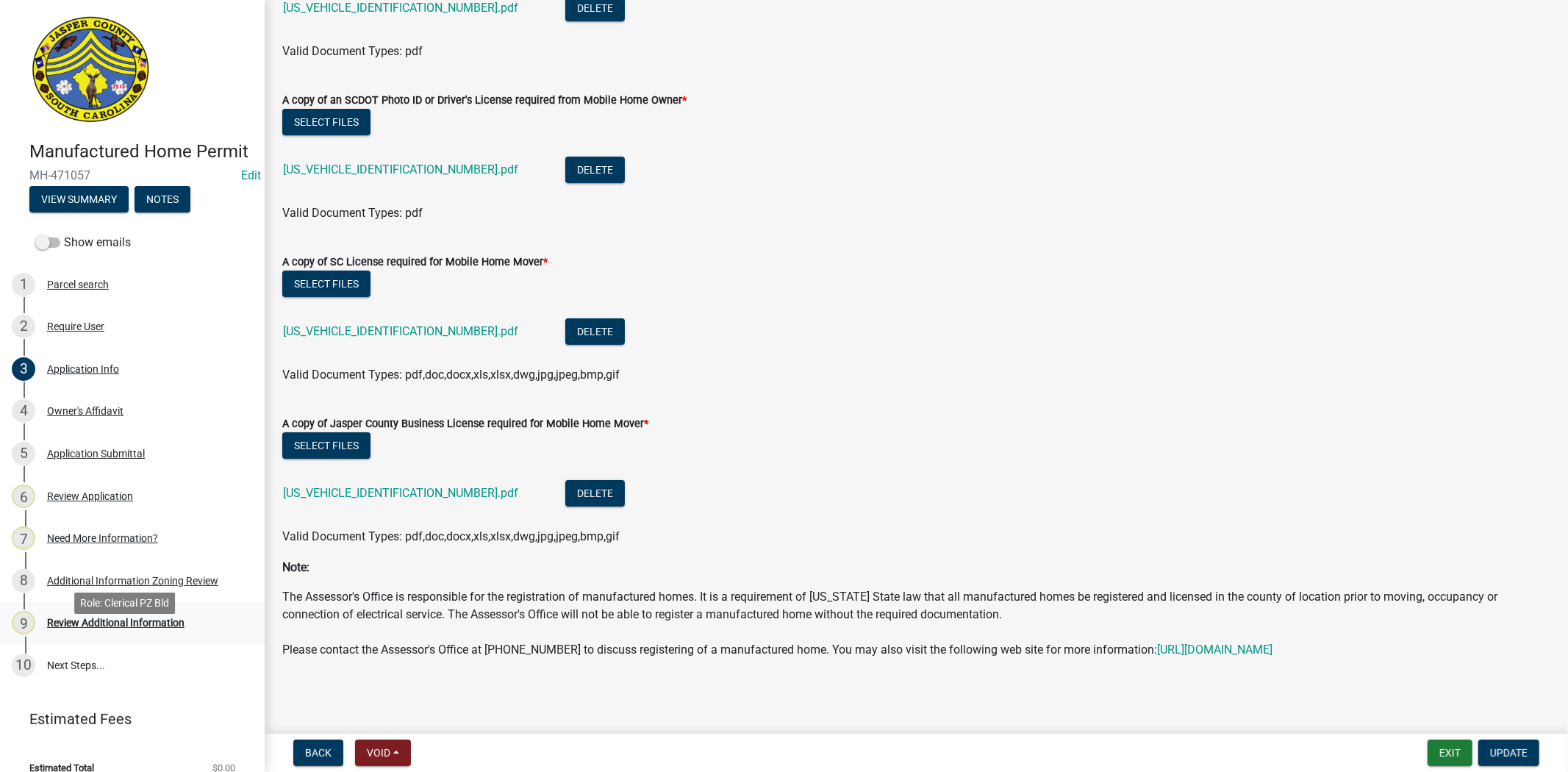
click at [150, 628] on div "Review Additional Information" at bounding box center [115, 622] width 137 height 10
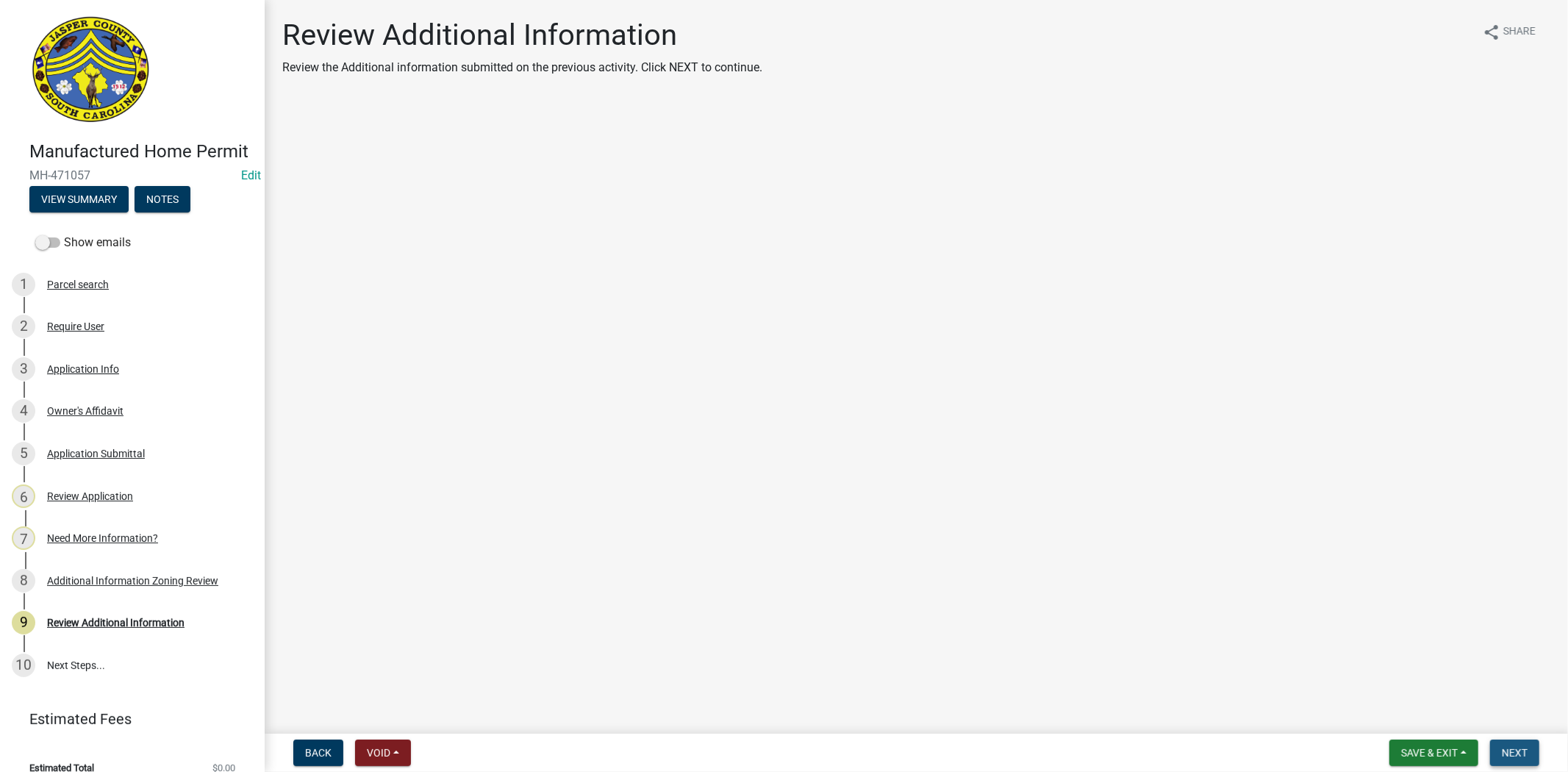
click at [1504, 747] on span "Next" at bounding box center [1514, 752] width 26 height 12
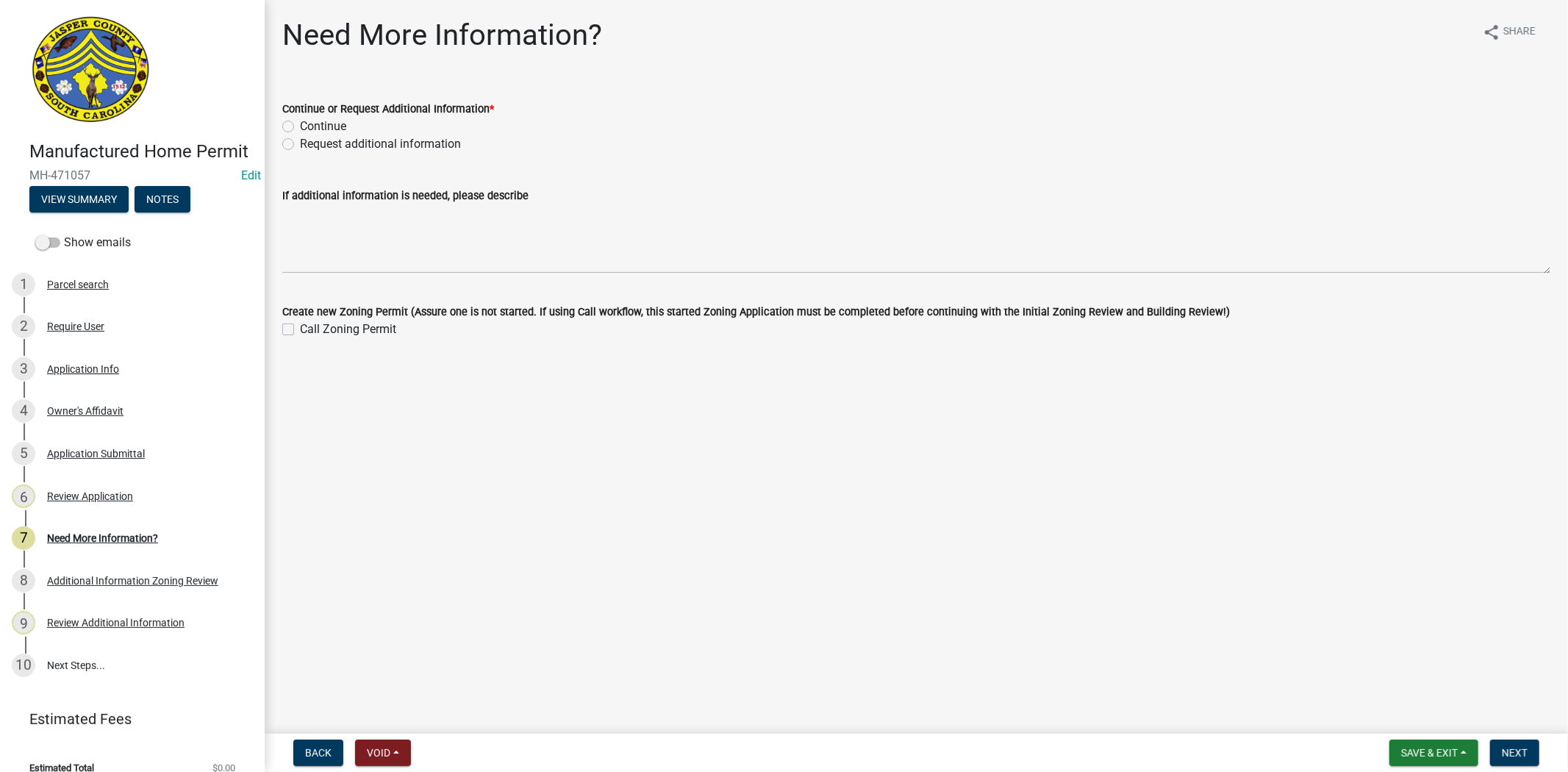
click at [300, 123] on label "Continue" at bounding box center [323, 126] width 46 height 18
click at [300, 123] on input "Continue" at bounding box center [305, 122] width 9 height 9
radio input "true"
click at [1503, 747] on span "Next" at bounding box center [1514, 752] width 26 height 12
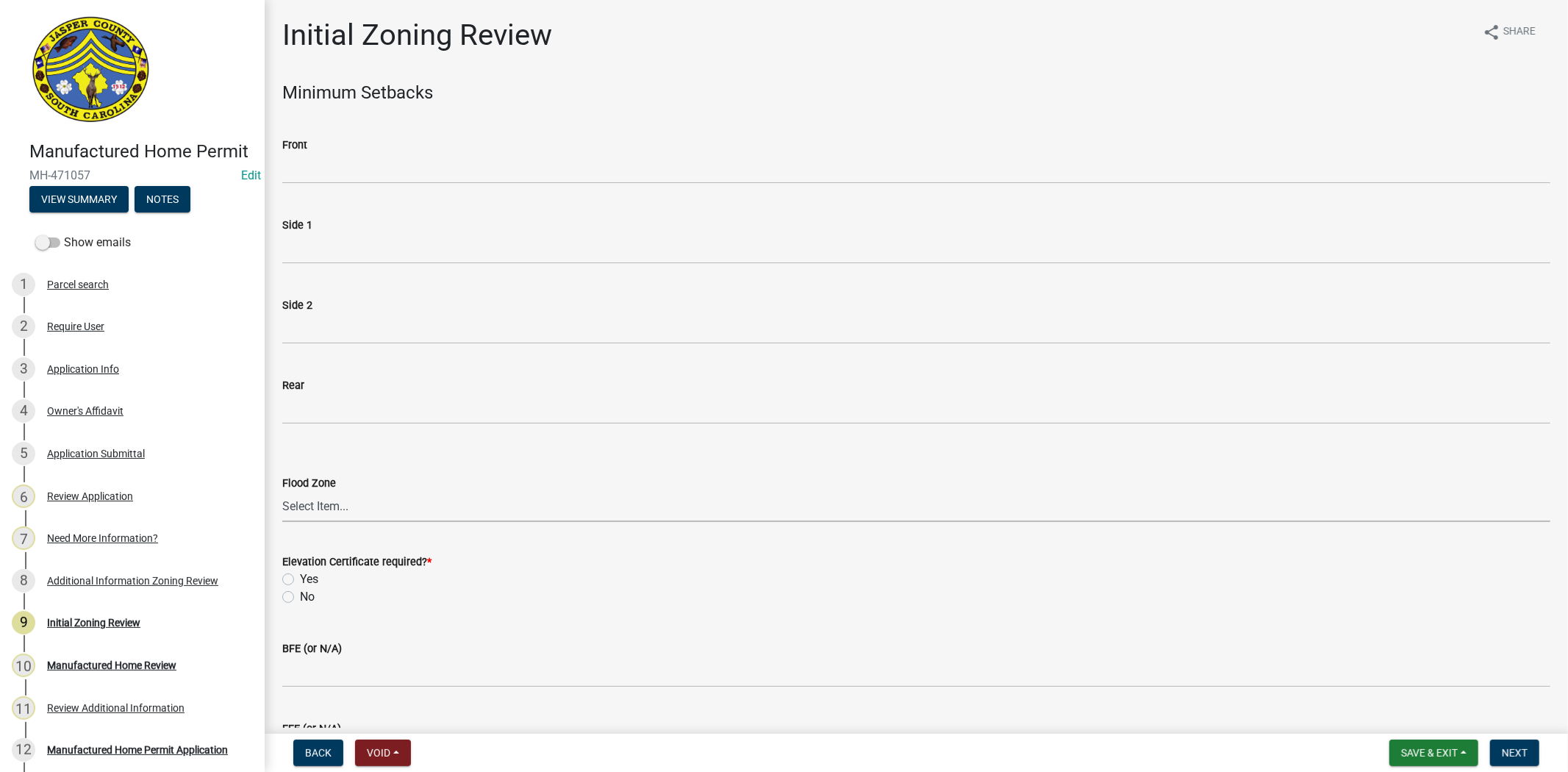
click at [348, 503] on select "Select Item... A AE X Shaded X N/A" at bounding box center [916, 506] width 1268 height 30
click at [283, 492] on select "Select Item... A AE X Shaded X N/A" at bounding box center [916, 506] width 1268 height 30
select select "61611ad6-14f2-499c-805c-58607f11e2fc"
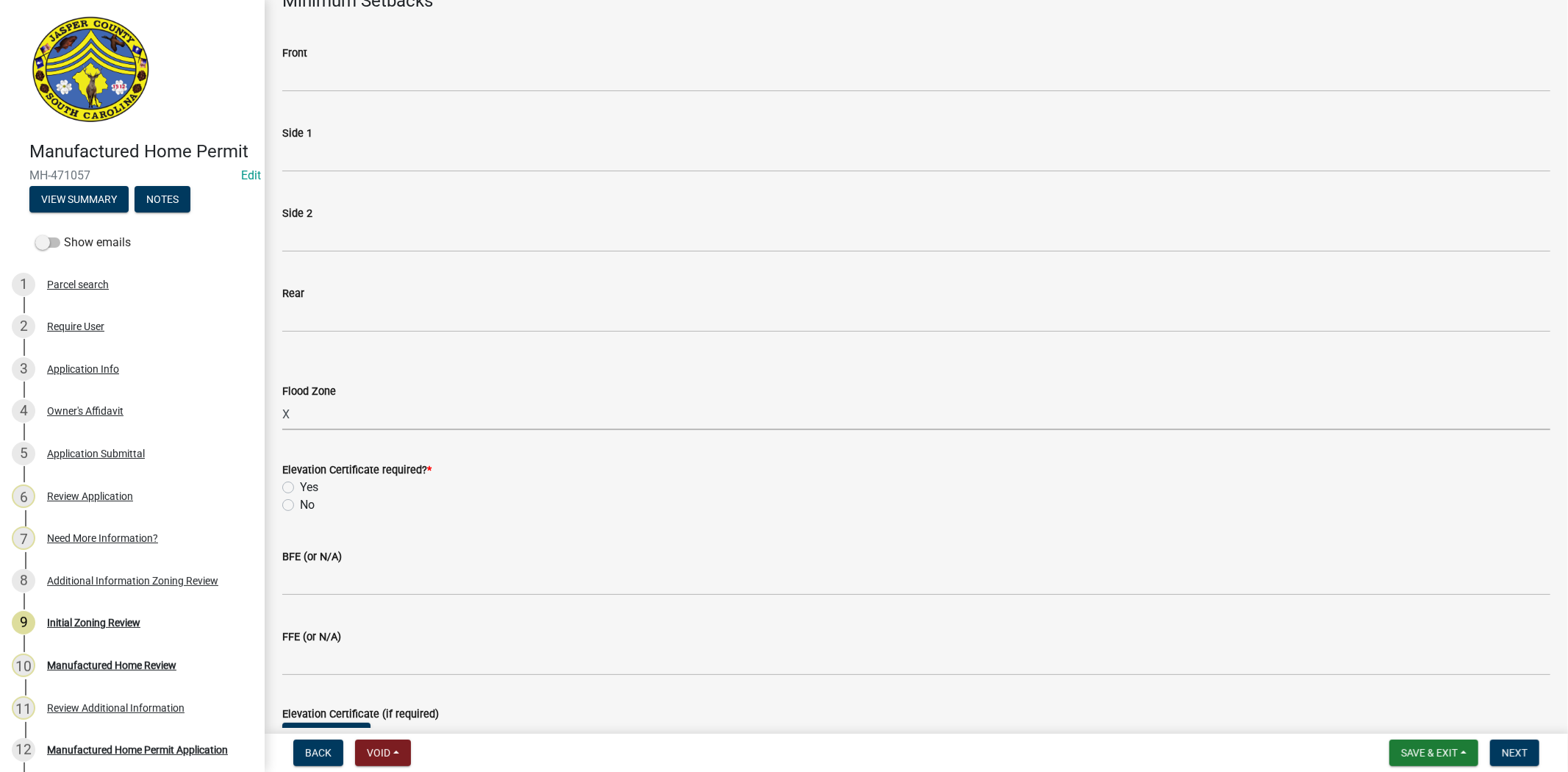
scroll to position [245, 0]
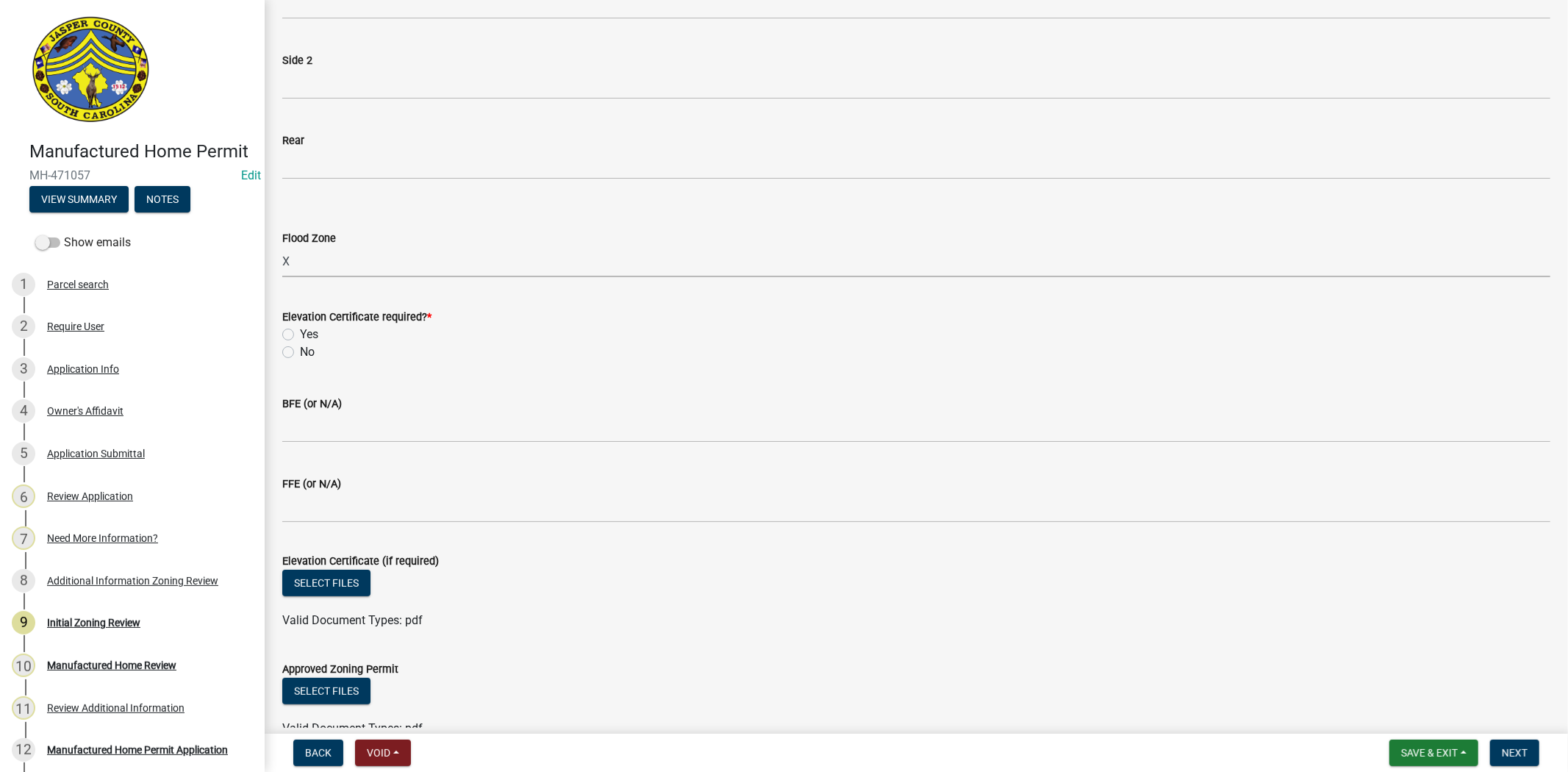
click at [300, 354] on label "No" at bounding box center [307, 352] width 15 height 18
click at [300, 353] on input "No" at bounding box center [305, 348] width 9 height 9
radio input "true"
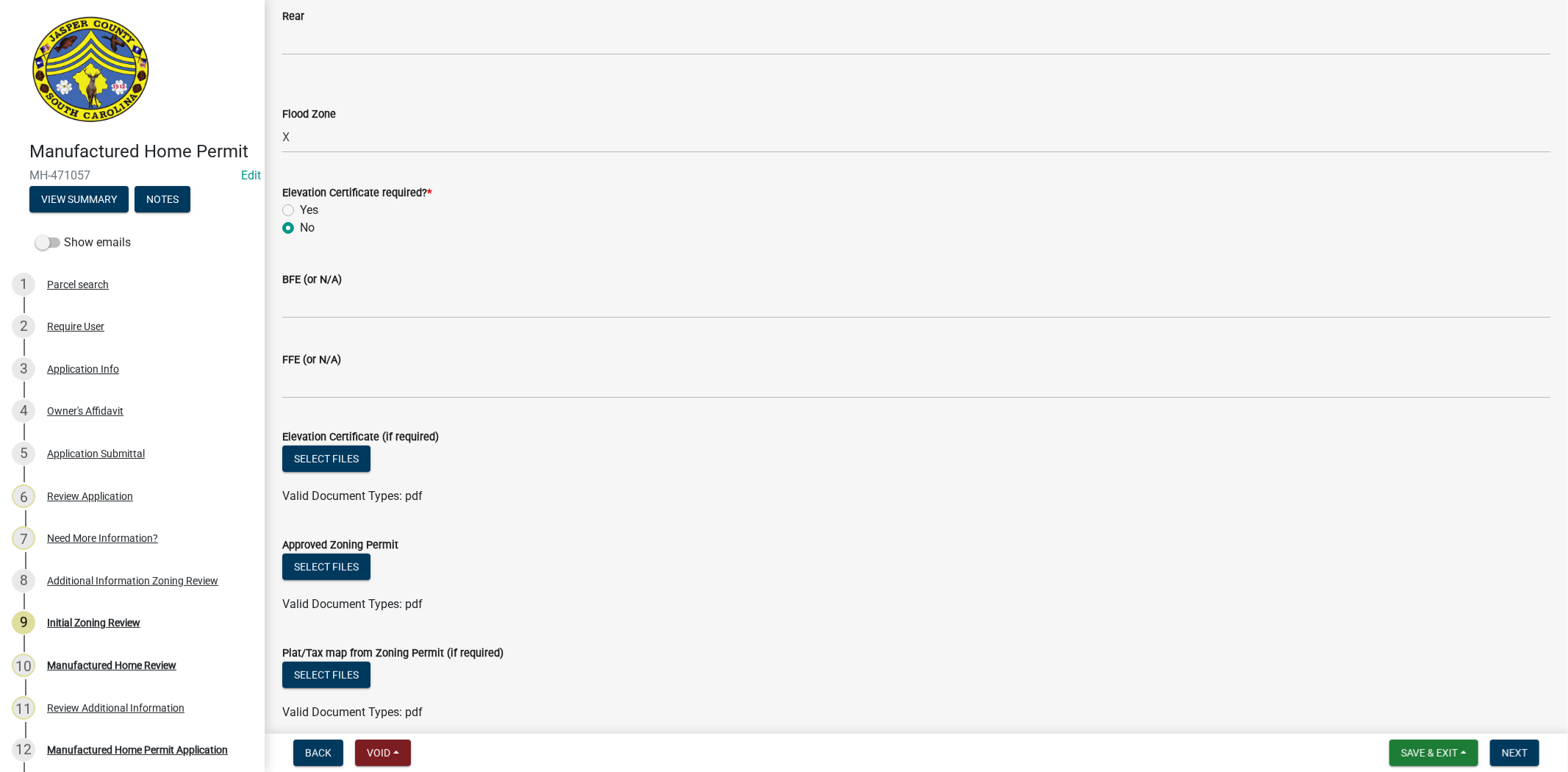
scroll to position [569, 0]
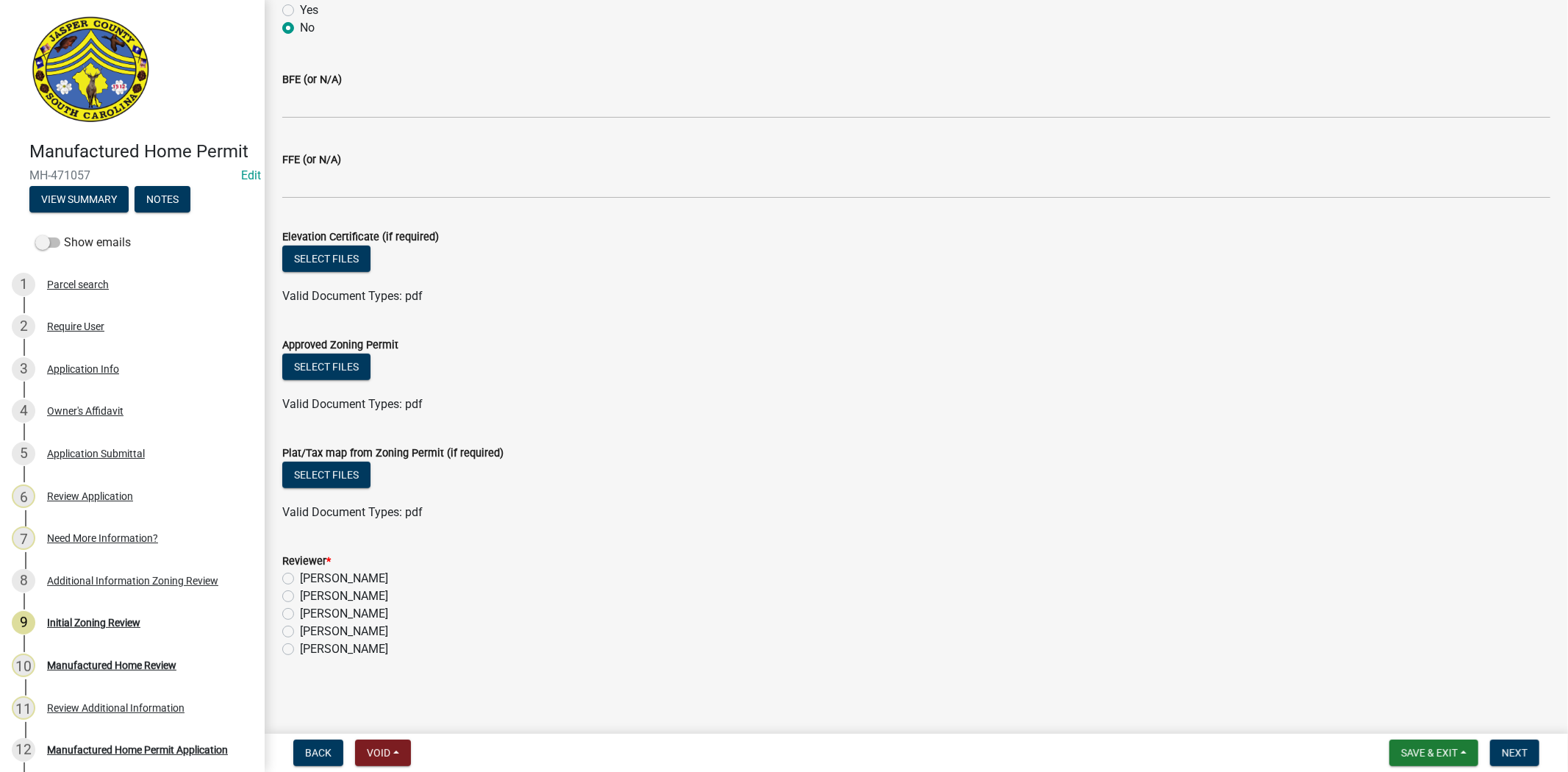
click at [300, 575] on label "Ciara Chapman" at bounding box center [344, 578] width 88 height 18
click at [300, 575] on input "Ciara Chapman" at bounding box center [305, 575] width 9 height 9
radio input "true"
click at [1503, 758] on button "Next" at bounding box center [1514, 753] width 49 height 26
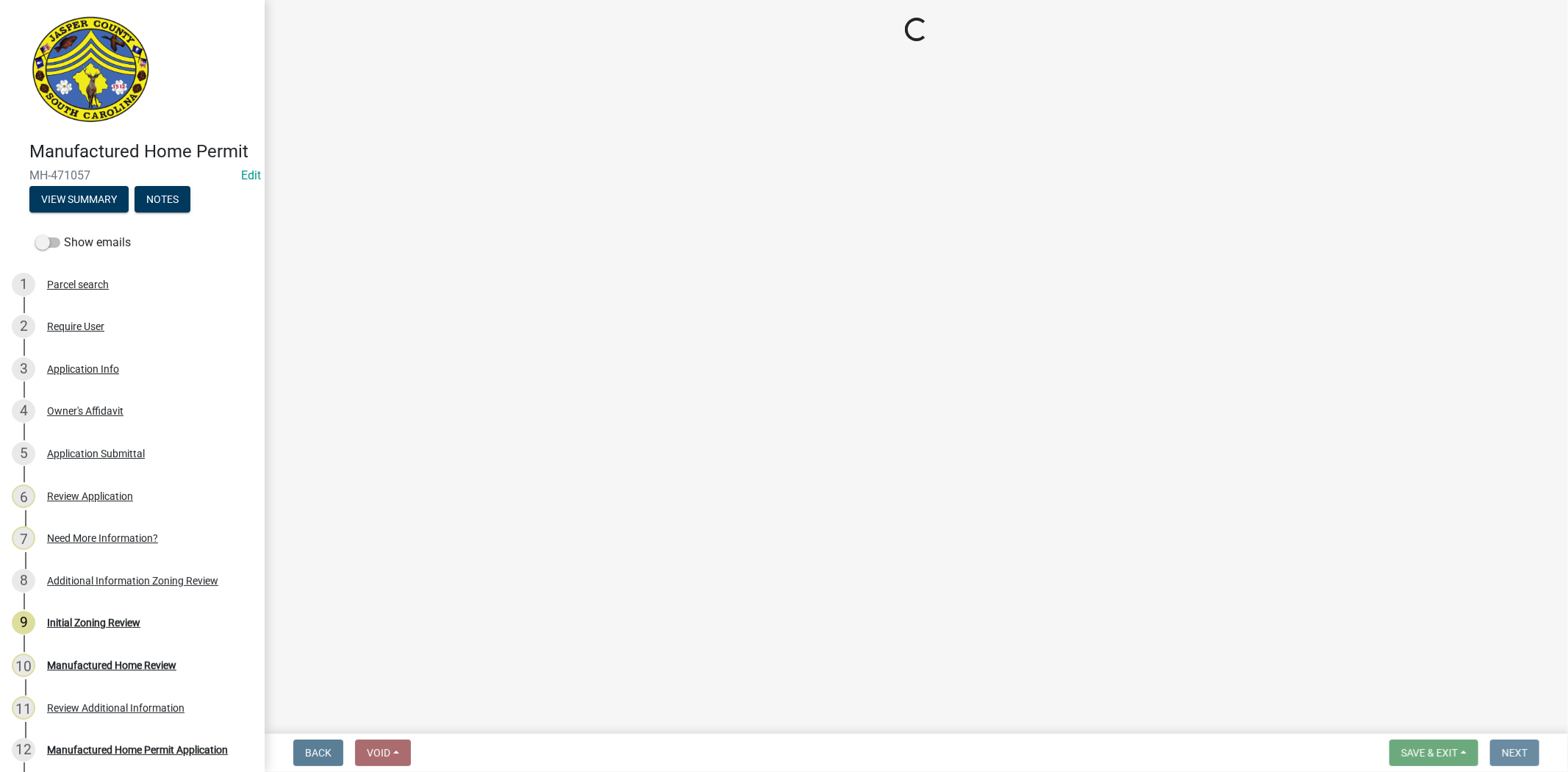
scroll to position [0, 0]
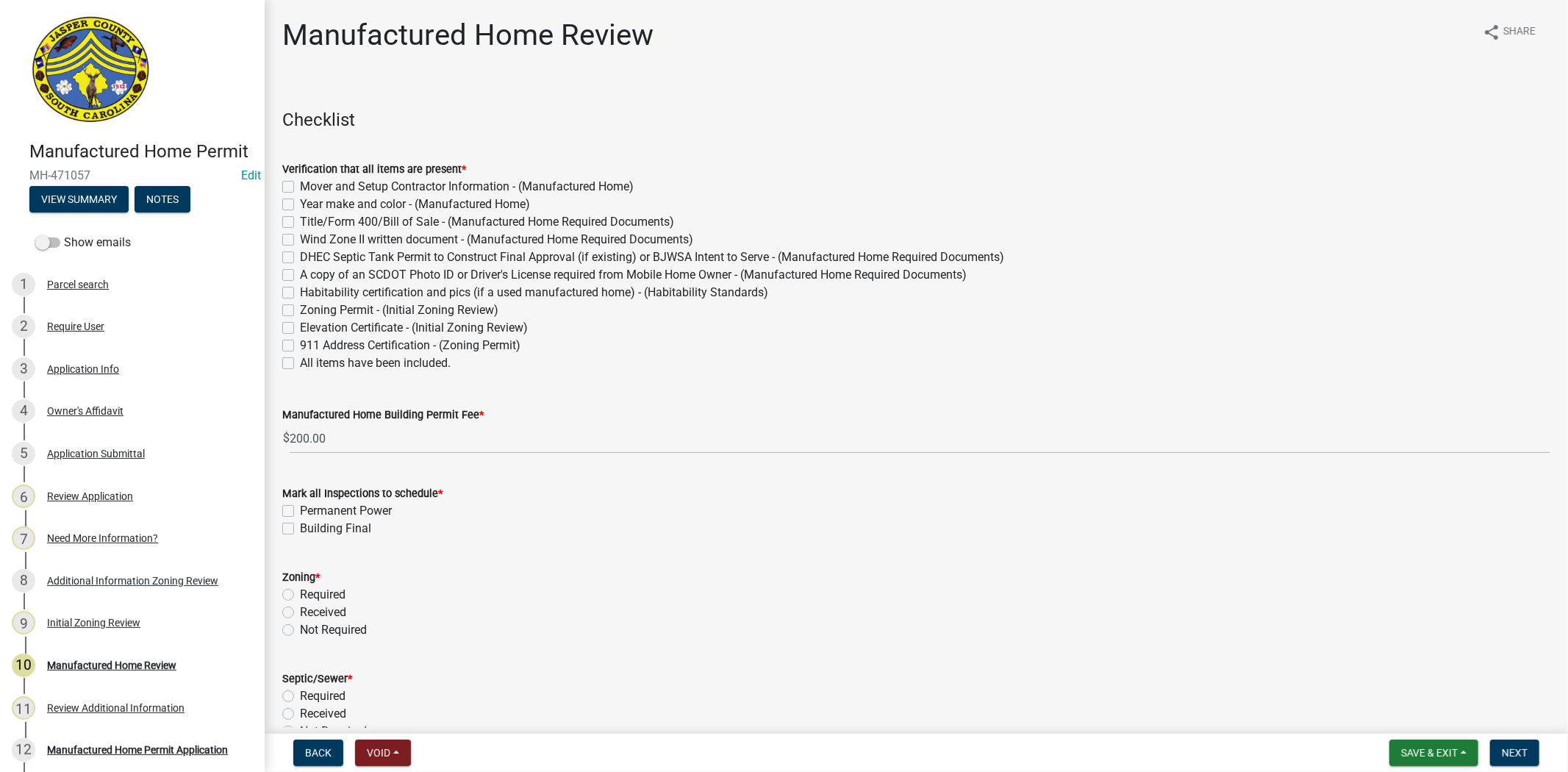
click at [300, 363] on label "All items have been included." at bounding box center [375, 363] width 151 height 18
click at [300, 363] on input "All items have been included." at bounding box center [305, 359] width 9 height 9
checkbox input "true"
checkbox input "false"
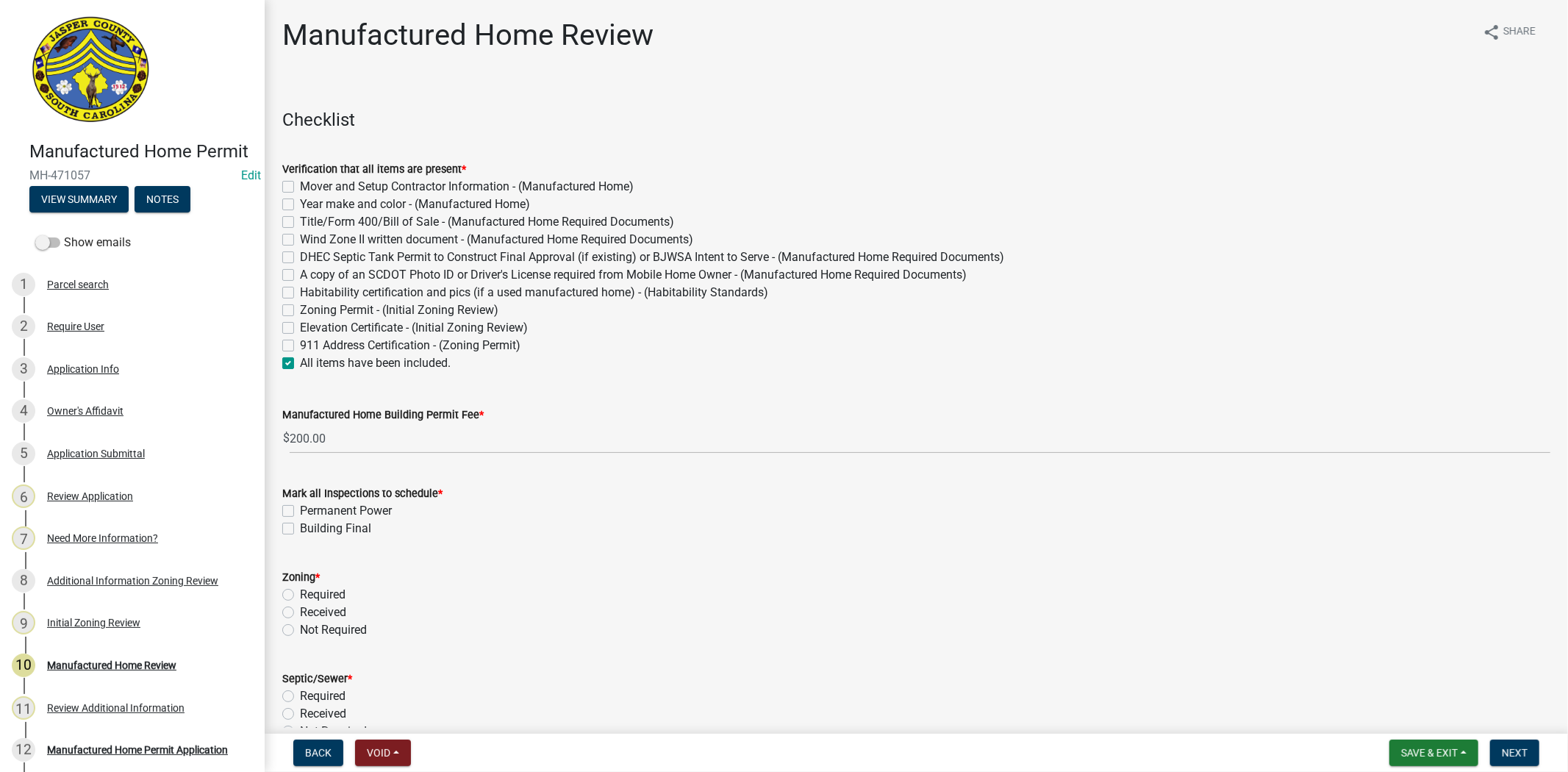
checkbox input "false"
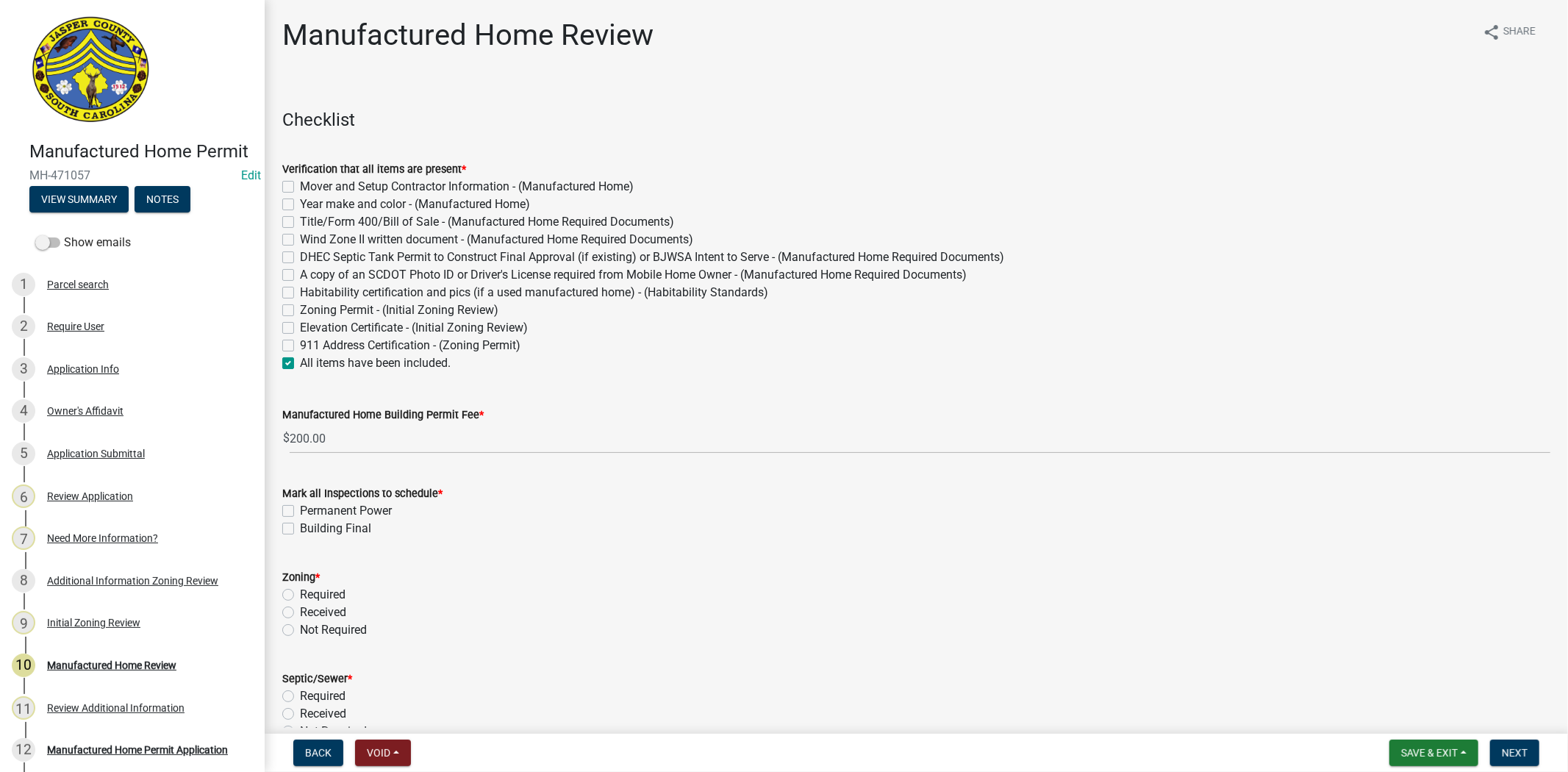
checkbox input "false"
checkbox input "true"
drag, startPoint x: 292, startPoint y: 497, endPoint x: 292, endPoint y: 506, distance: 9.0
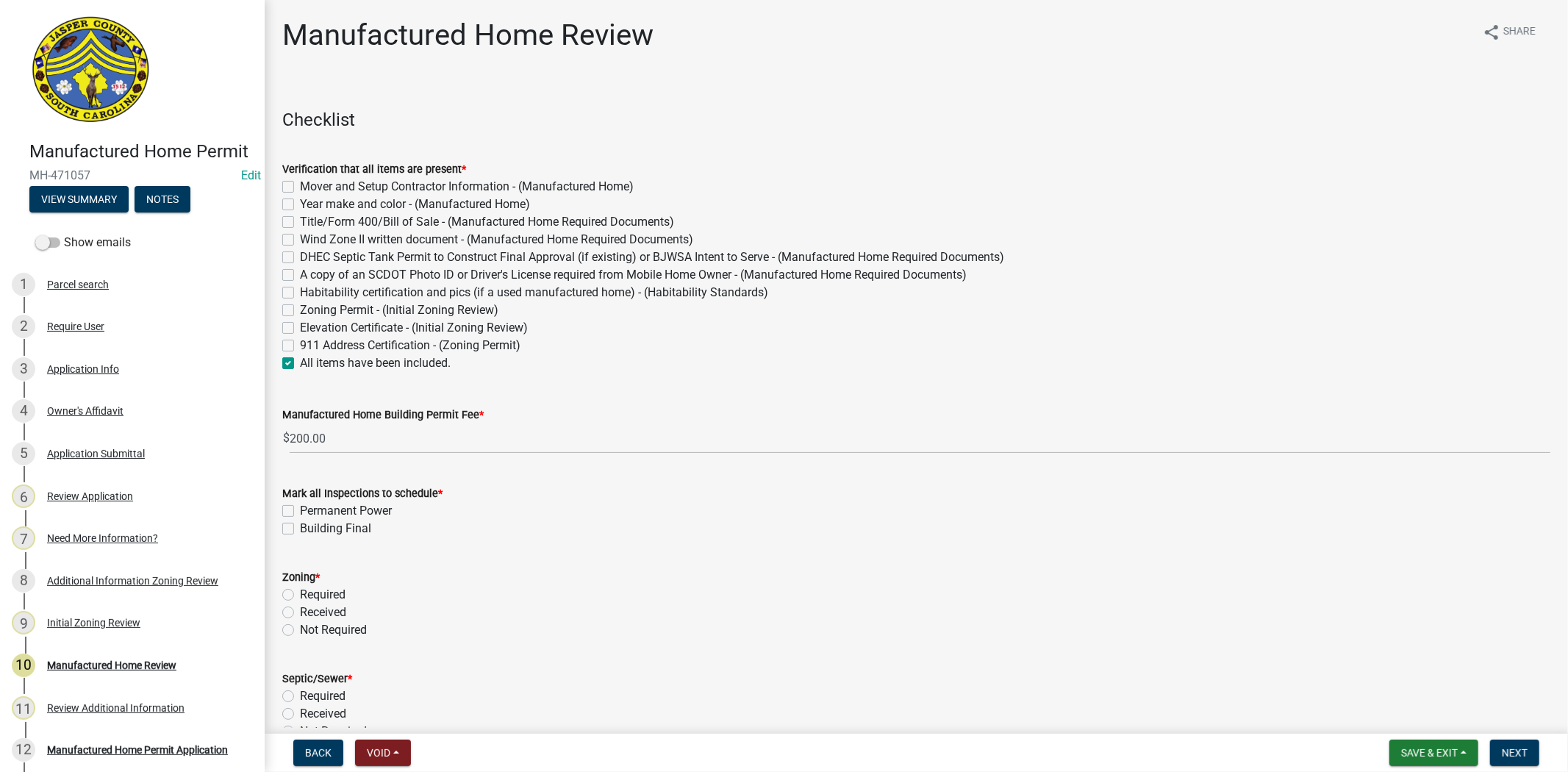
click at [292, 498] on label "Mark all Inspections to schedule *" at bounding box center [362, 494] width 160 height 10
click at [300, 510] on label "Permanent Power" at bounding box center [346, 511] width 92 height 18
click at [300, 510] on input "Permanent Power" at bounding box center [305, 507] width 9 height 9
checkbox input "true"
click at [300, 533] on label "Building Final" at bounding box center [336, 528] width 71 height 18
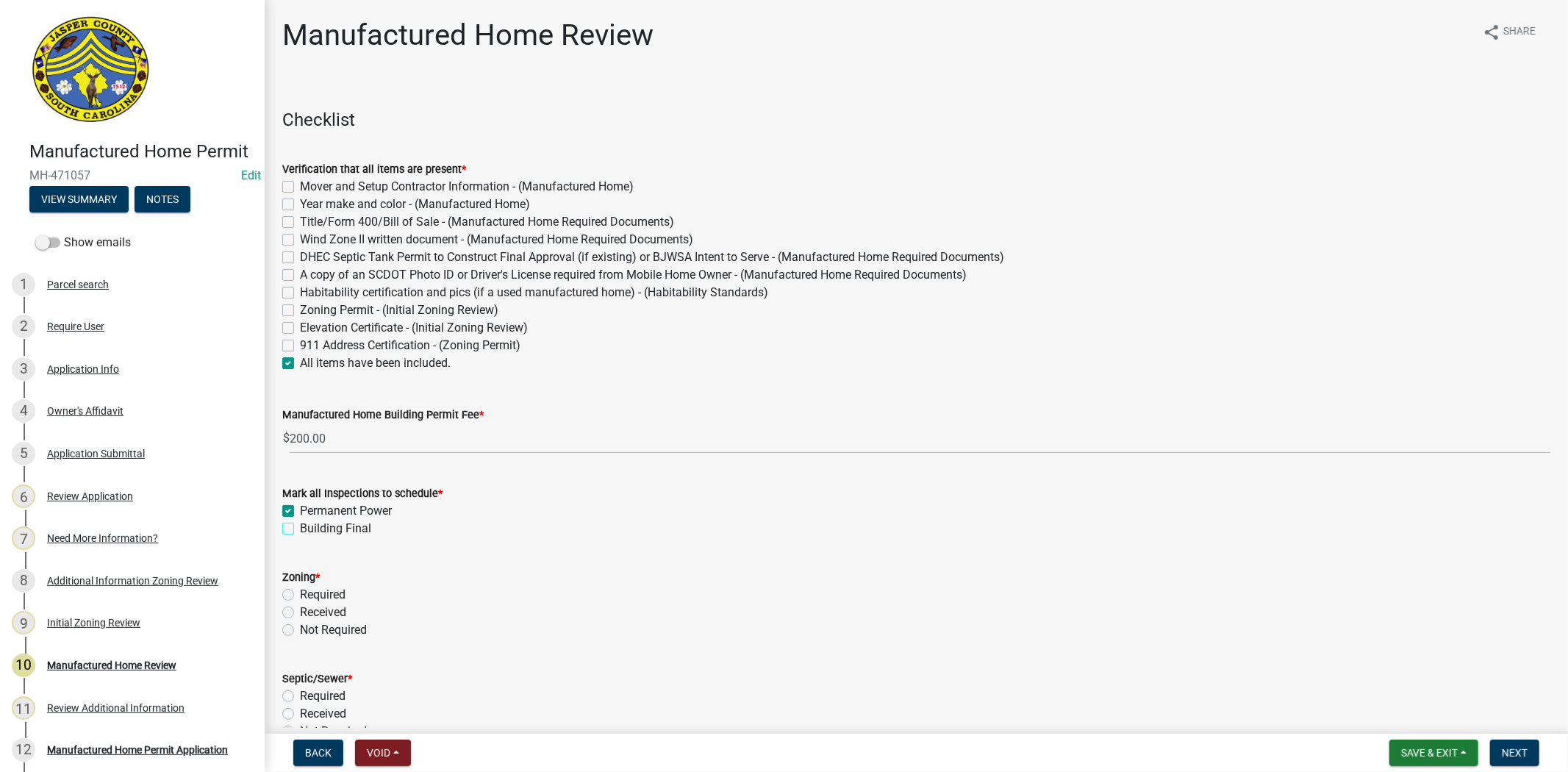
click at [300, 529] on input "Building Final" at bounding box center [305, 525] width 9 height 9
checkbox input "true"
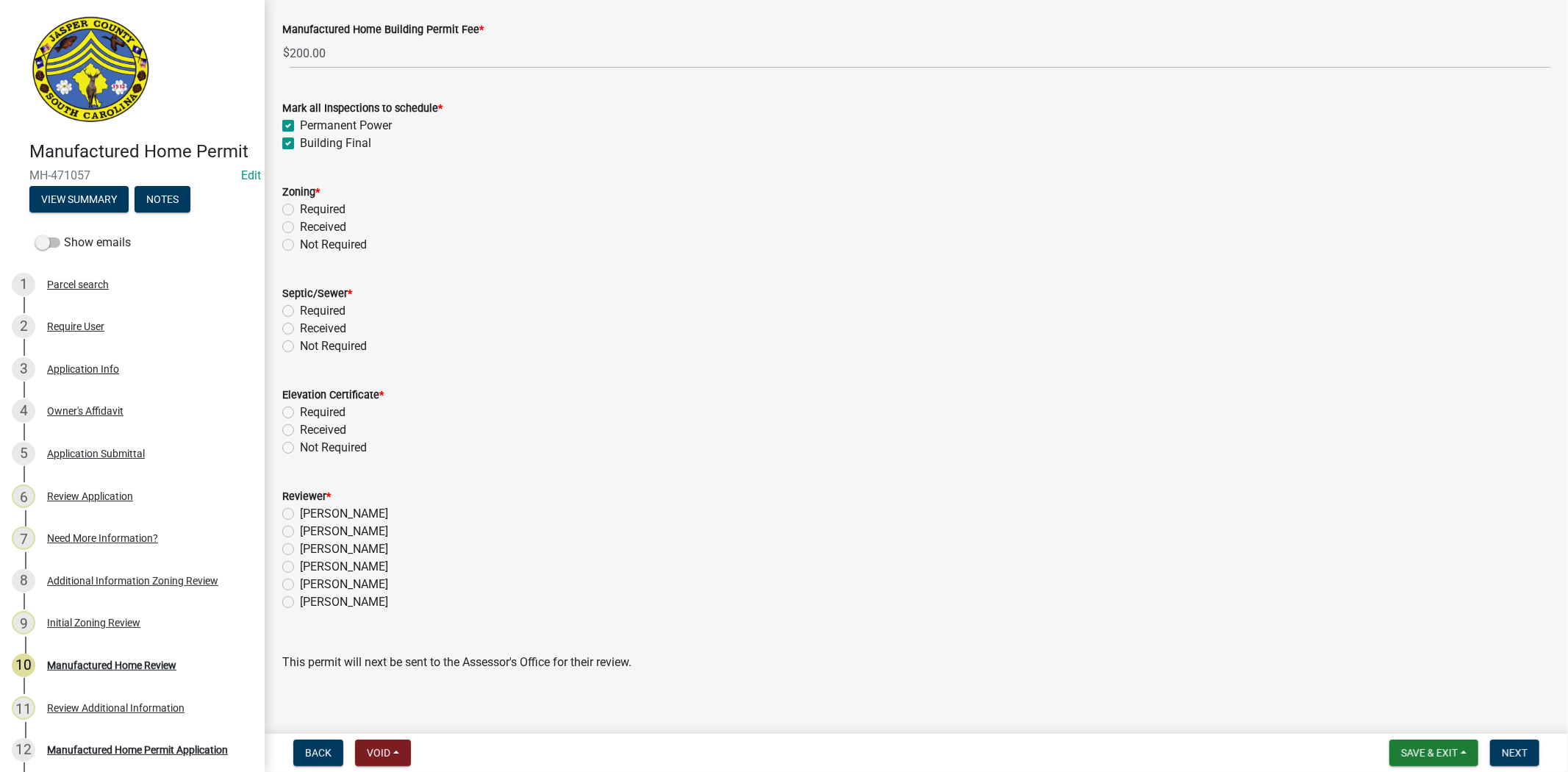
scroll to position [398, 0]
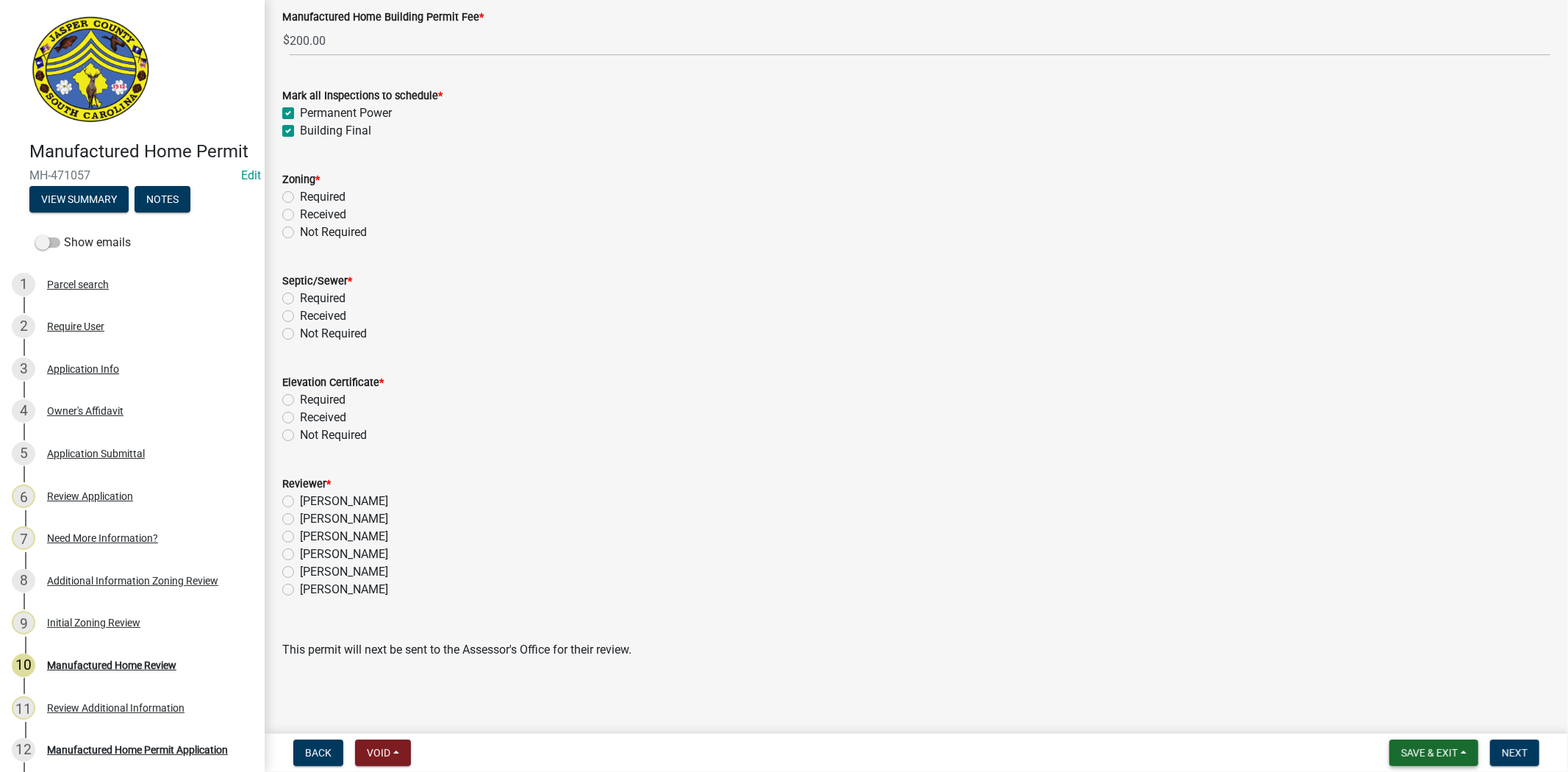
click at [1417, 751] on span "Save & Exit" at bounding box center [1429, 752] width 57 height 12
click at [1410, 717] on button "Save & Exit" at bounding box center [1419, 714] width 117 height 35
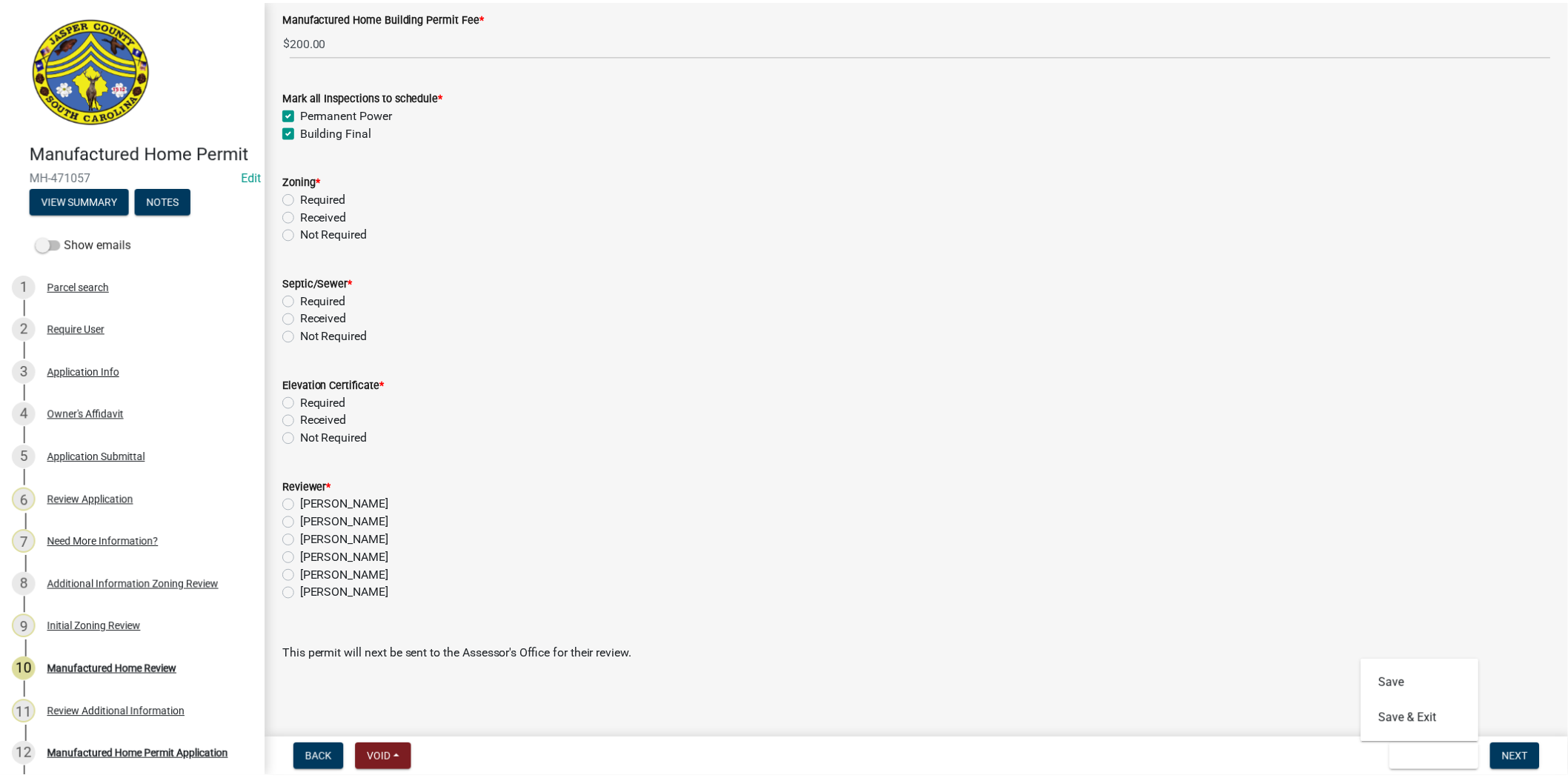
scroll to position [0, 0]
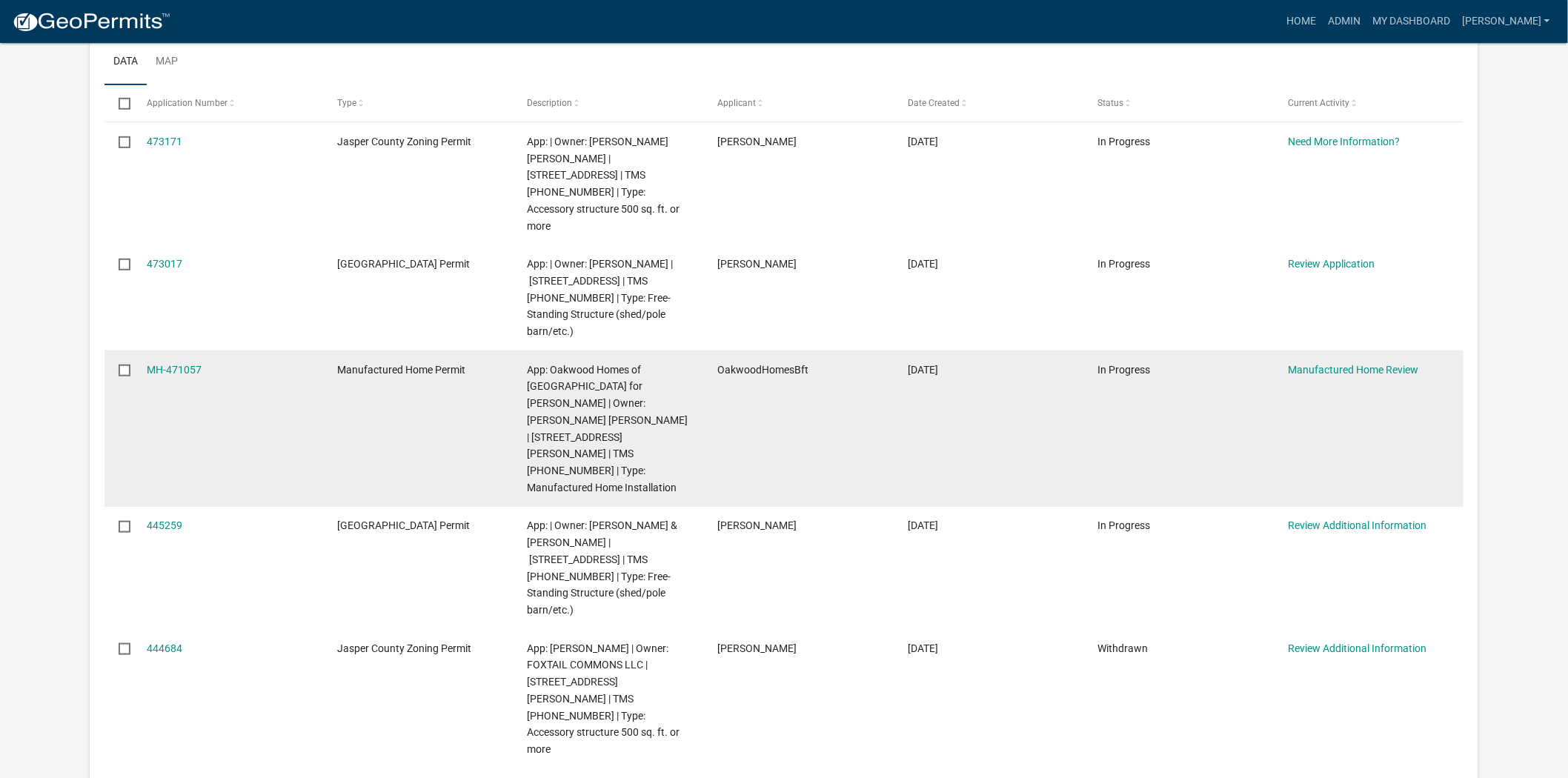
scroll to position [247, 0]
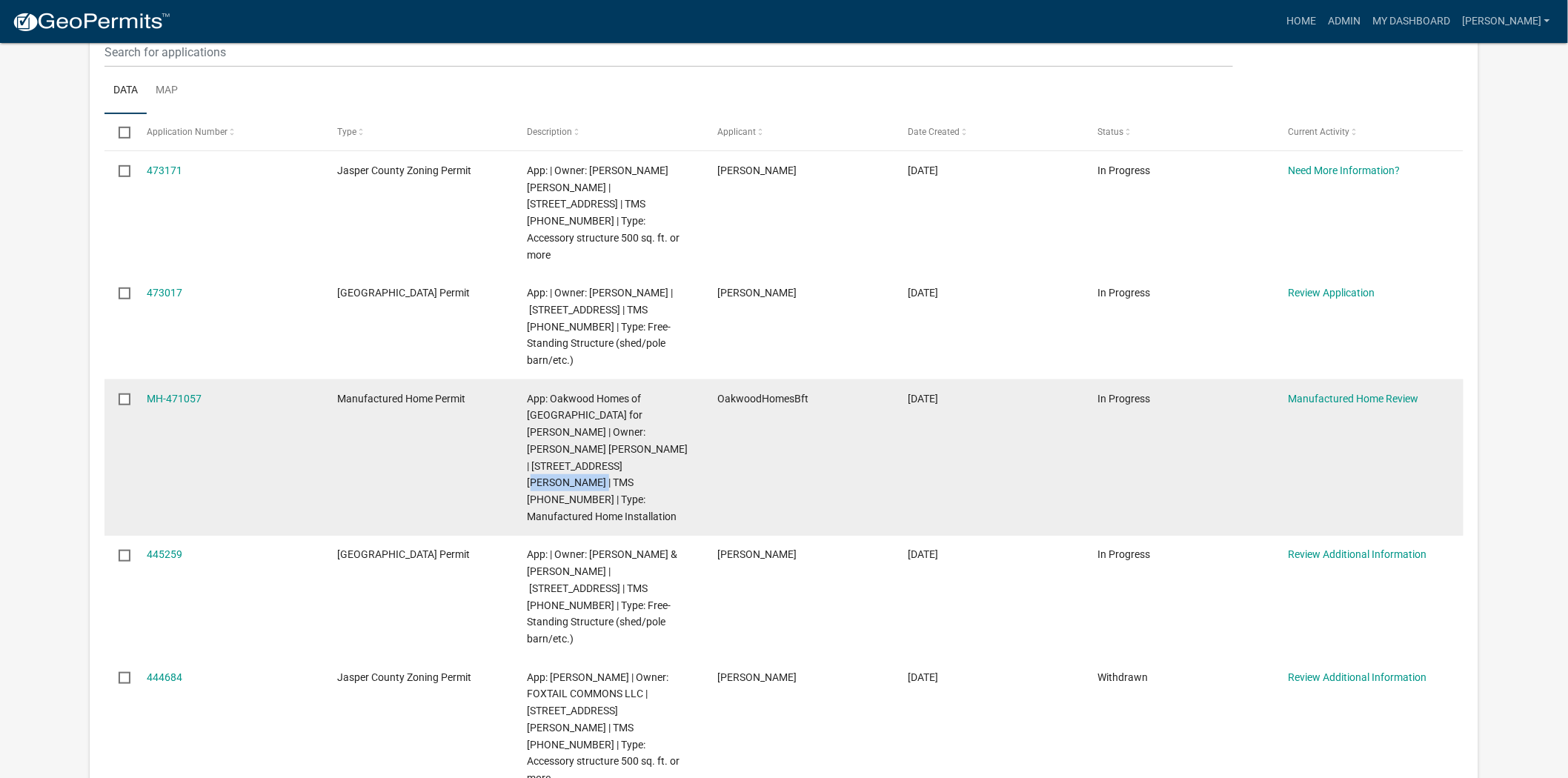
drag, startPoint x: 554, startPoint y: 430, endPoint x: 617, endPoint y: 430, distance: 63.0
click at [617, 430] on span "App: Oakwood Homes of [GEOGRAPHIC_DATA] for [PERSON_NAME] | Owner: [PERSON_NAME…" at bounding box center [609, 458] width 161 height 130
copy span "071-00-00-102"
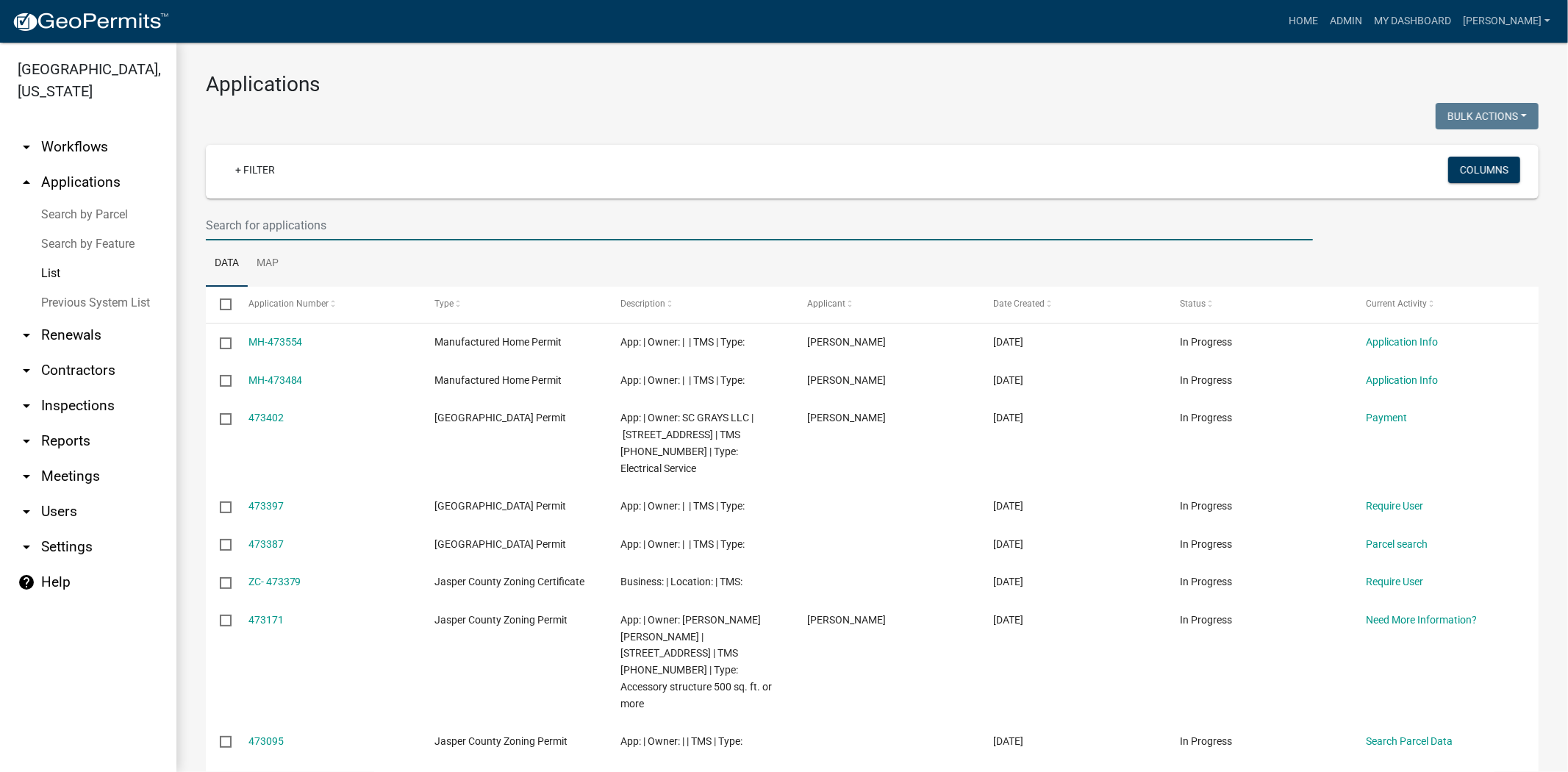
click at [541, 214] on input "text" at bounding box center [759, 225] width 1107 height 30
paste input "[PHONE_NUMBER]"
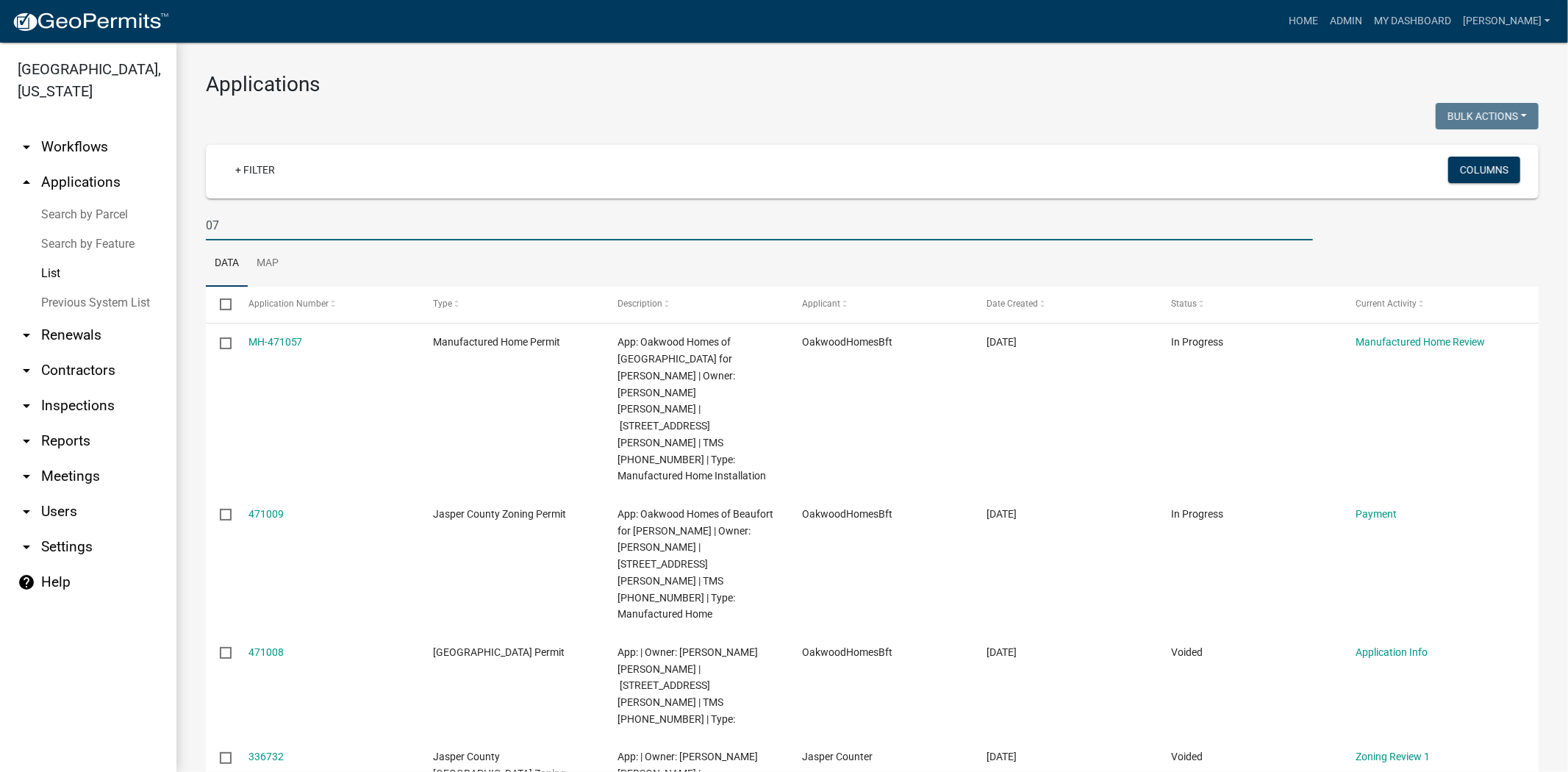
type input "0"
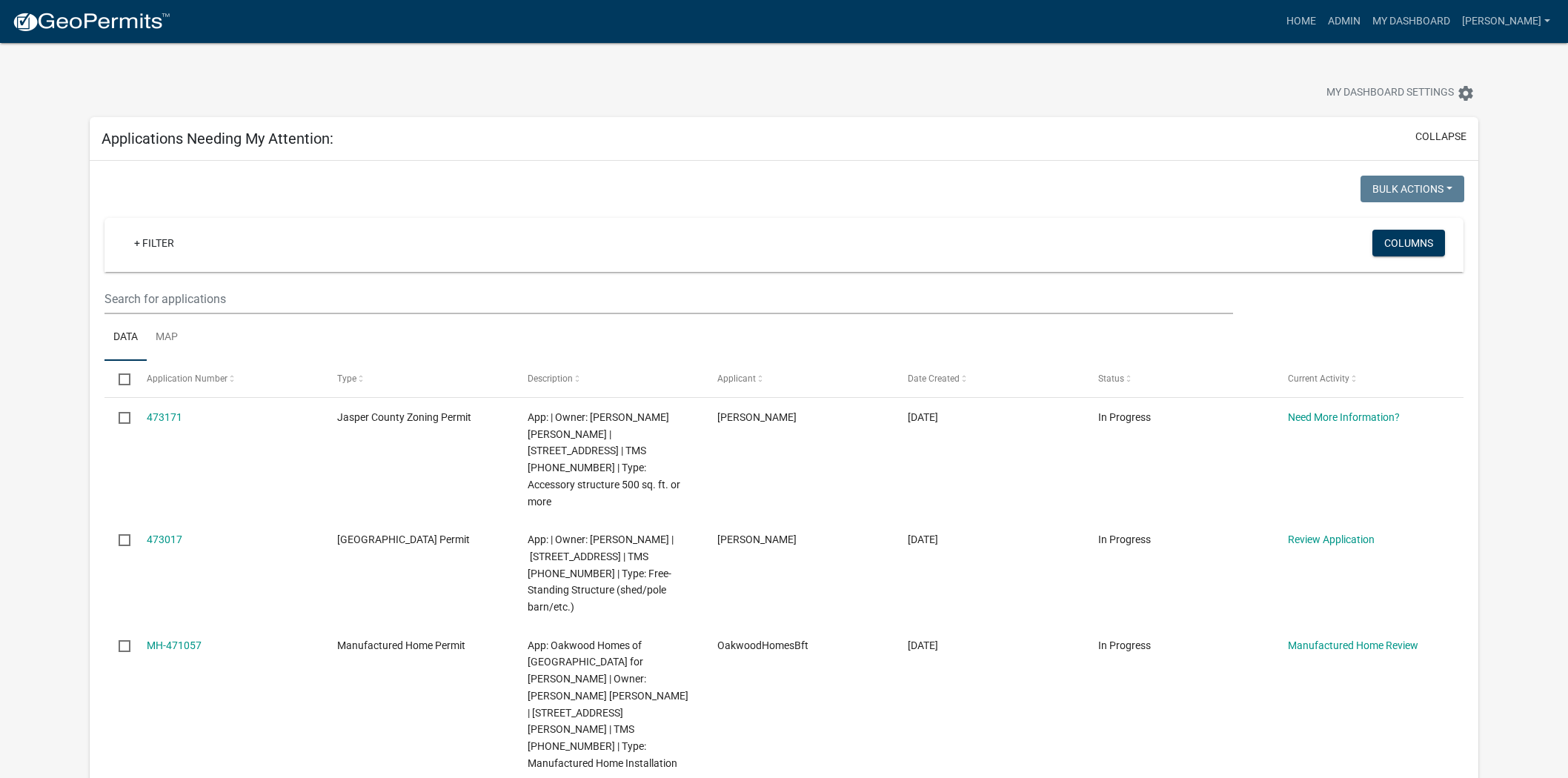
scroll to position [247, 0]
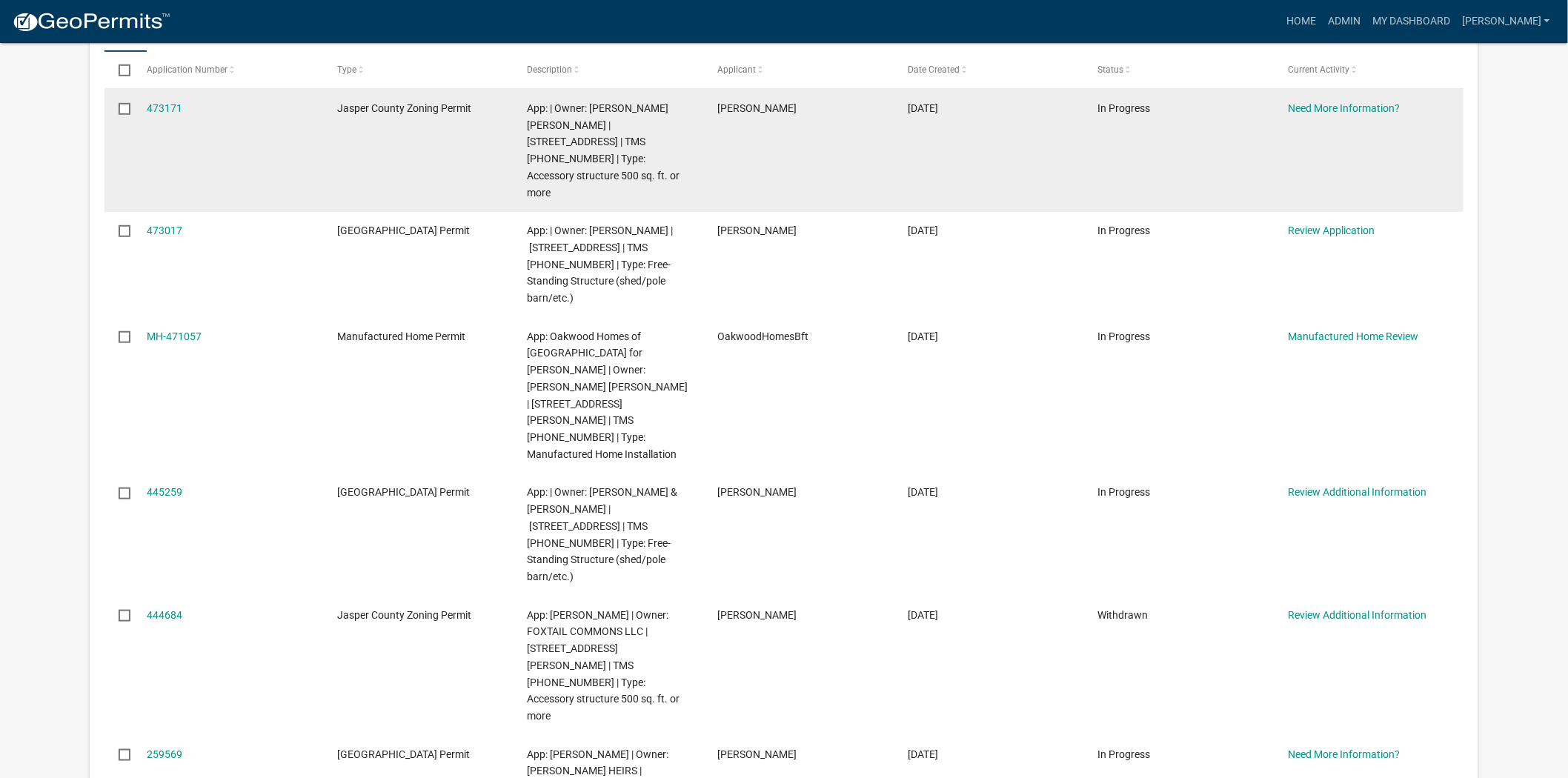
scroll to position [411, 0]
